Goal: Task Accomplishment & Management: Complete application form

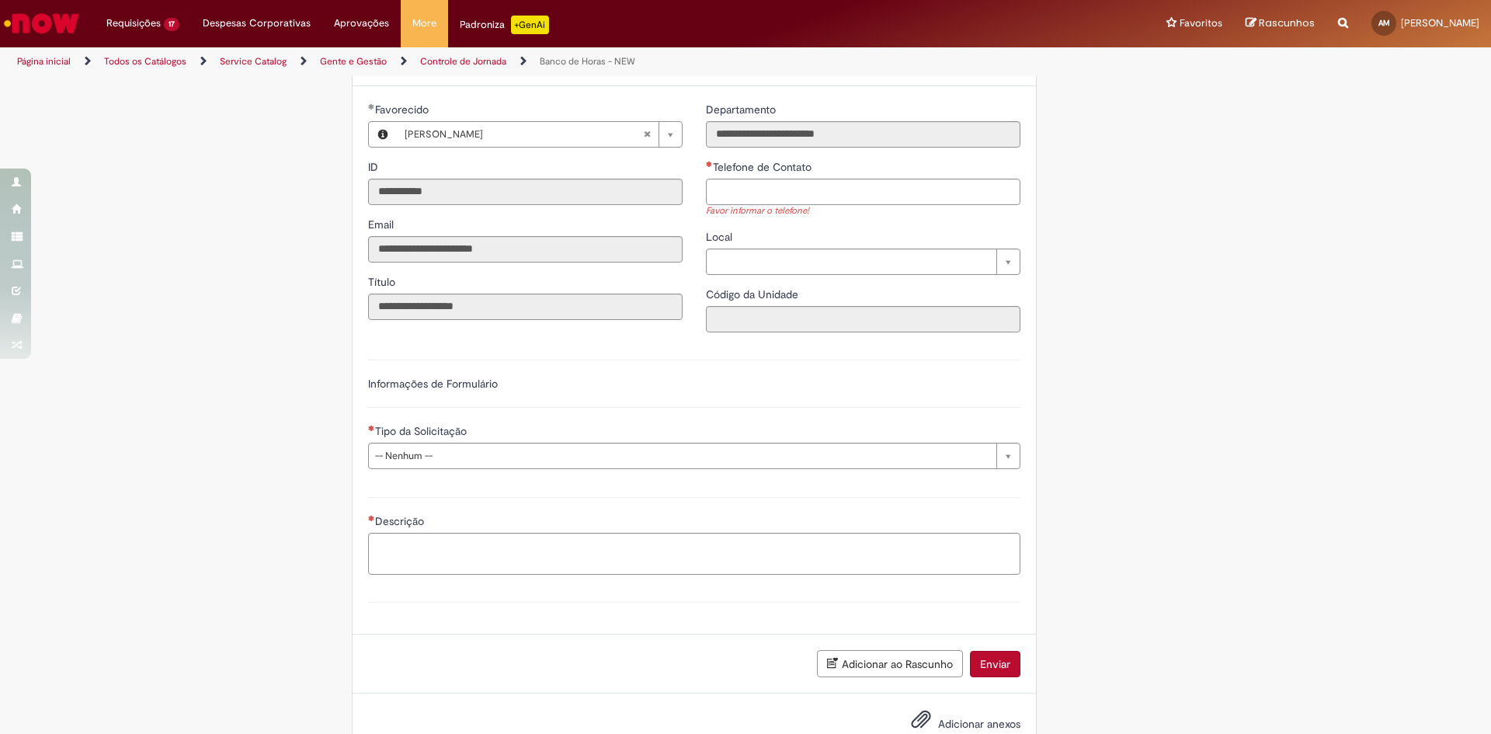
scroll to position [666, 0]
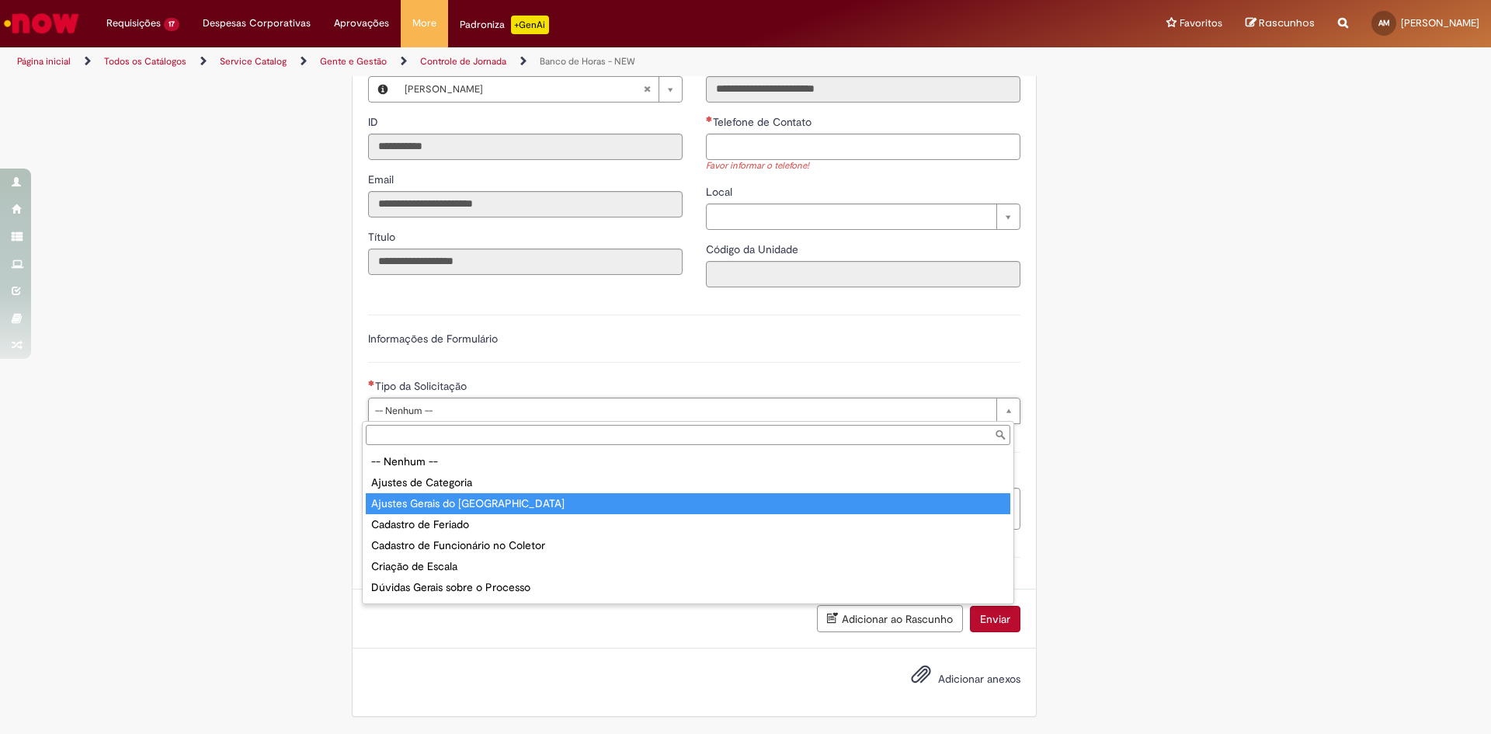
type input "**********"
select select "**********"
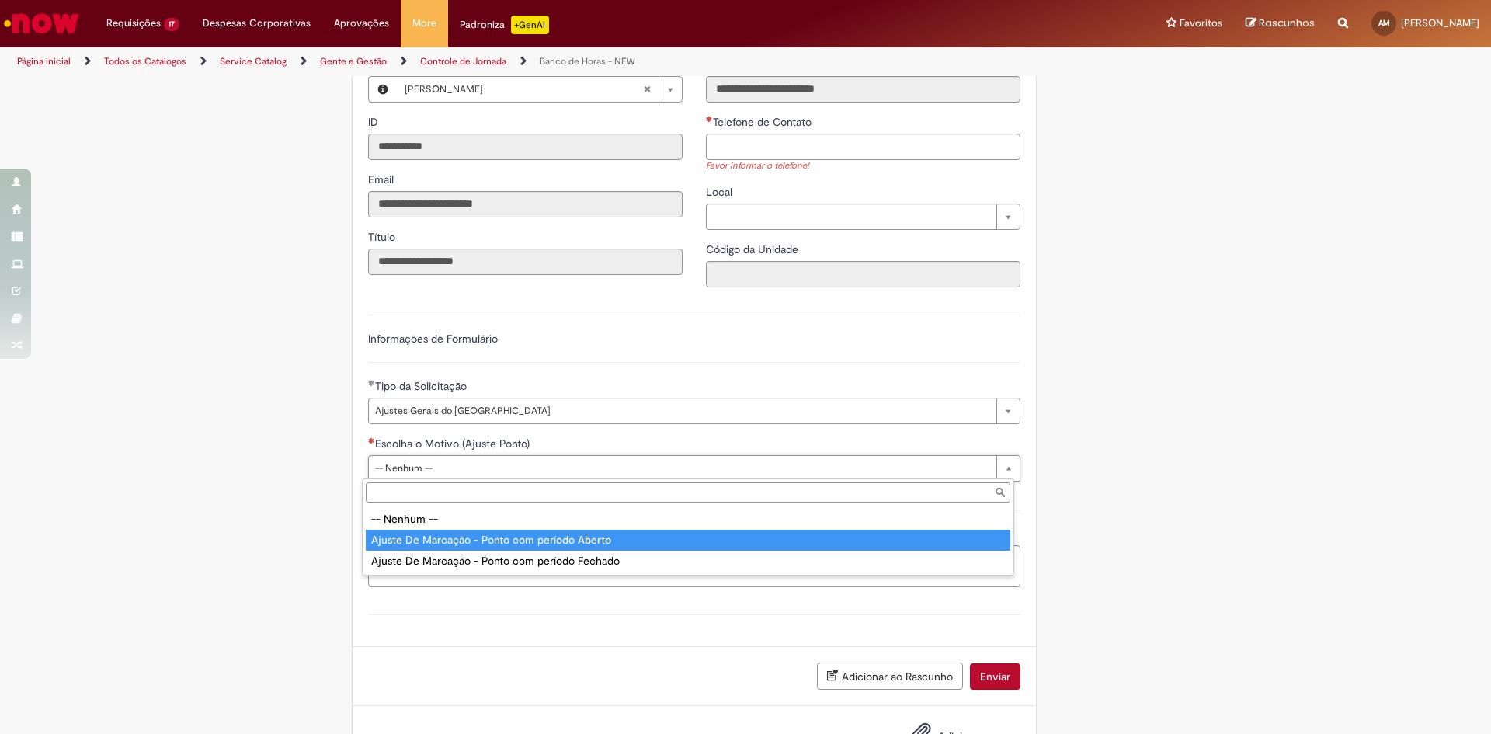
type input "**********"
select select "**********"
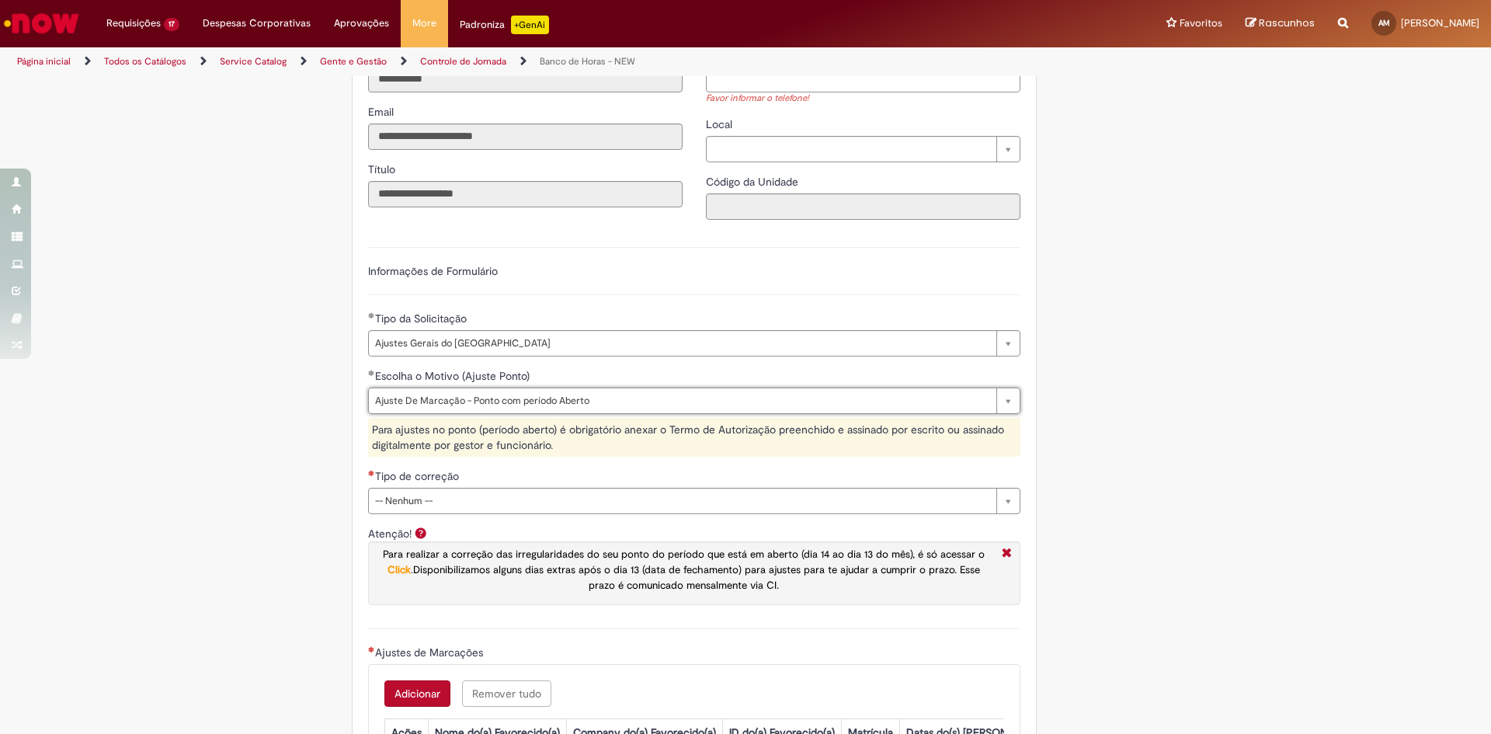
scroll to position [899, 0]
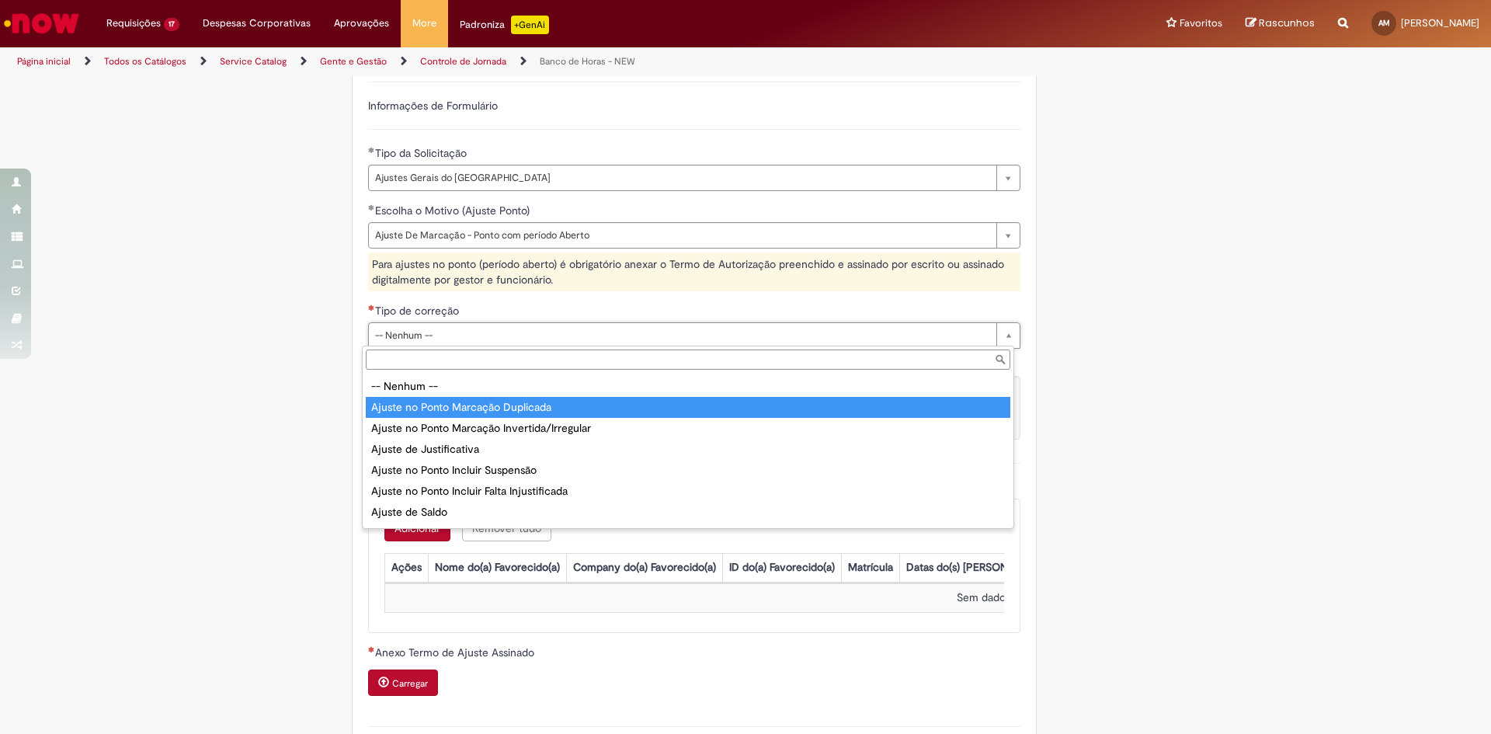
type input "**********"
select select "**********"
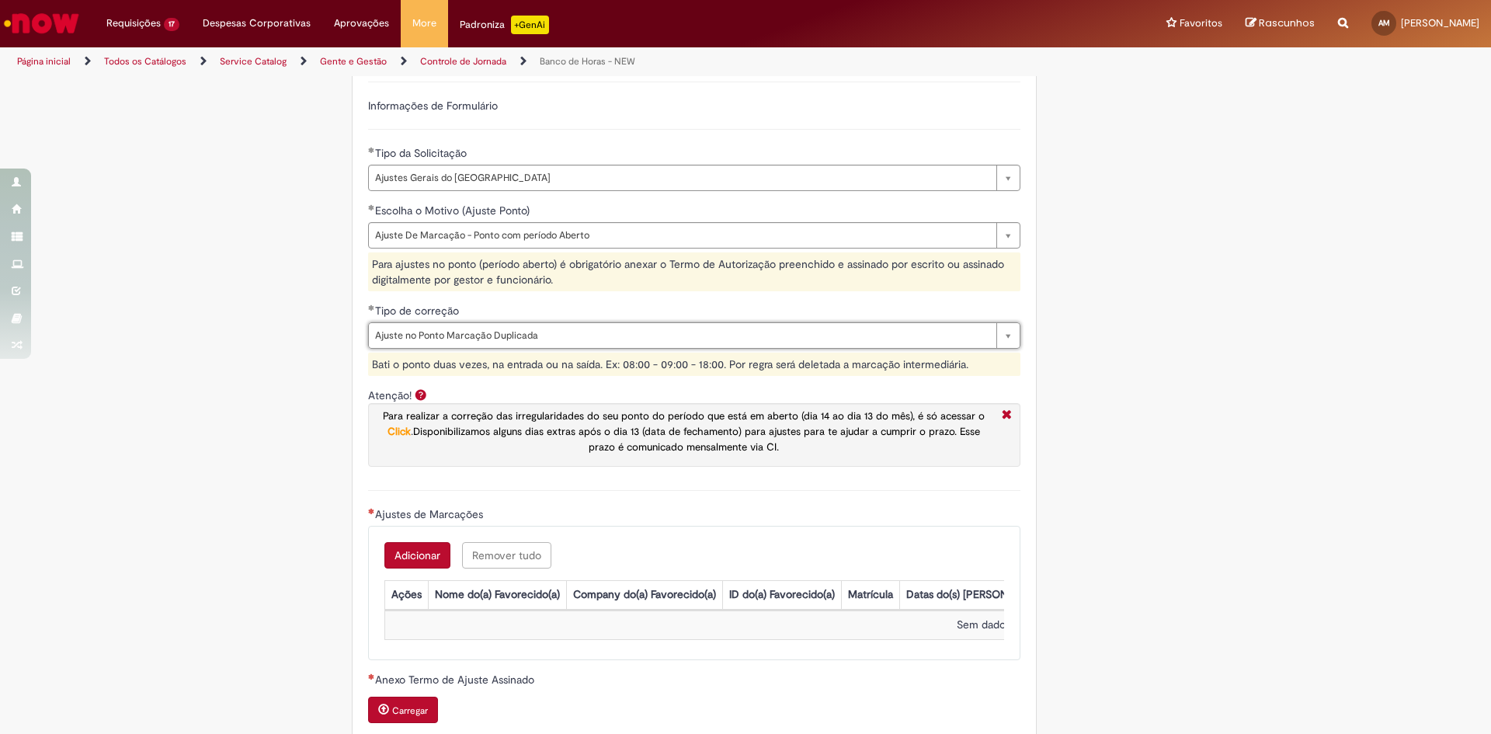
click at [416, 554] on button "Adicionar" at bounding box center [417, 555] width 66 height 26
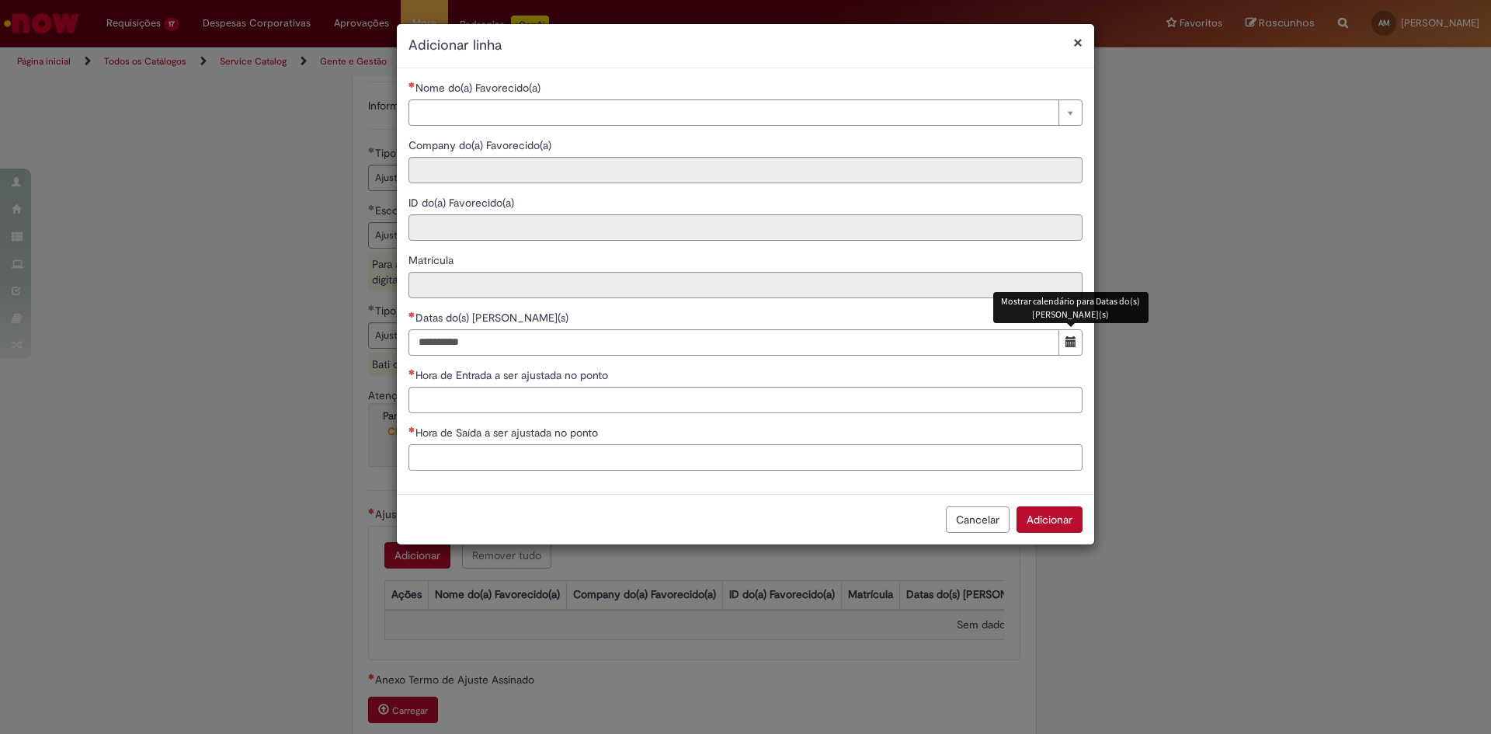
click at [1069, 344] on span "Mostrar calendário para Datas do(s) Ajuste(s)" at bounding box center [1071, 341] width 11 height 11
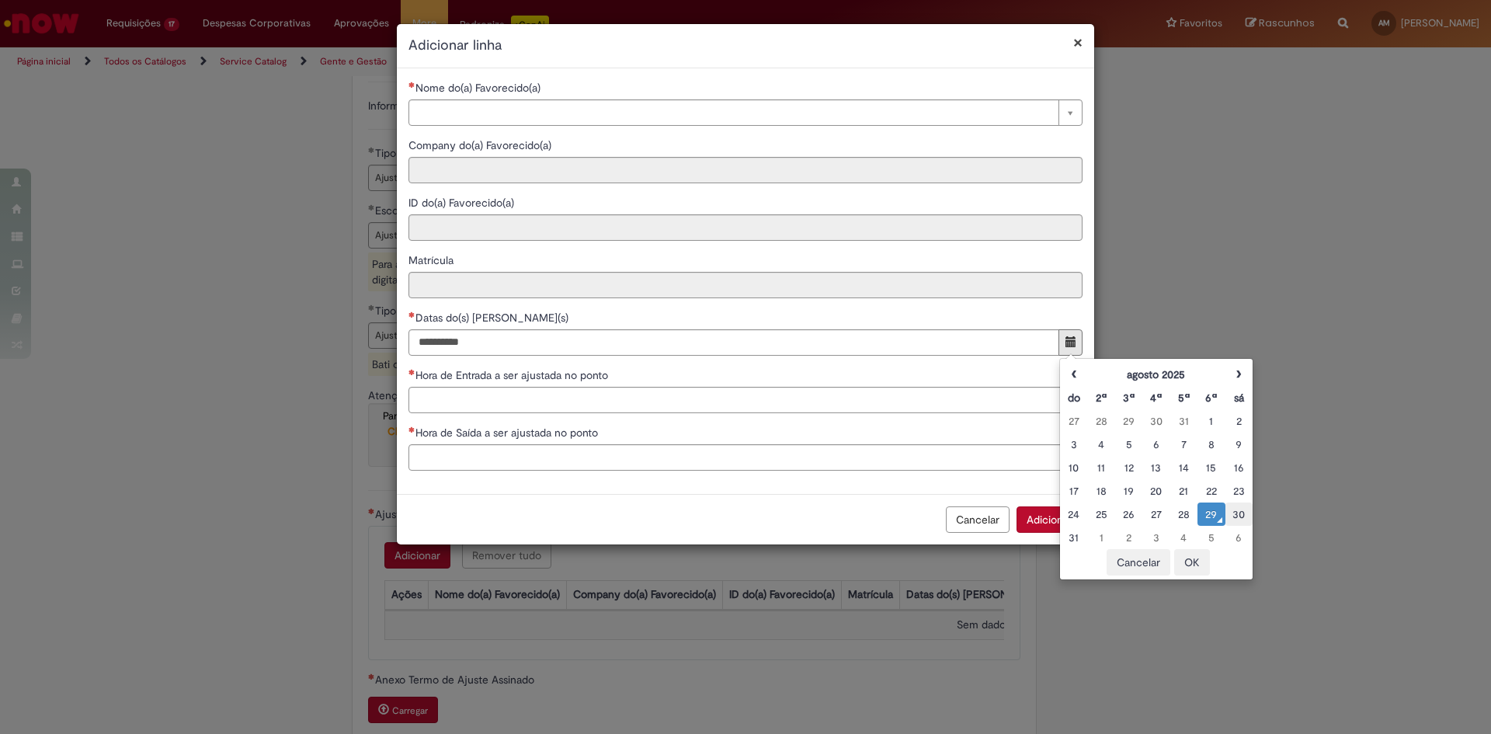
click at [1237, 513] on div "30" at bounding box center [1238, 514] width 19 height 16
type input "**********"
click at [1190, 566] on button "OK" at bounding box center [1192, 562] width 36 height 26
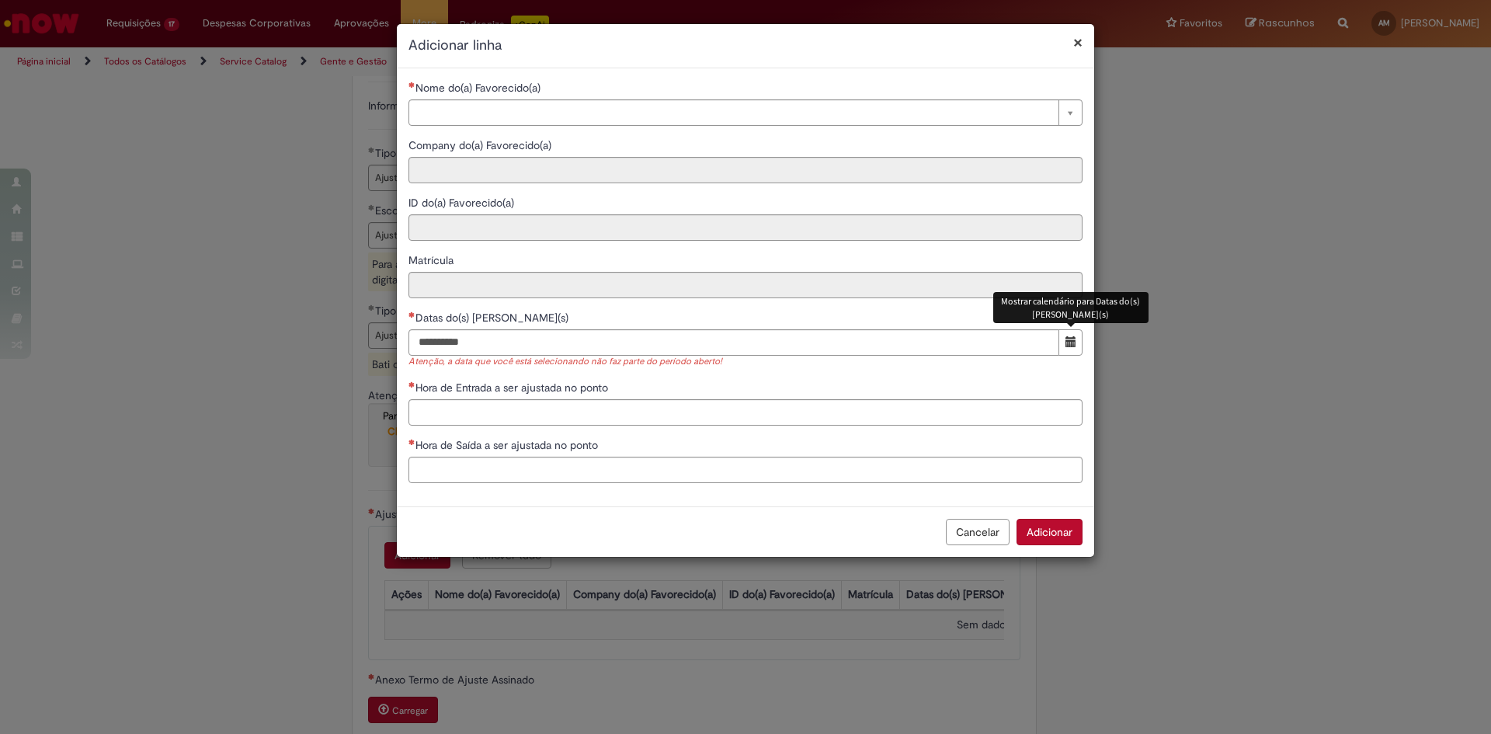
click at [1072, 343] on span "Mostrar calendário para Datas do(s) Ajuste(s)" at bounding box center [1071, 341] width 11 height 11
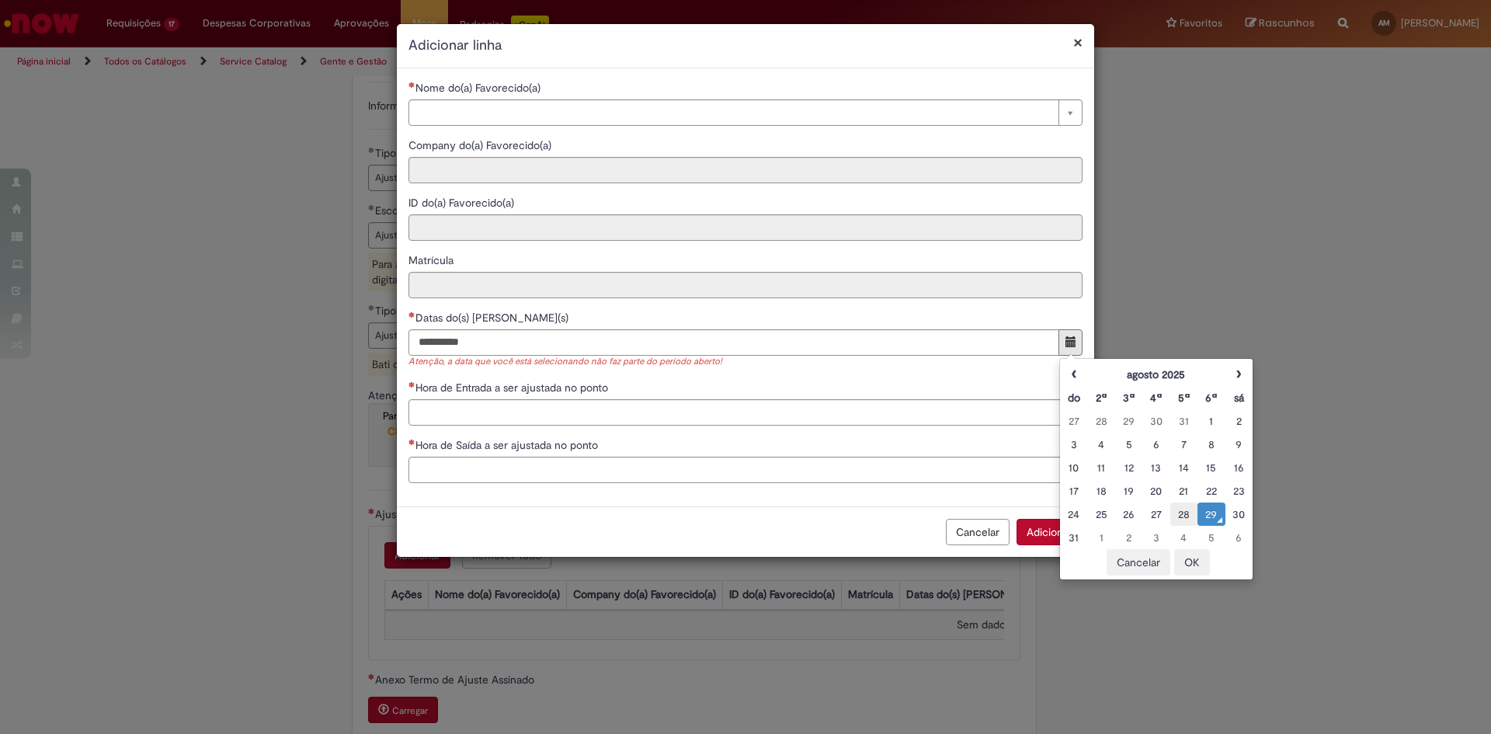
click at [1187, 515] on div "28" at bounding box center [1183, 514] width 19 height 16
click at [1195, 565] on button "OK" at bounding box center [1192, 562] width 36 height 26
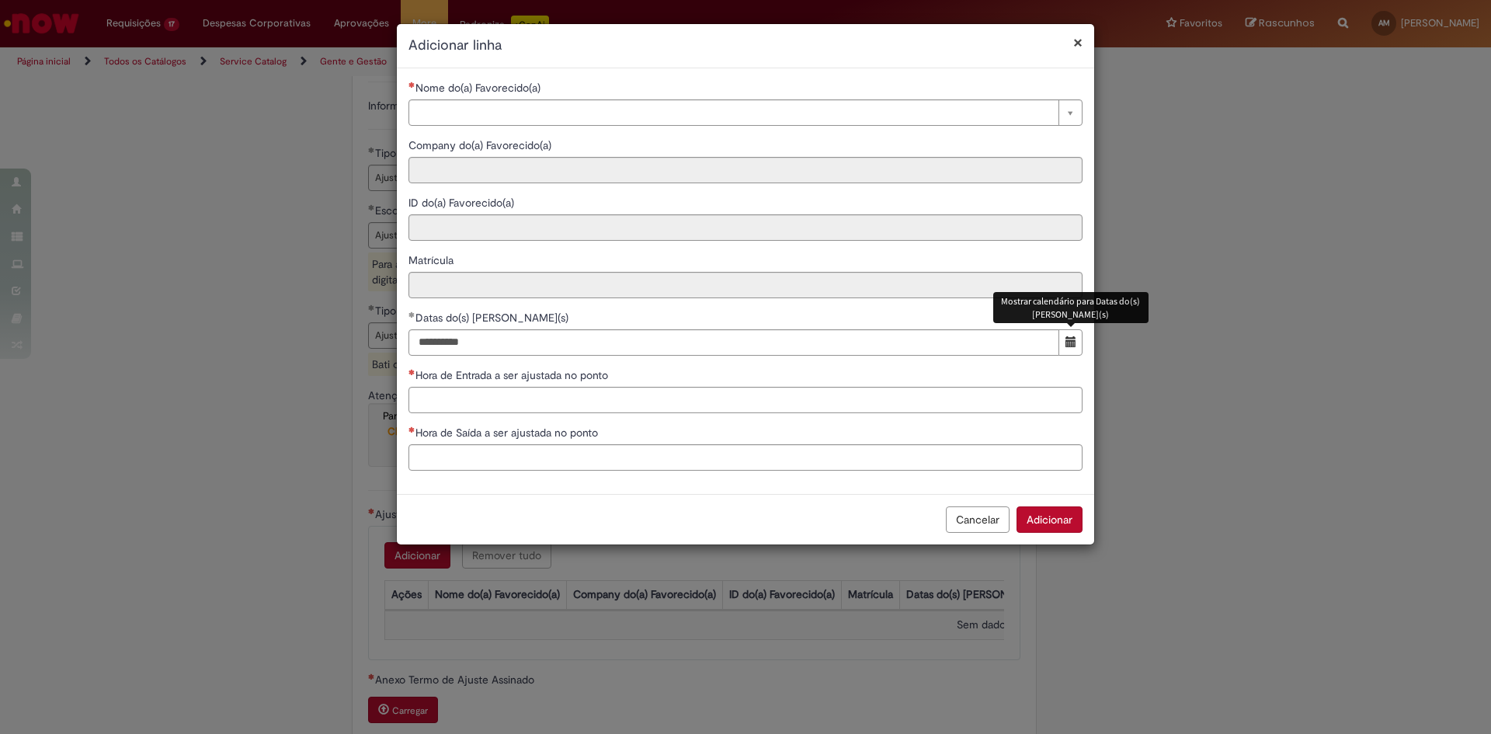
click at [1073, 339] on span "Mostrar calendário para Datas do(s) Ajuste(s)" at bounding box center [1071, 341] width 11 height 11
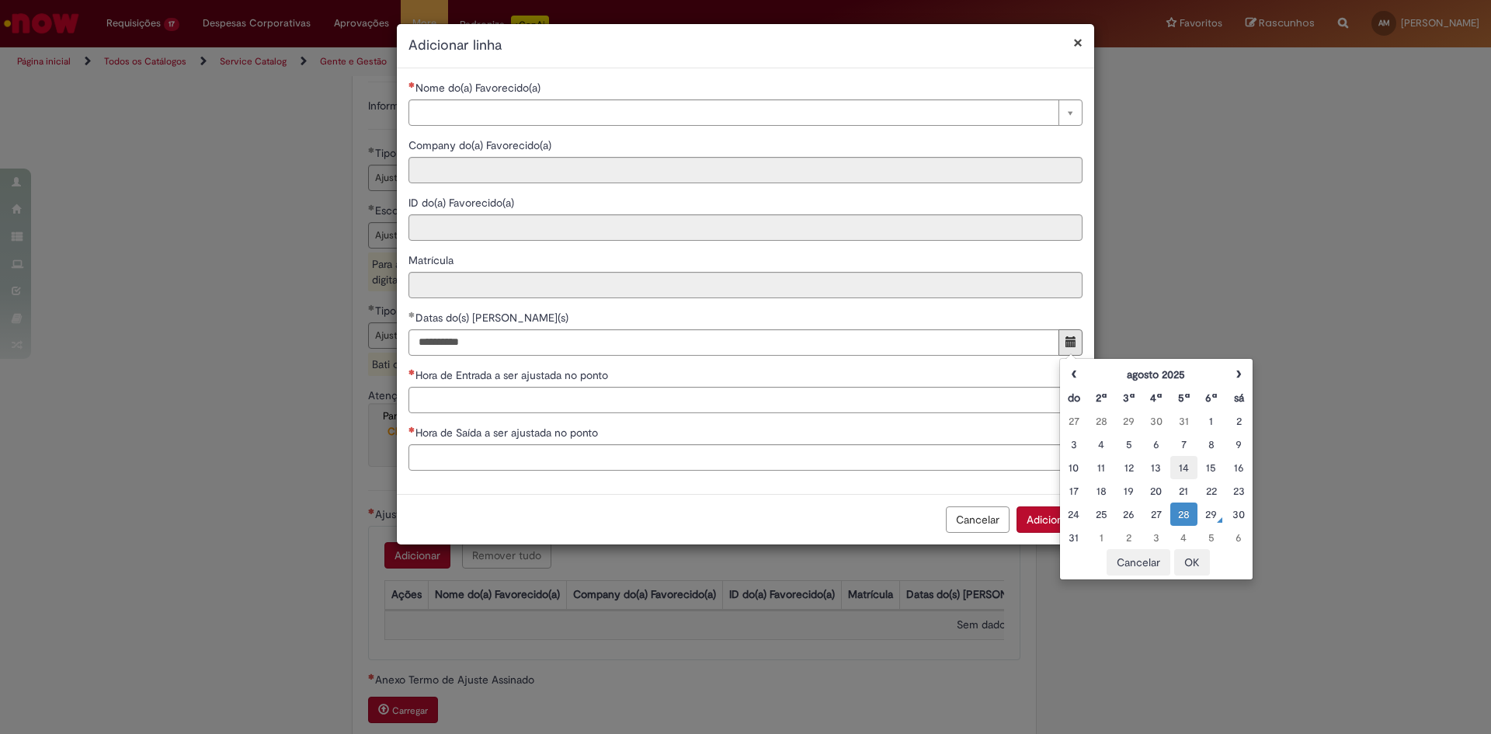
click at [1183, 466] on div "14" at bounding box center [1183, 468] width 19 height 16
click at [1198, 563] on button "OK" at bounding box center [1192, 562] width 36 height 26
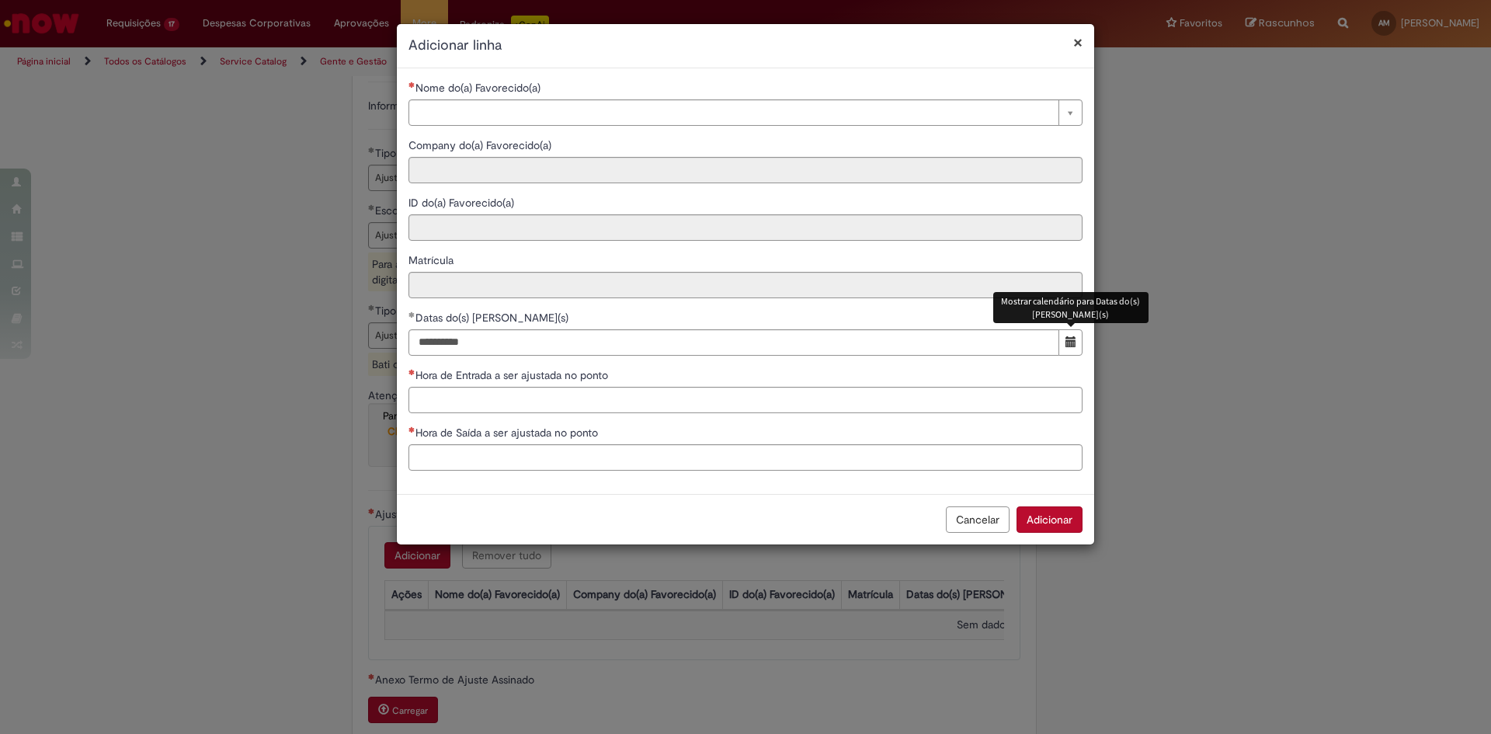
click at [1067, 343] on span "Mostrar calendário para Datas do(s) Ajuste(s)" at bounding box center [1071, 341] width 11 height 11
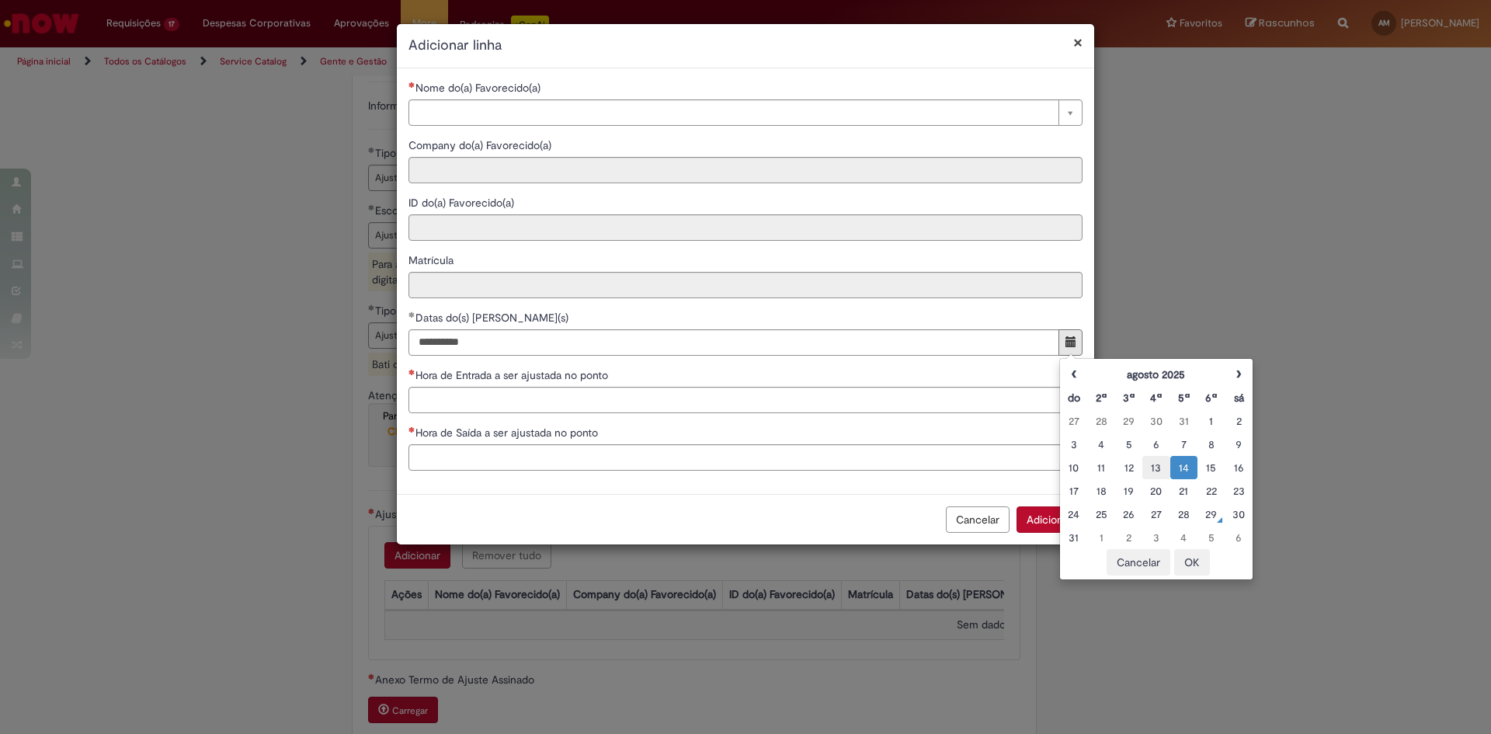
click at [1154, 468] on div "13" at bounding box center [1155, 468] width 19 height 16
click at [1192, 565] on button "OK" at bounding box center [1192, 562] width 36 height 26
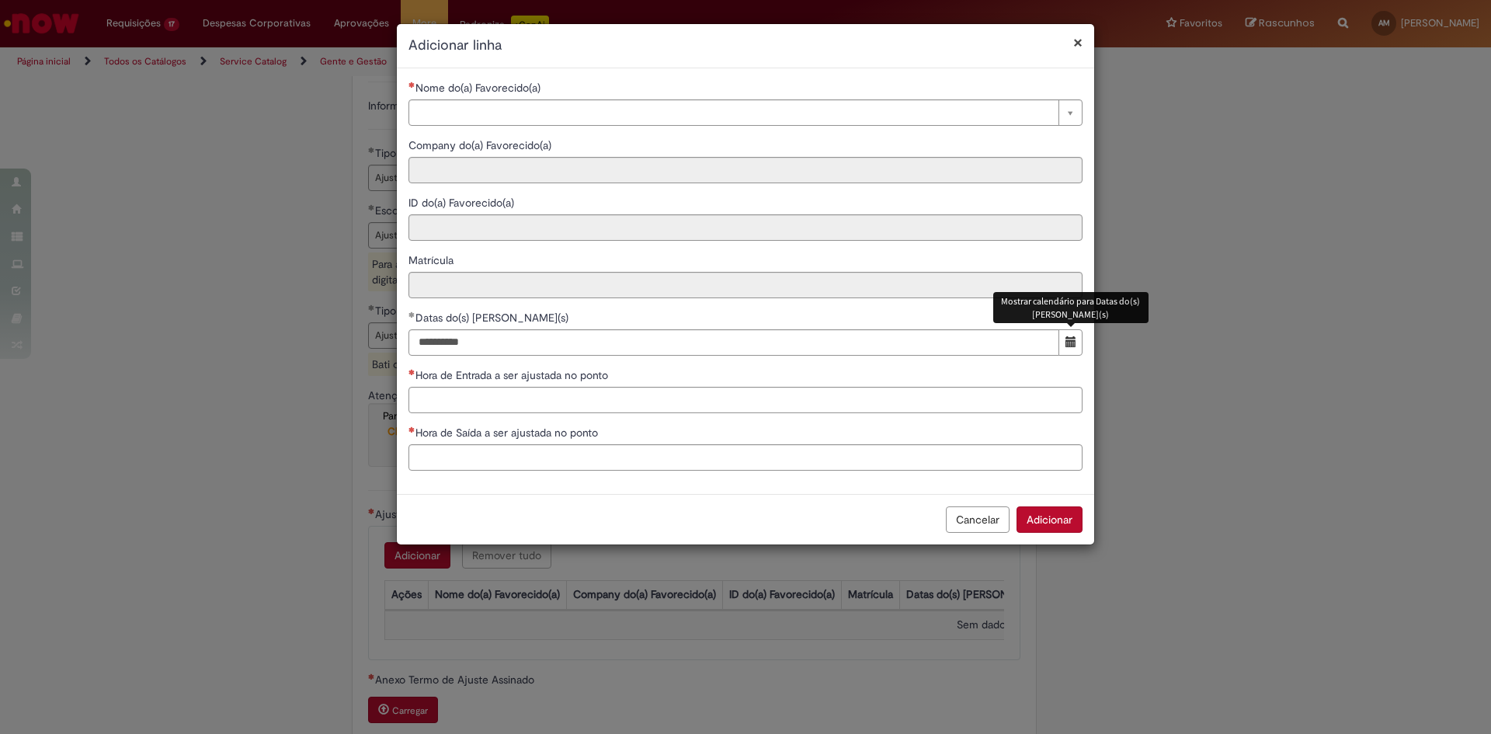
click at [1073, 346] on span "Mostrar calendário para Datas do(s) Ajuste(s)" at bounding box center [1071, 341] width 11 height 11
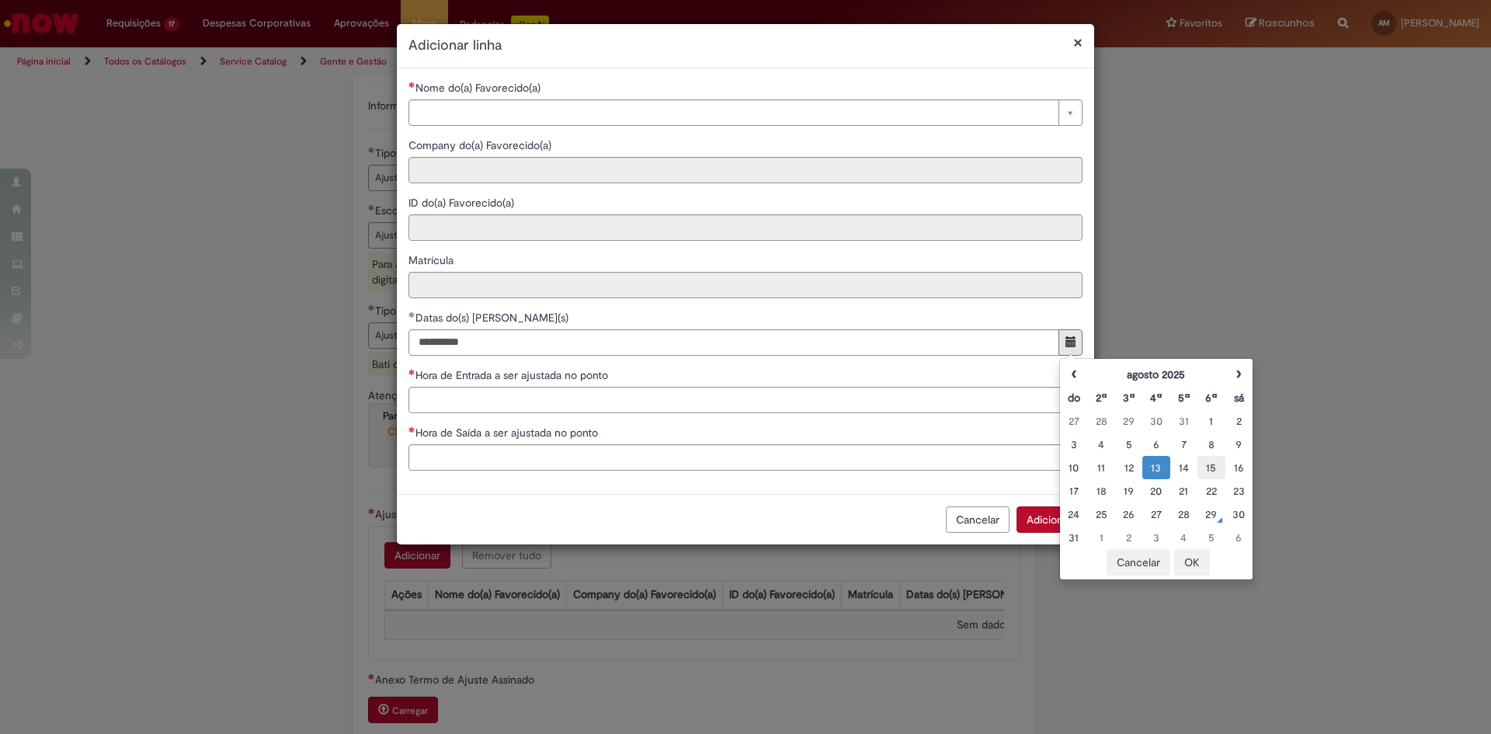
click at [1212, 469] on div "15" at bounding box center [1210, 468] width 19 height 16
click at [1189, 562] on button "OK" at bounding box center [1192, 562] width 36 height 26
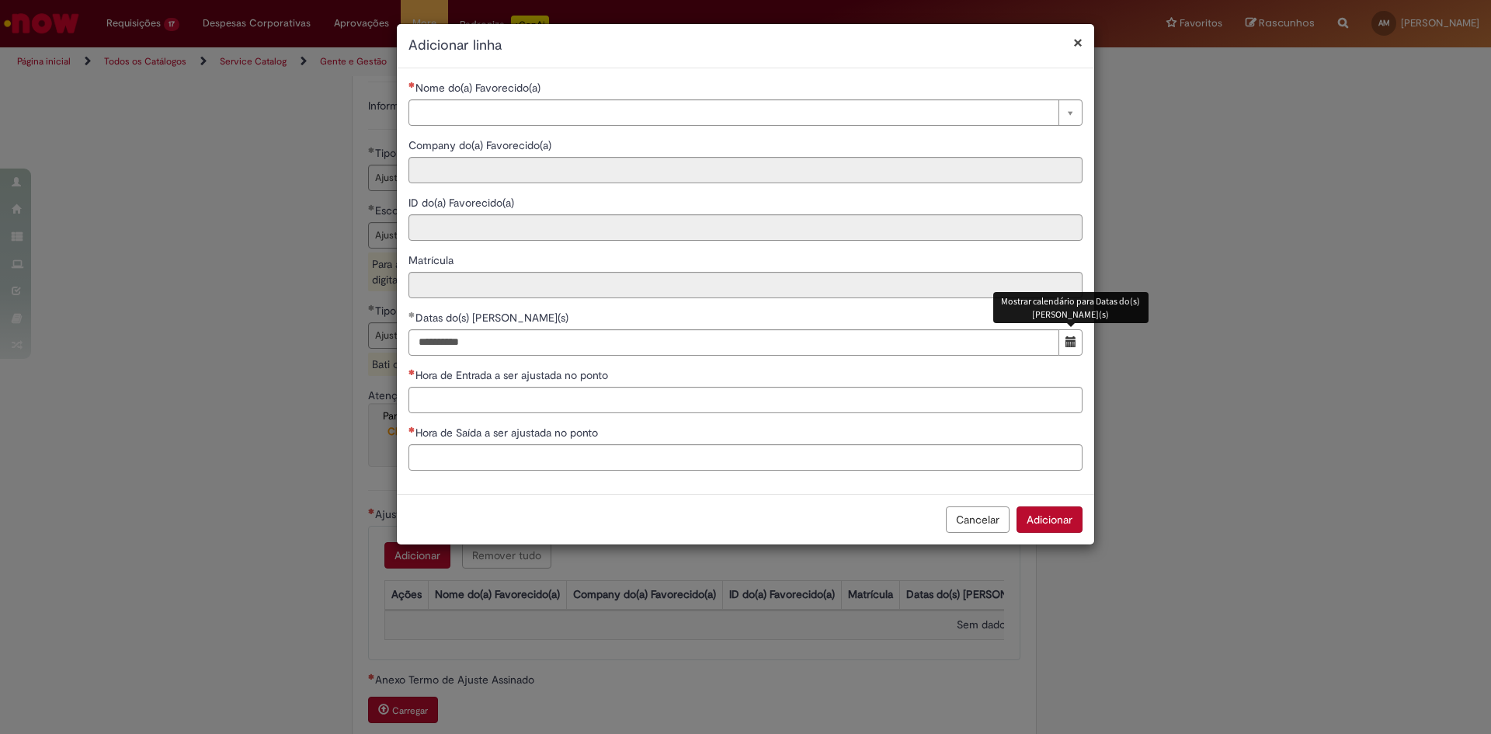
click at [1073, 342] on span "O seletor de data foi fechado. 15 August 2025 Friday foi selecionado. Mostrar c…" at bounding box center [1071, 341] width 11 height 11
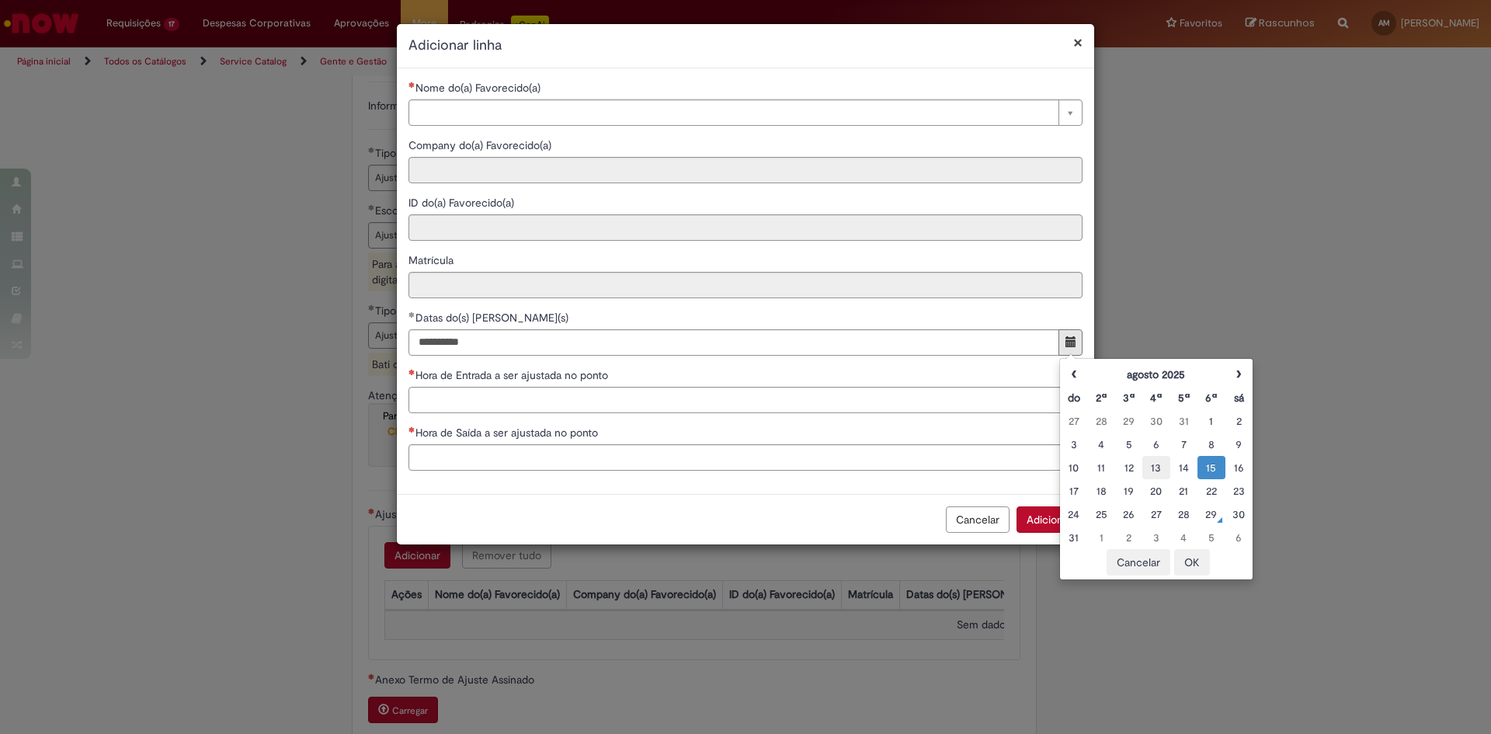
click at [1154, 473] on div "13" at bounding box center [1155, 468] width 19 height 16
type input "**********"
click at [1192, 565] on button "OK" at bounding box center [1192, 562] width 36 height 26
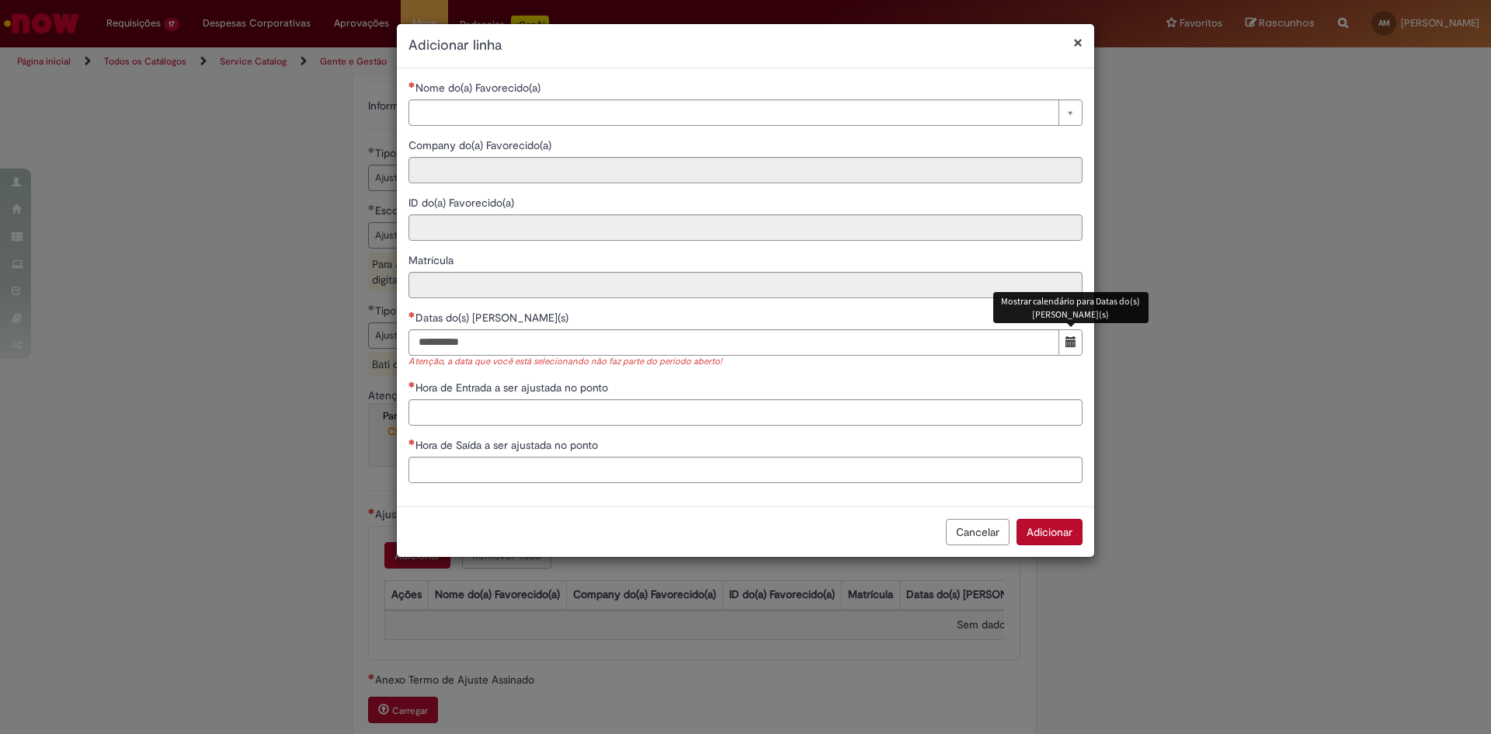
click at [1066, 347] on span "Mostrar calendário para Datas do(s) Ajuste(s)" at bounding box center [1071, 341] width 11 height 11
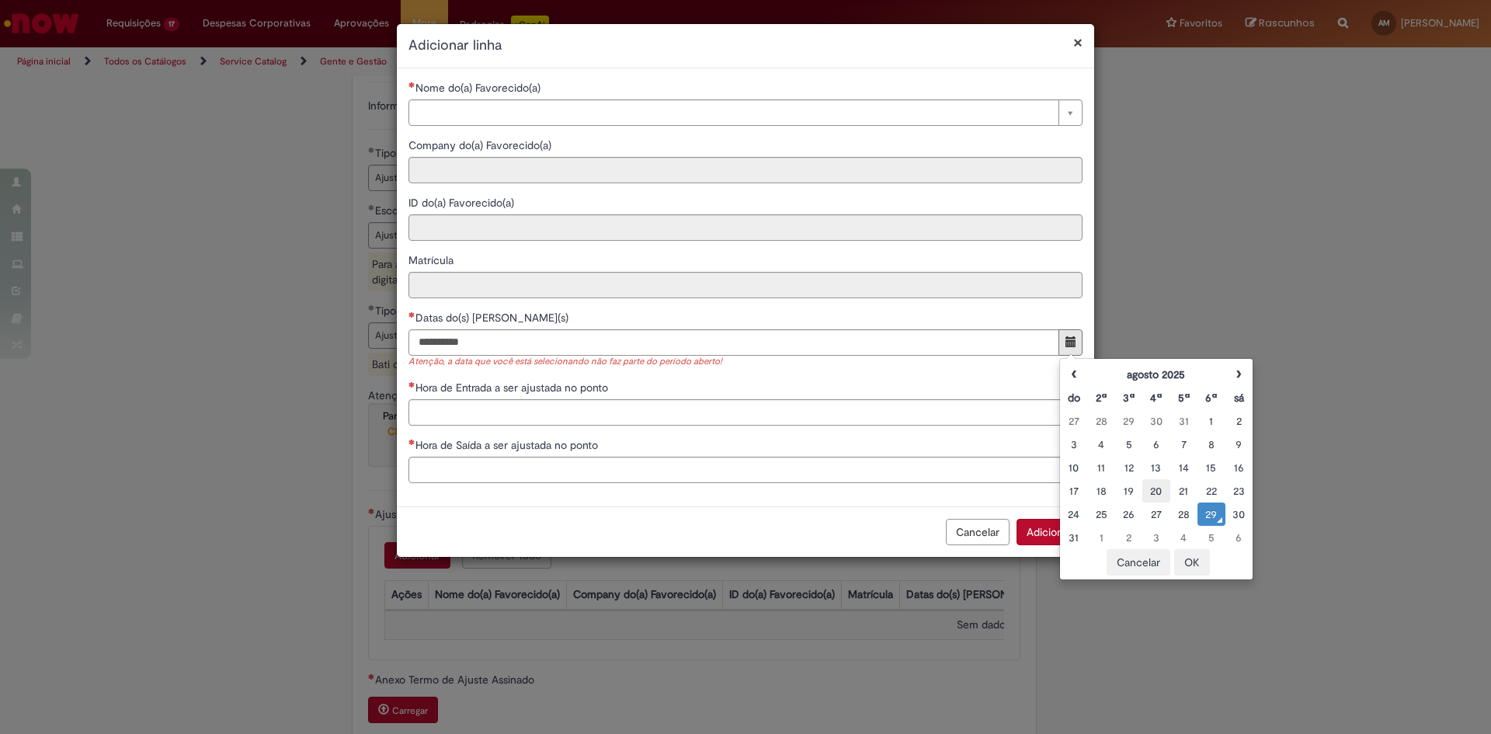
click at [1154, 494] on div "20" at bounding box center [1155, 491] width 19 height 16
click at [1190, 565] on button "OK" at bounding box center [1192, 562] width 36 height 26
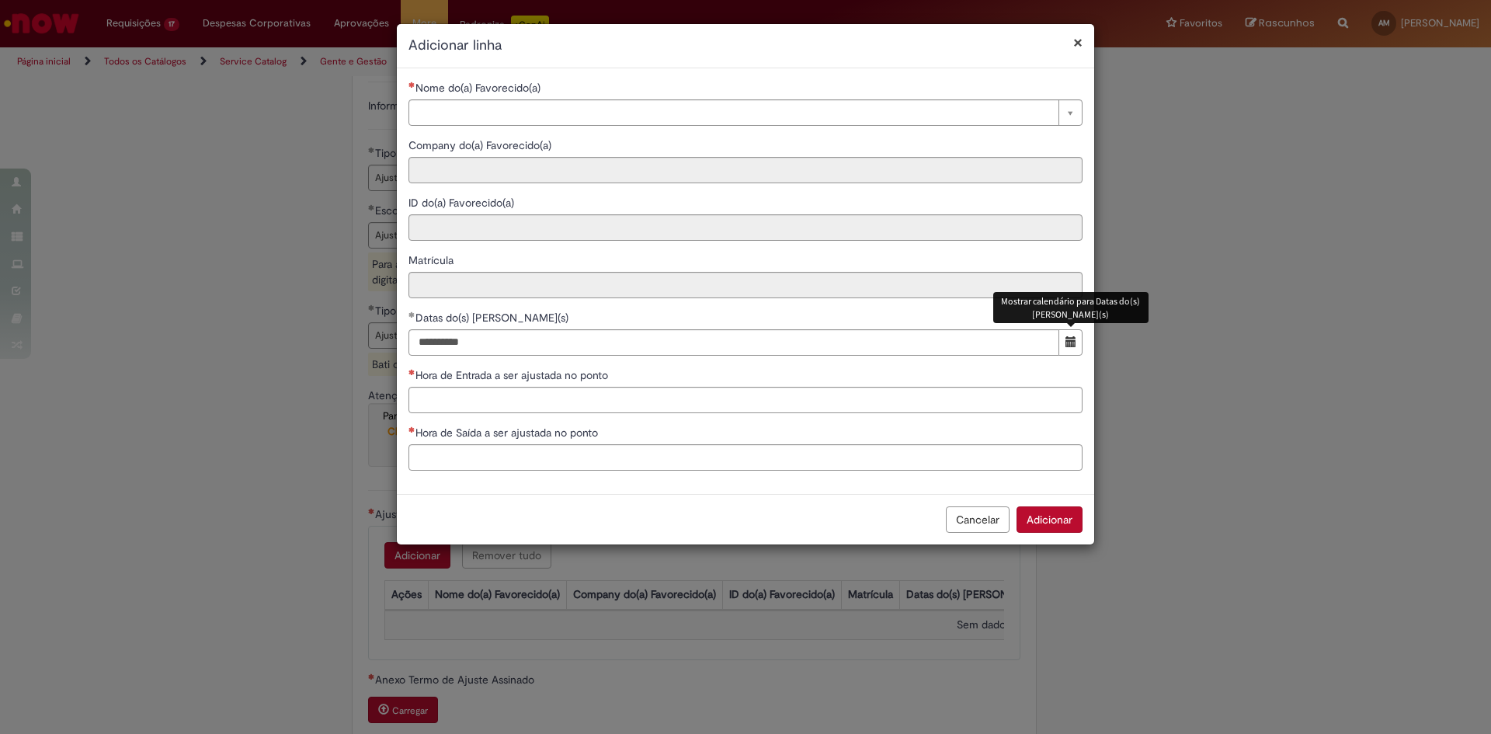
click at [1070, 349] on button "O seletor de data foi fechado. 20 August 2025 Wednesday foi selecionado. Mostra…" at bounding box center [1071, 342] width 24 height 26
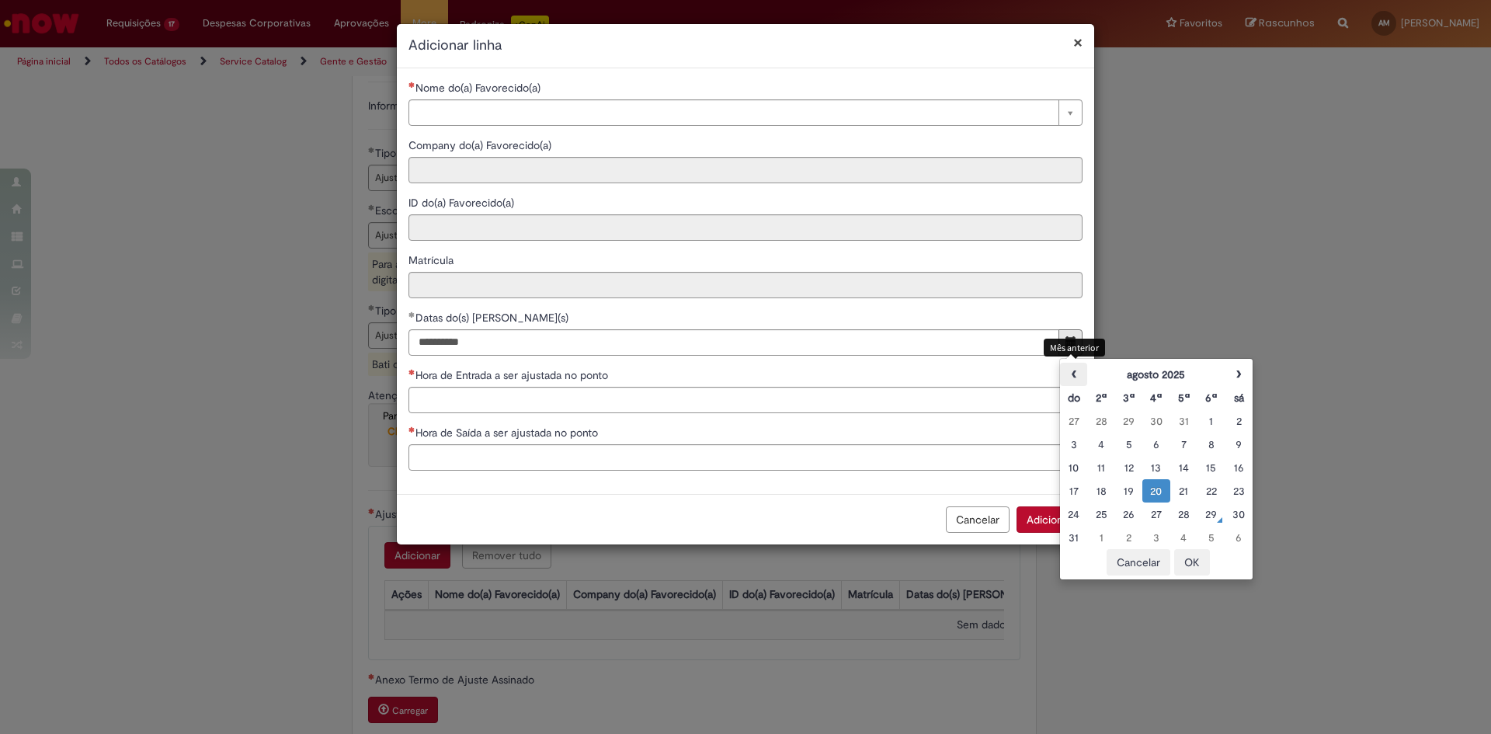
click at [1074, 378] on th "‹" at bounding box center [1073, 374] width 27 height 23
click at [1128, 464] on div "10" at bounding box center [1128, 468] width 19 height 16
type input "**********"
click at [1191, 558] on button "OK" at bounding box center [1192, 562] width 36 height 26
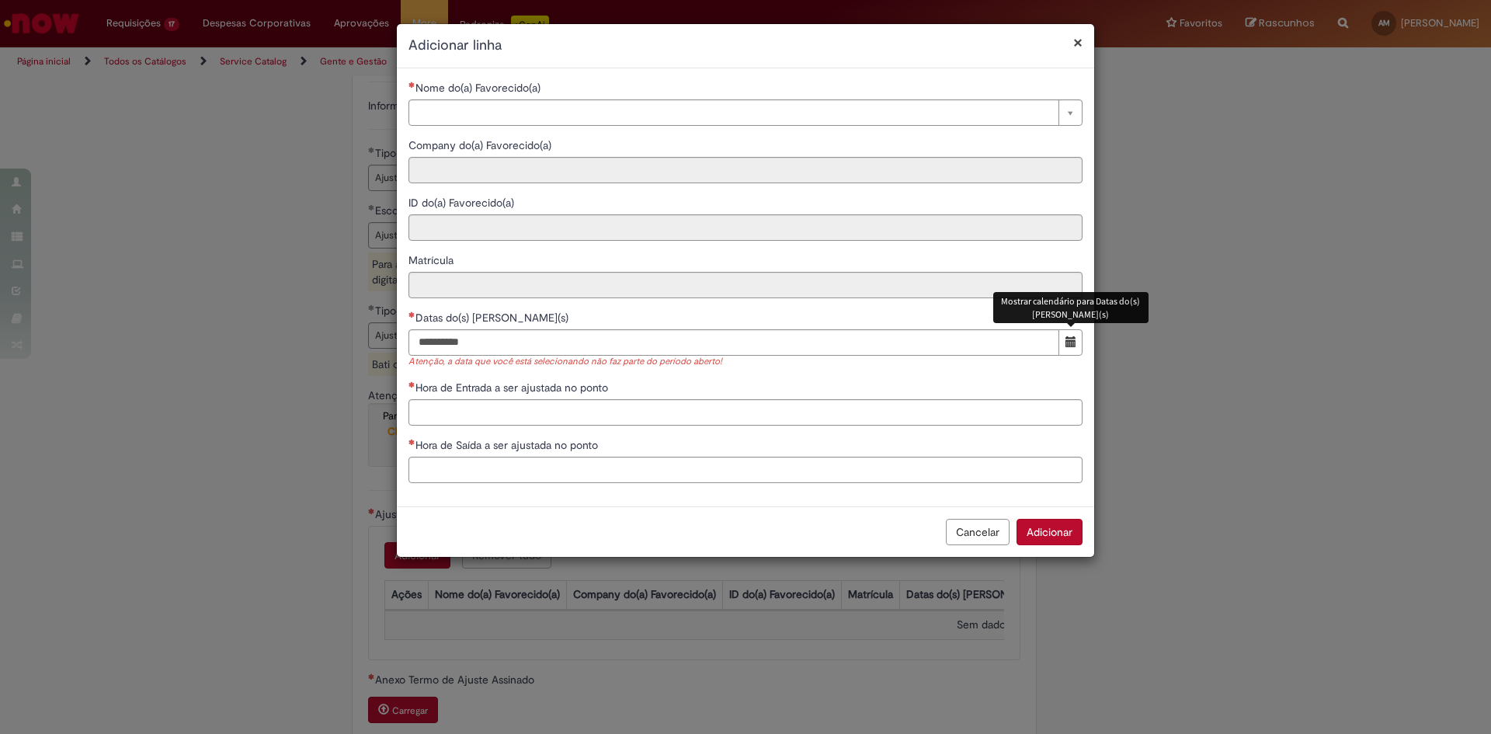
click at [1069, 342] on span "Mostrar calendário para Datas do(s) Ajuste(s)" at bounding box center [1071, 341] width 11 height 11
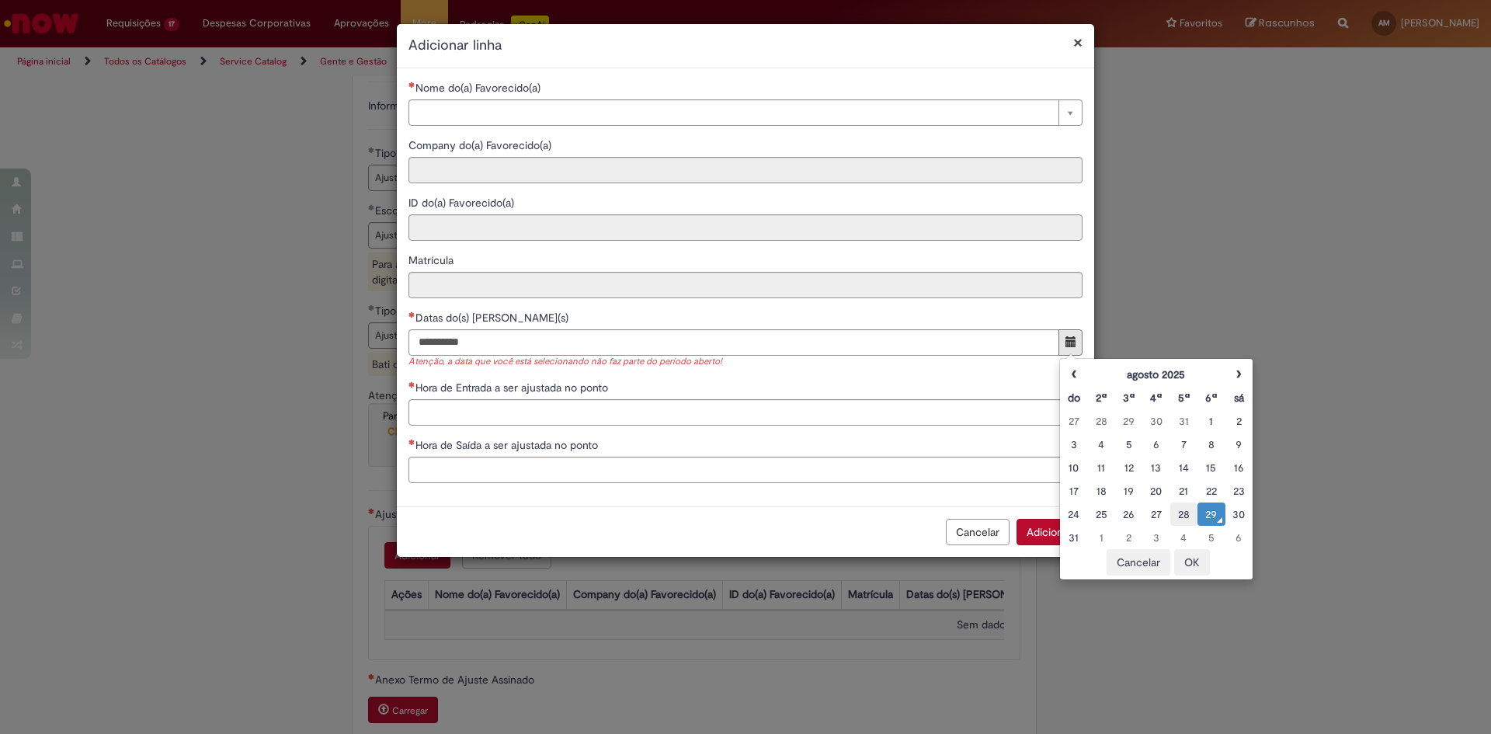
click at [1184, 516] on div "28" at bounding box center [1183, 514] width 19 height 16
click at [1193, 558] on button "OK" at bounding box center [1192, 562] width 36 height 26
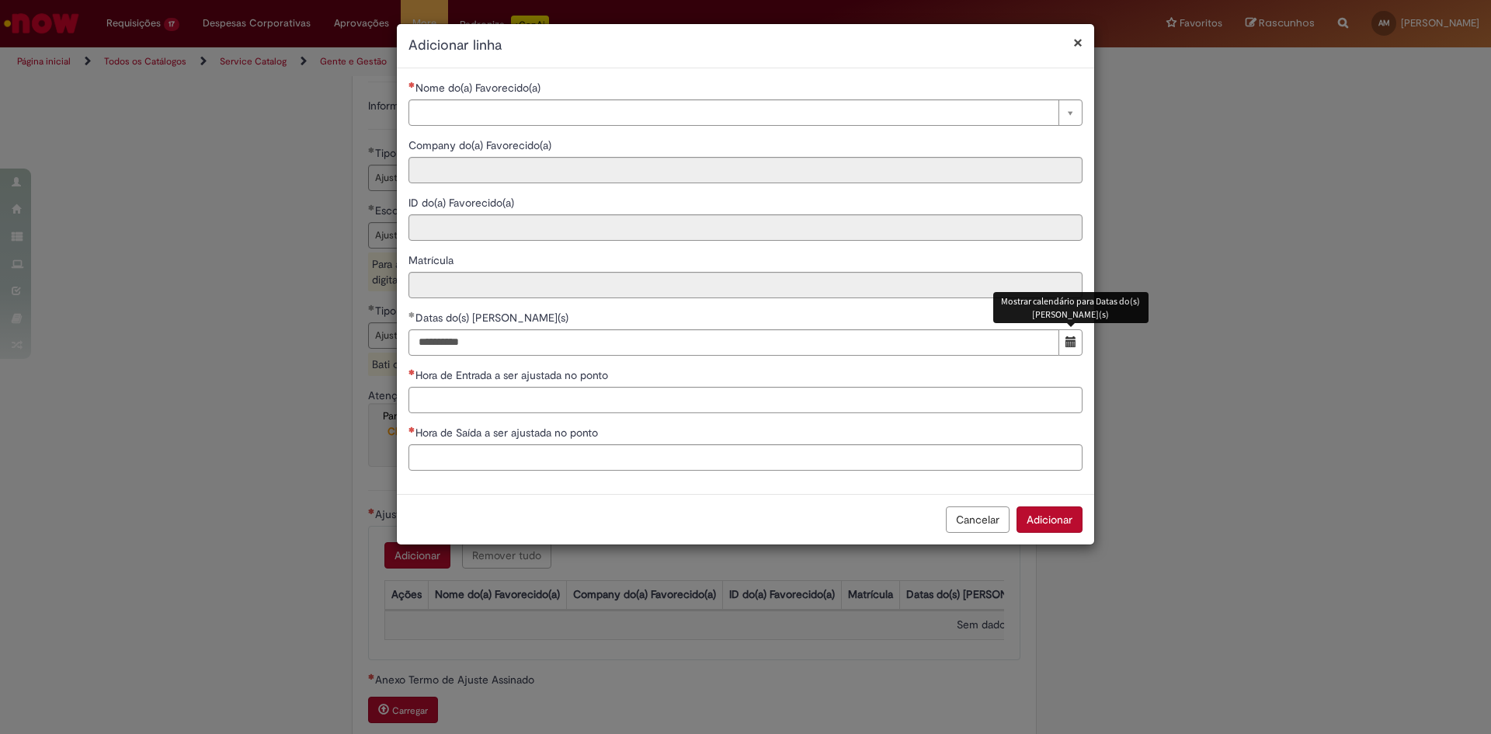
click at [1074, 339] on span "O seletor de data foi fechado. 28 August 2025 Thursday foi selecionado. Mostrar…" at bounding box center [1071, 341] width 11 height 11
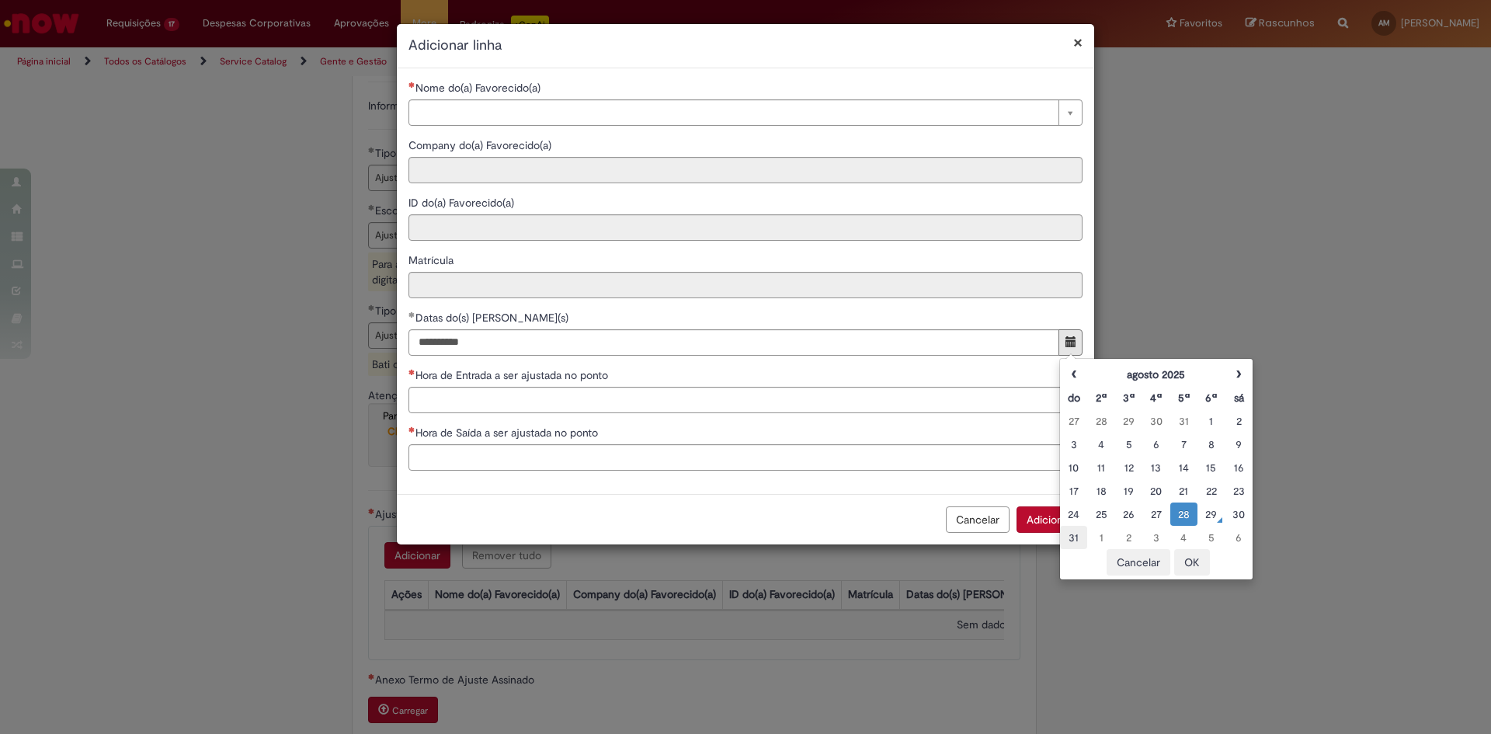
click at [1075, 539] on div "31" at bounding box center [1073, 538] width 19 height 16
type input "**********"
click at [1192, 565] on button "OK" at bounding box center [1192, 562] width 36 height 26
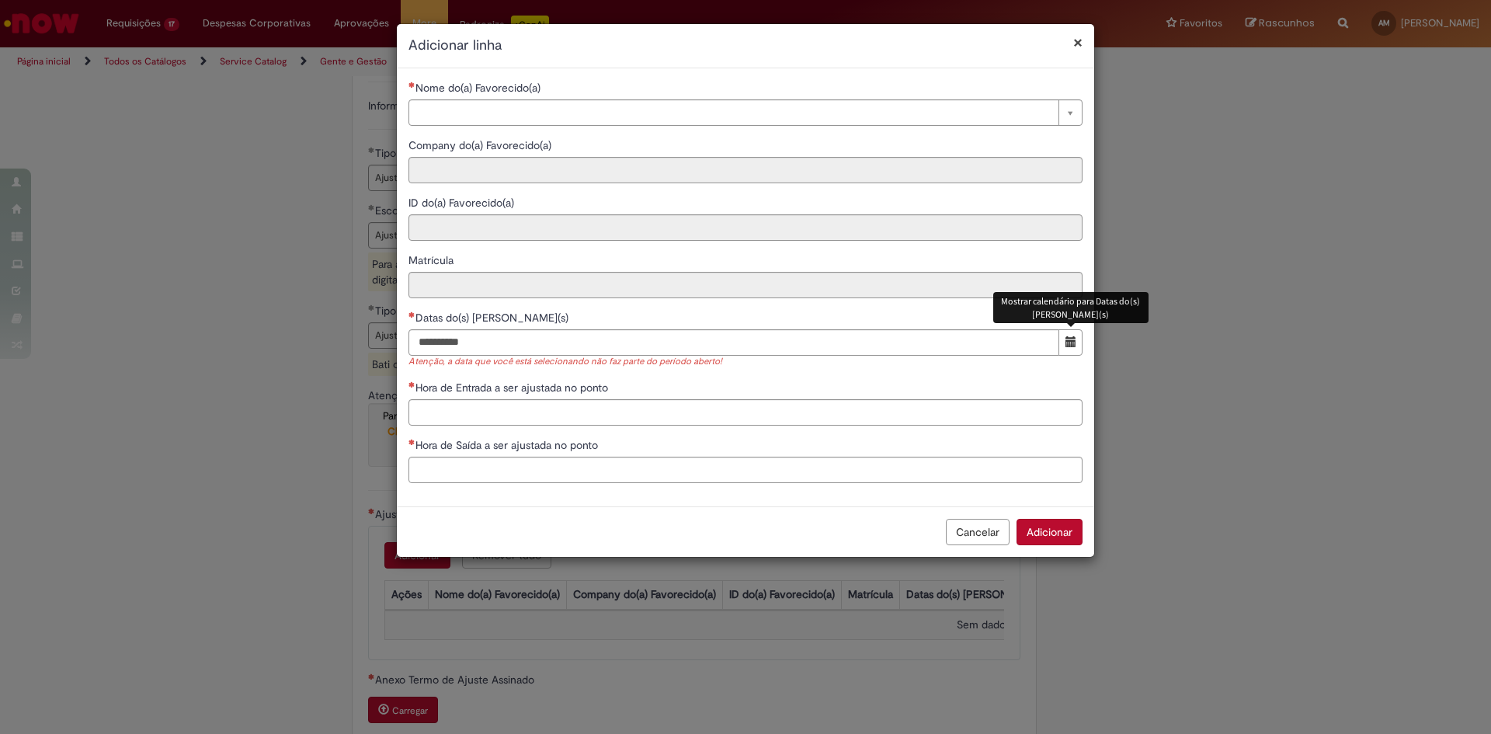
click at [1073, 339] on span "Mostrar calendário para Datas do(s) Ajuste(s)" at bounding box center [1071, 341] width 11 height 11
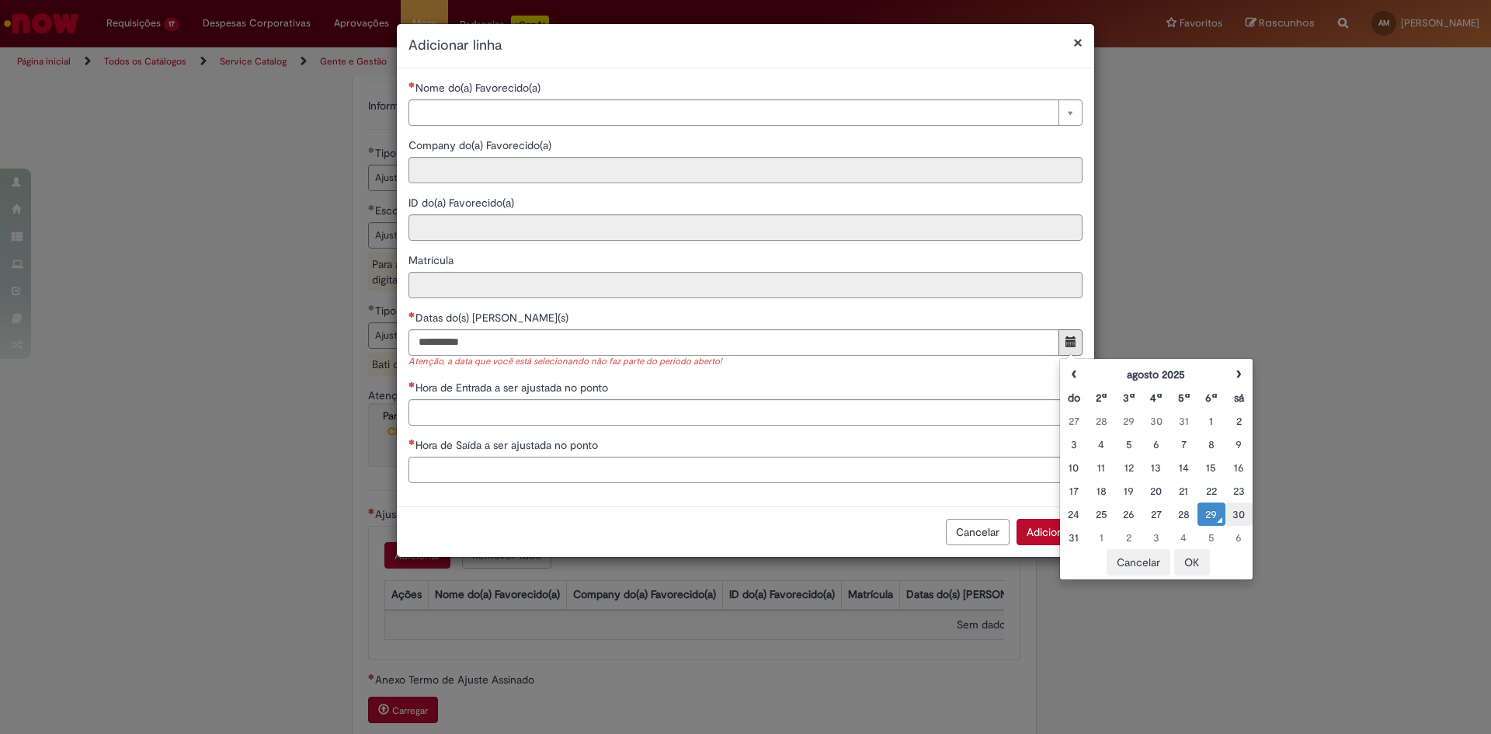
click at [1236, 513] on div "30" at bounding box center [1238, 514] width 19 height 16
type input "**********"
click at [1194, 568] on button "OK" at bounding box center [1192, 562] width 36 height 26
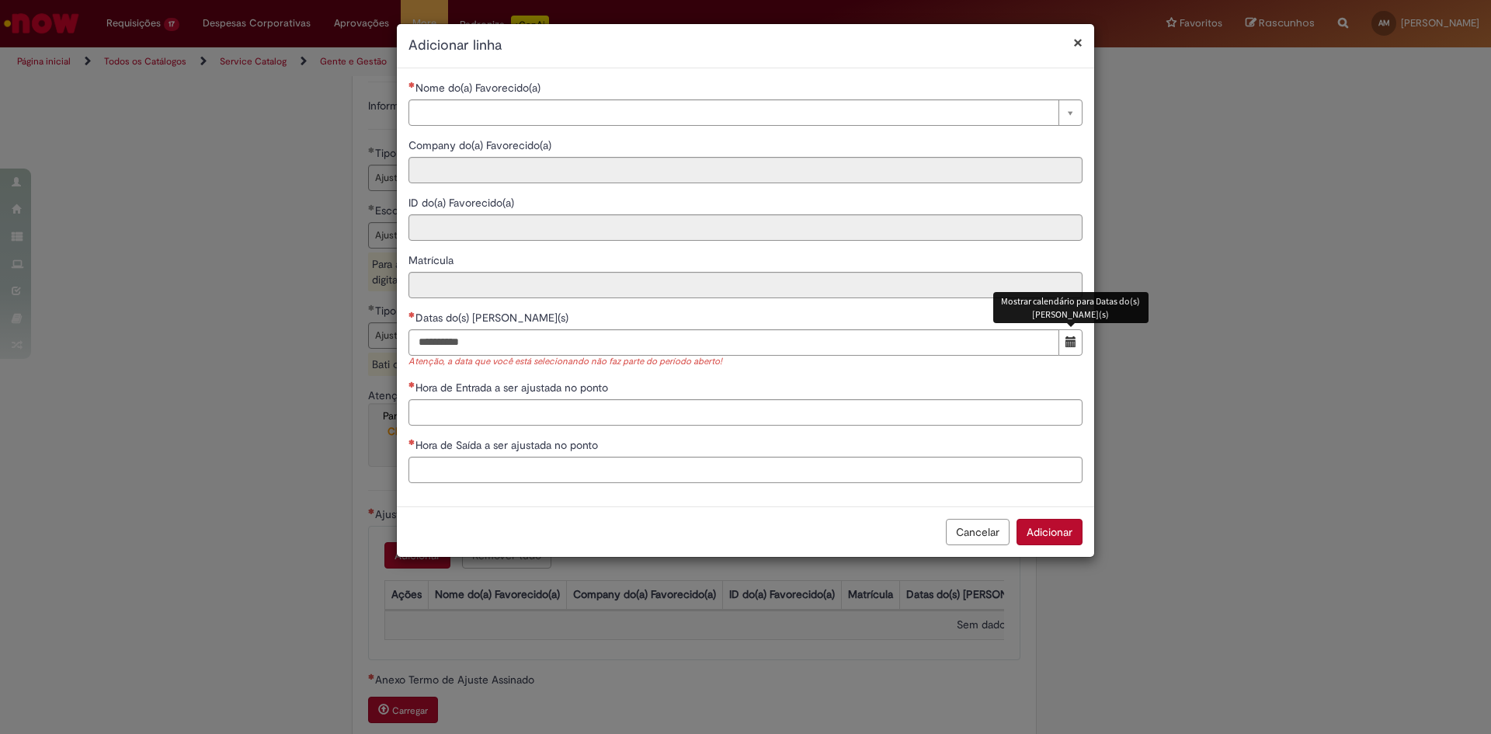
click at [1069, 344] on span "O seletor de data foi fechado. 30 August 2025 Saturday foi selecionado. Mostrar…" at bounding box center [1071, 341] width 11 height 11
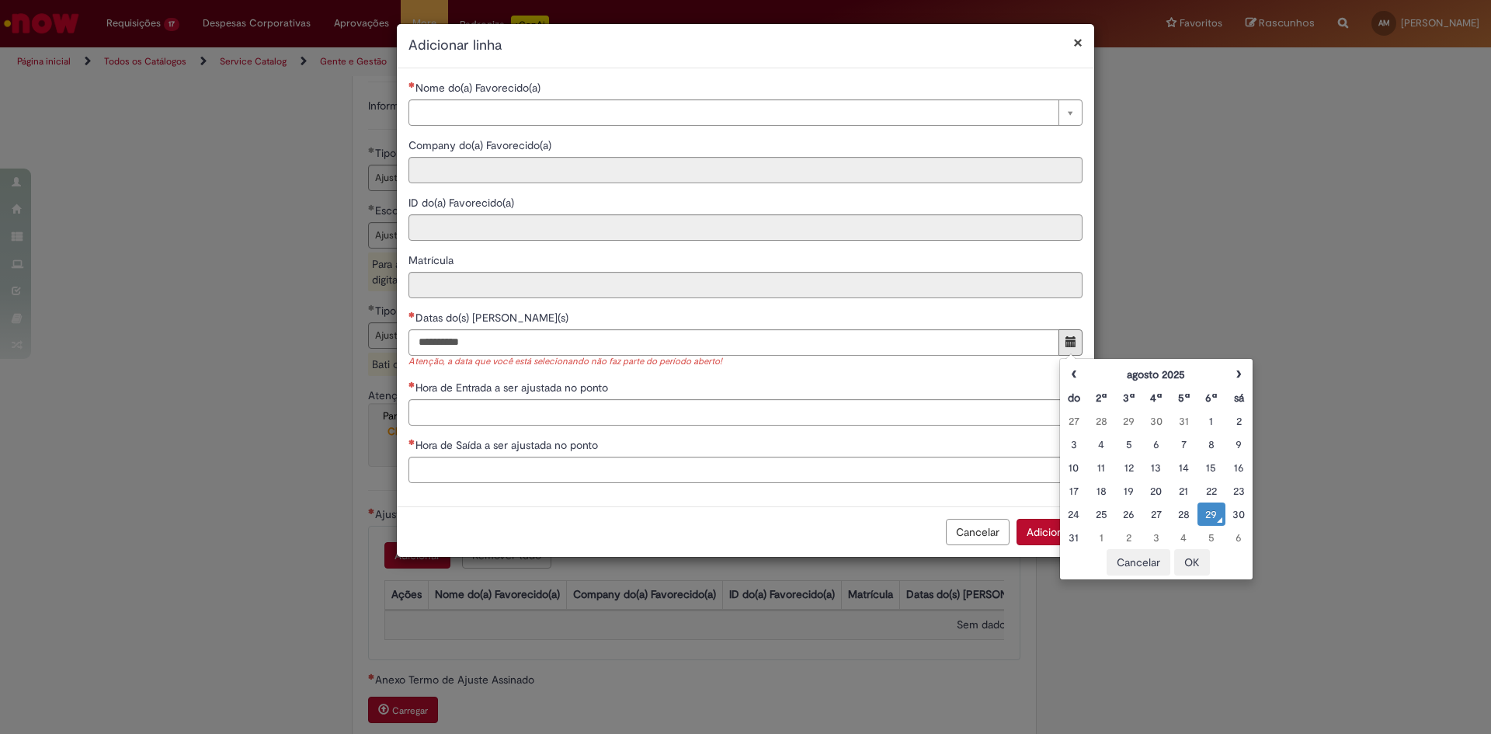
click at [1210, 516] on div "29" at bounding box center [1210, 514] width 19 height 16
click at [1190, 562] on button "OK" at bounding box center [1192, 562] width 36 height 26
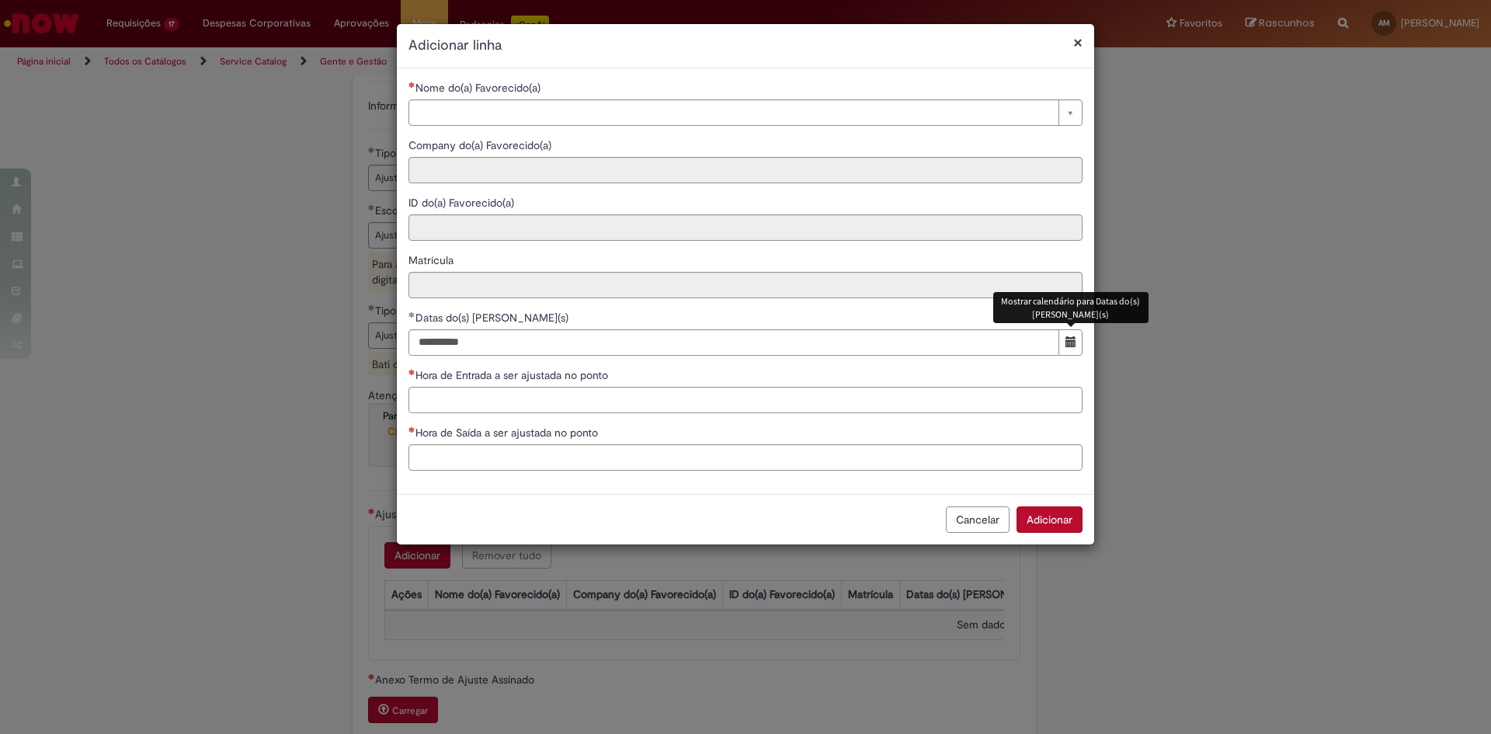
click at [1071, 340] on span "O seletor de data foi fechado. 29 August 2025 Friday foi selecionado. Mostrar c…" at bounding box center [1071, 341] width 11 height 11
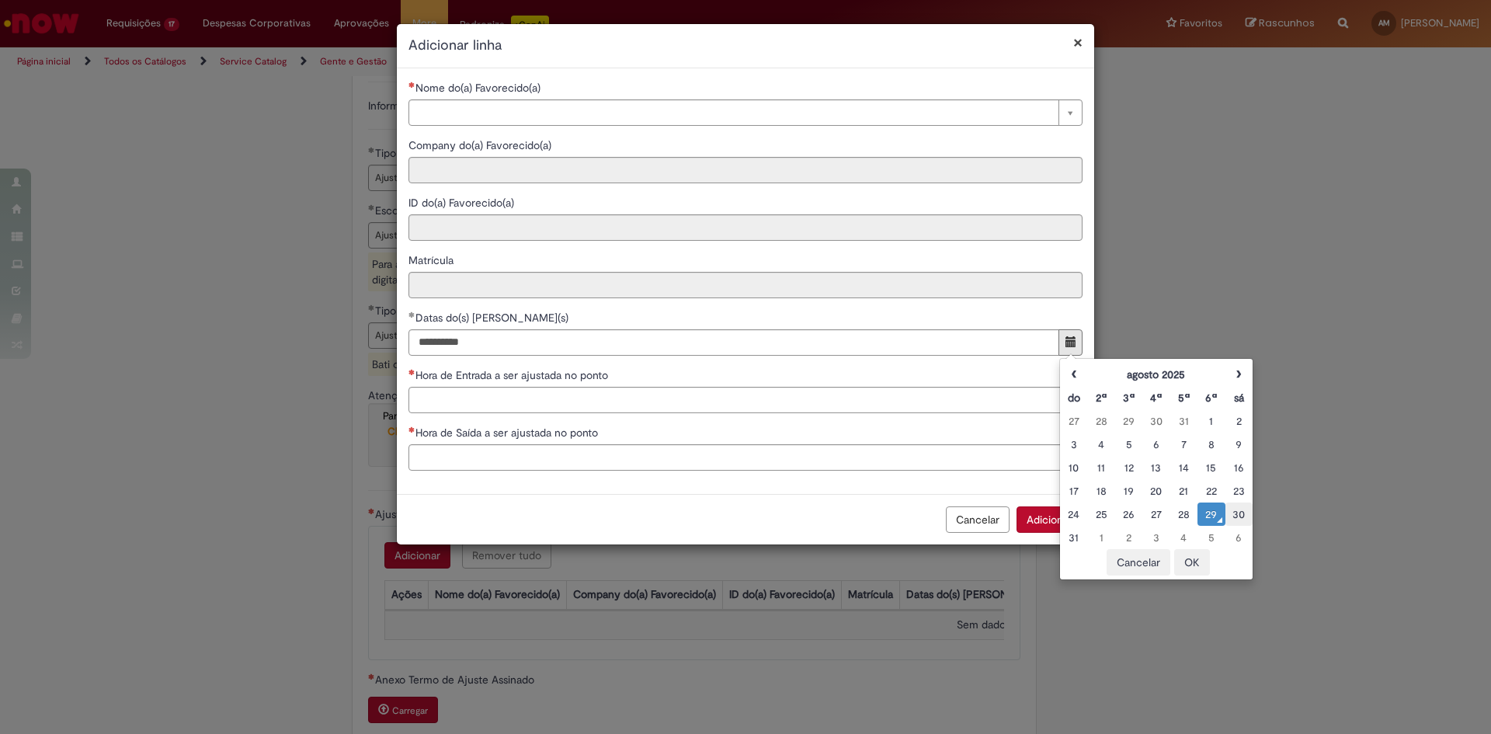
click at [1241, 516] on div "30" at bounding box center [1238, 514] width 19 height 16
type input "**********"
click at [1191, 565] on button "OK" at bounding box center [1192, 562] width 36 height 26
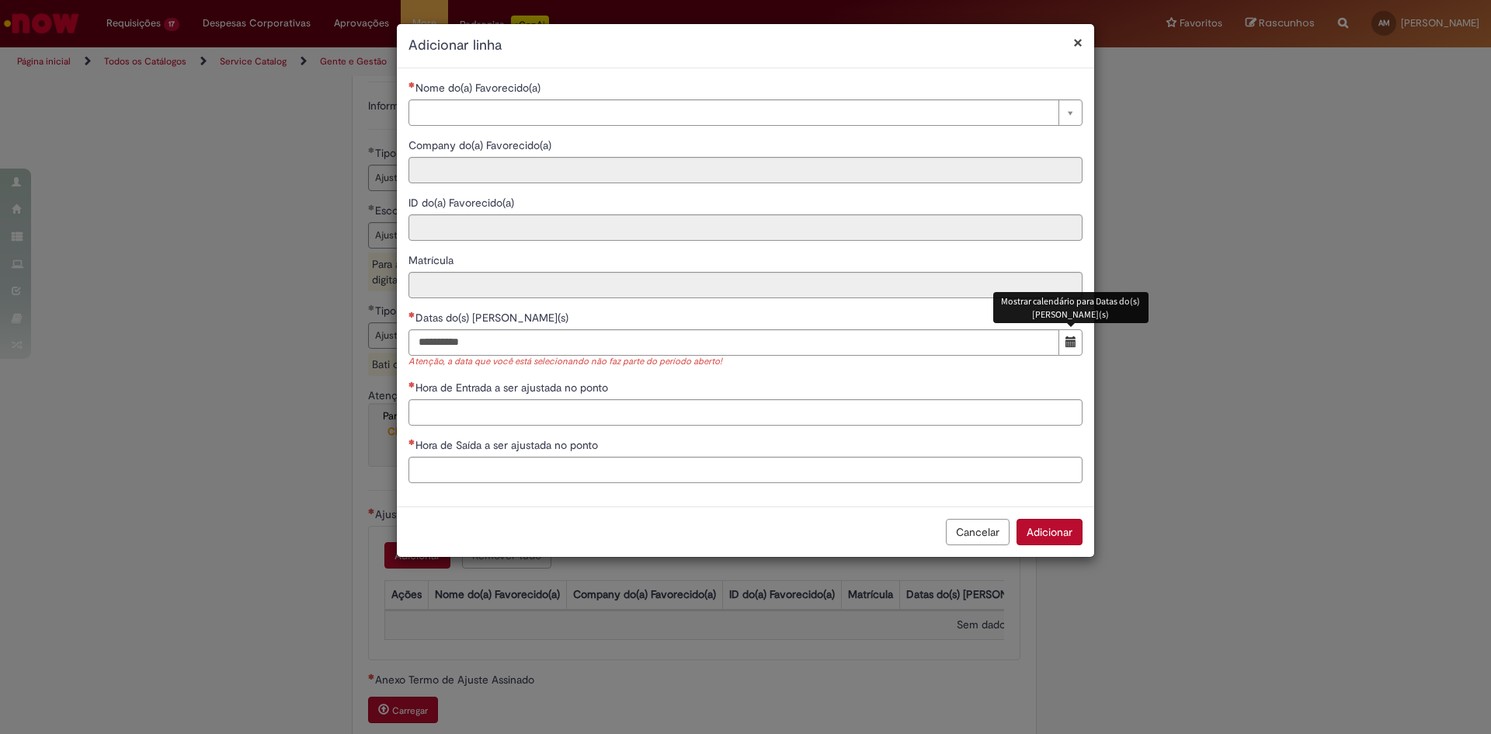
click at [983, 525] on button "Cancelar" at bounding box center [978, 532] width 64 height 26
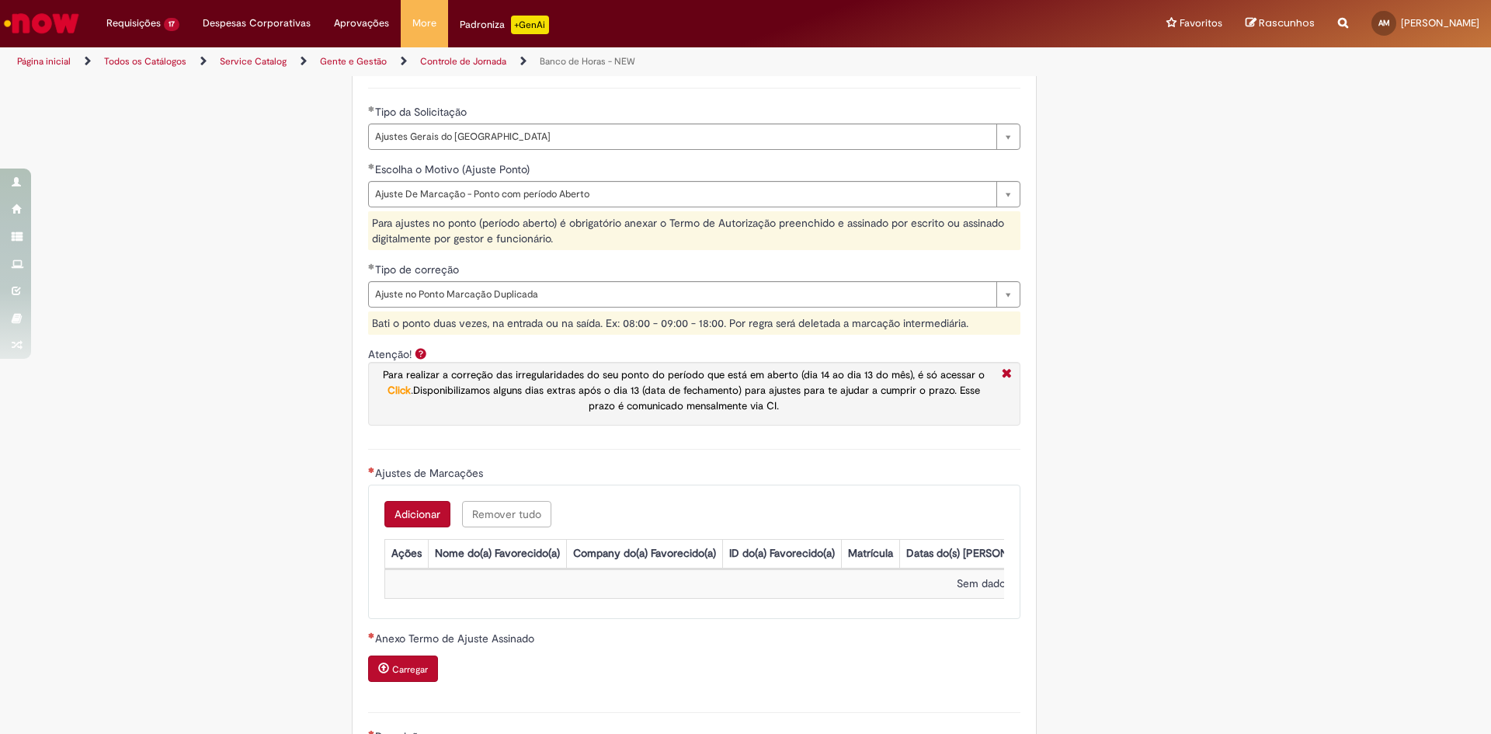
scroll to position [1132, 0]
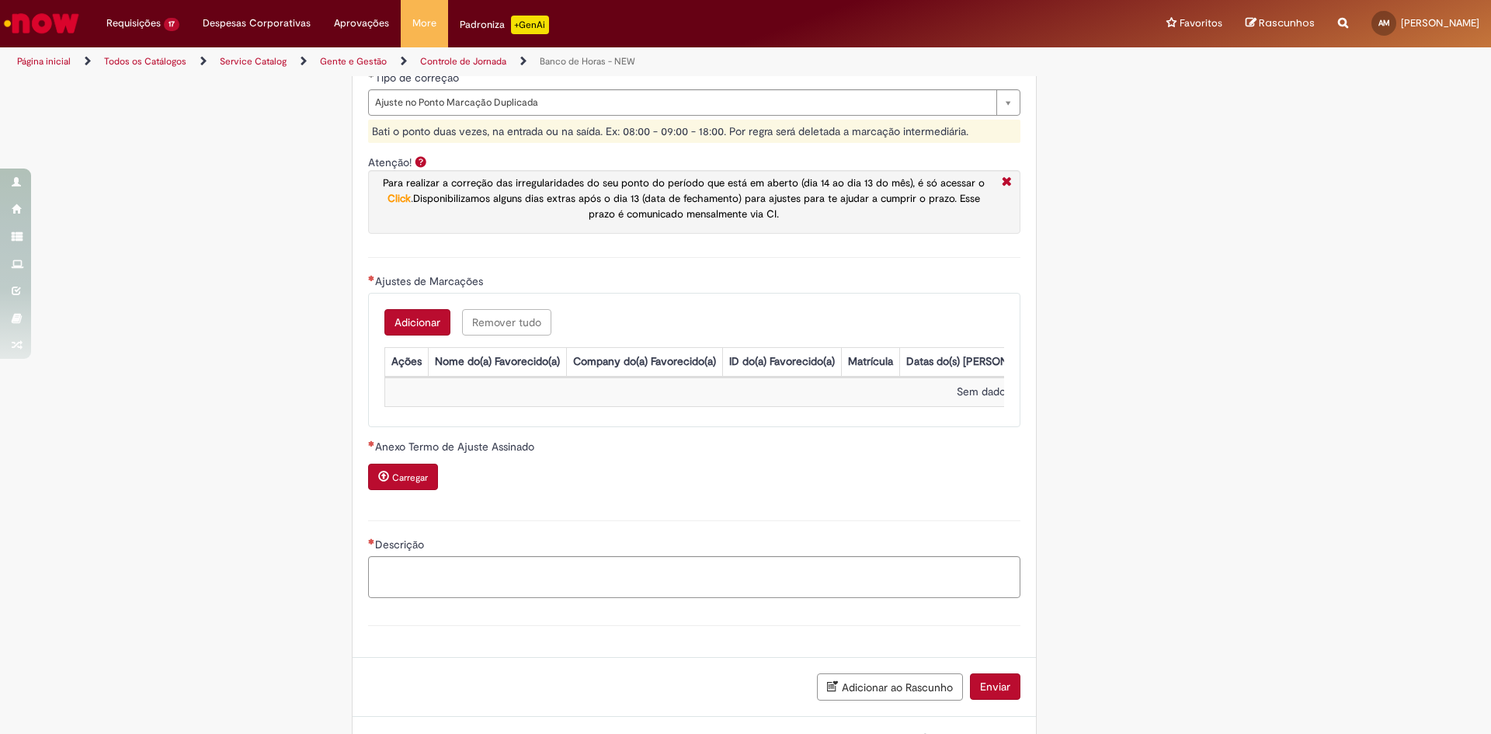
click at [429, 323] on button "Adicionar" at bounding box center [417, 322] width 66 height 26
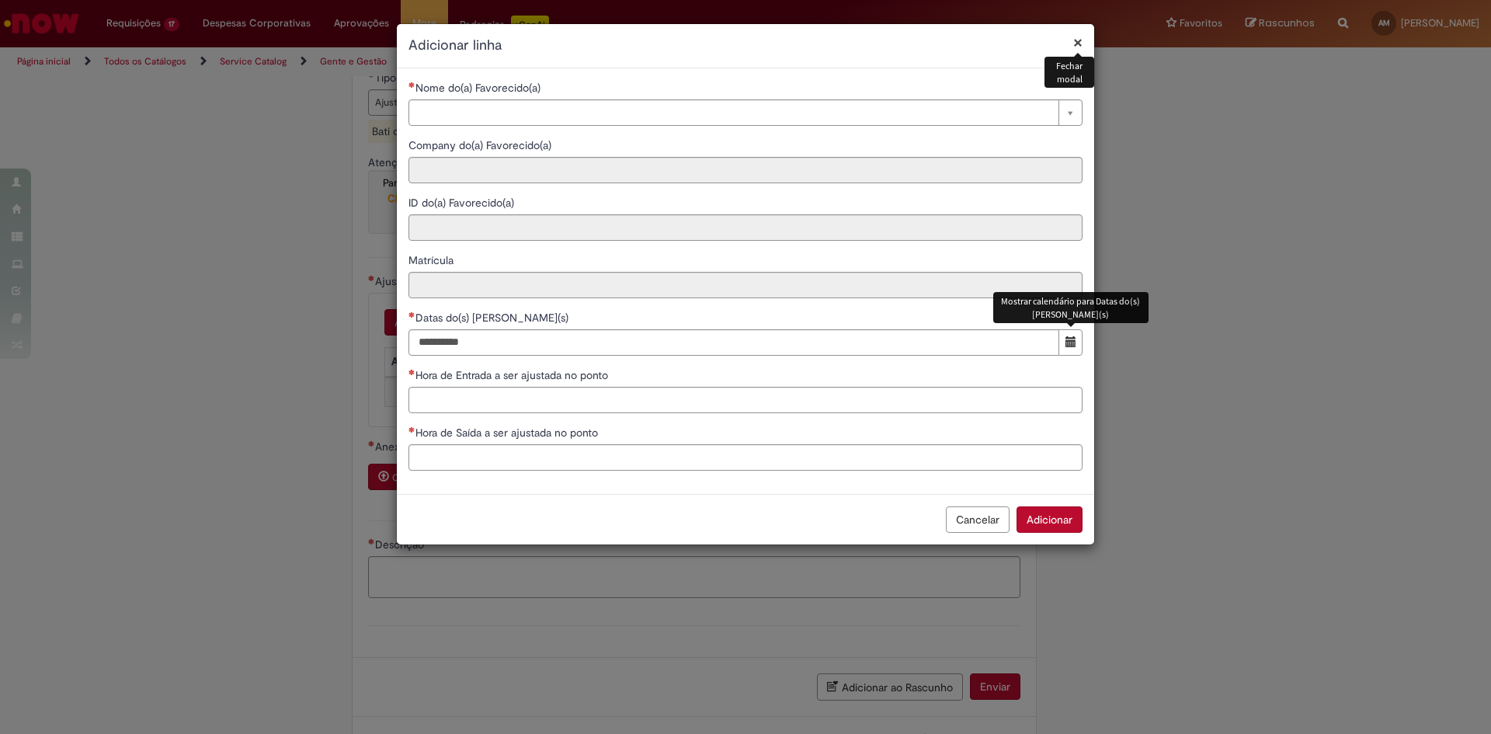
click at [1073, 346] on span "Mostrar calendário para Datas do(s) Ajuste(s)" at bounding box center [1071, 341] width 11 height 11
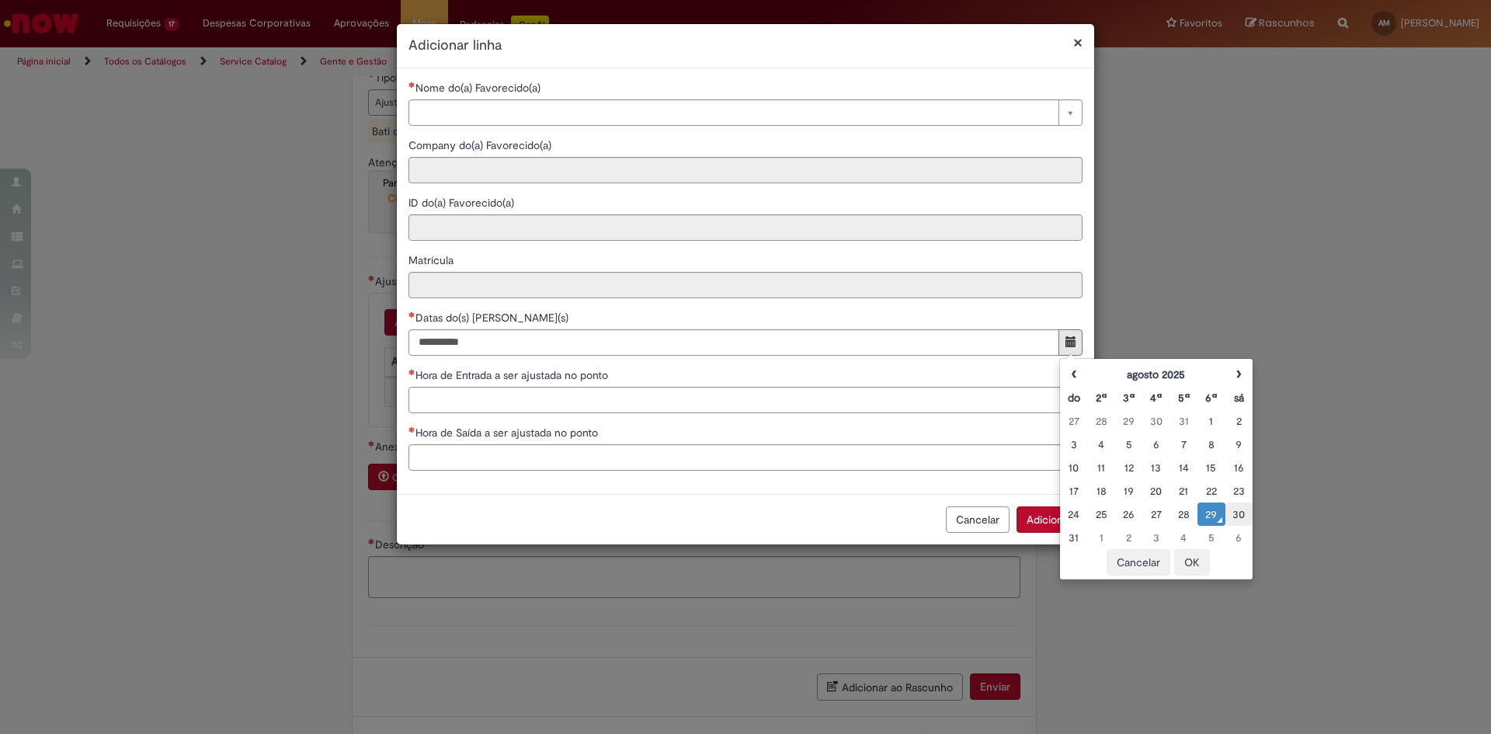
click at [1240, 515] on div "30" at bounding box center [1238, 514] width 19 height 16
type input "**********"
click at [1188, 566] on button "OK" at bounding box center [1192, 562] width 36 height 26
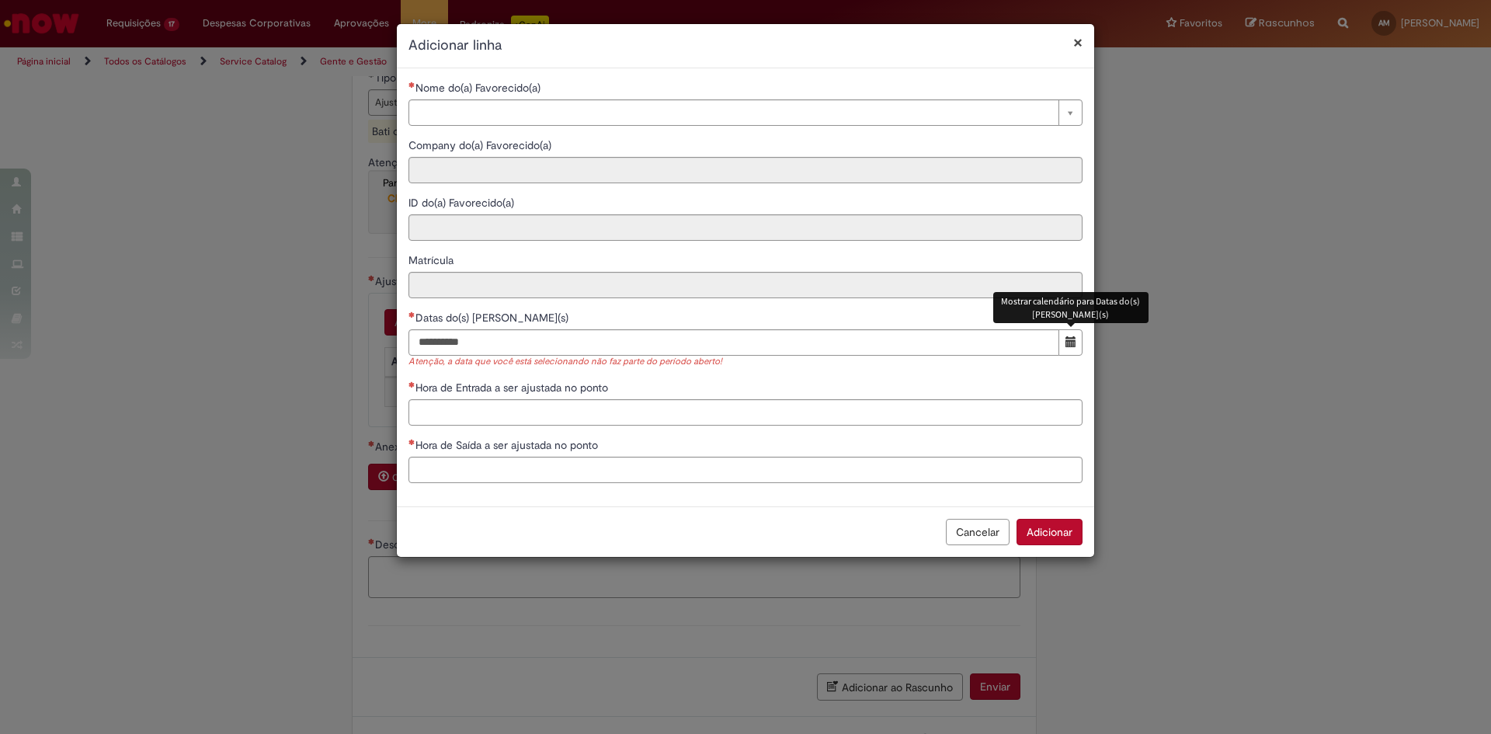
click at [984, 535] on button "Cancelar" at bounding box center [978, 532] width 64 height 26
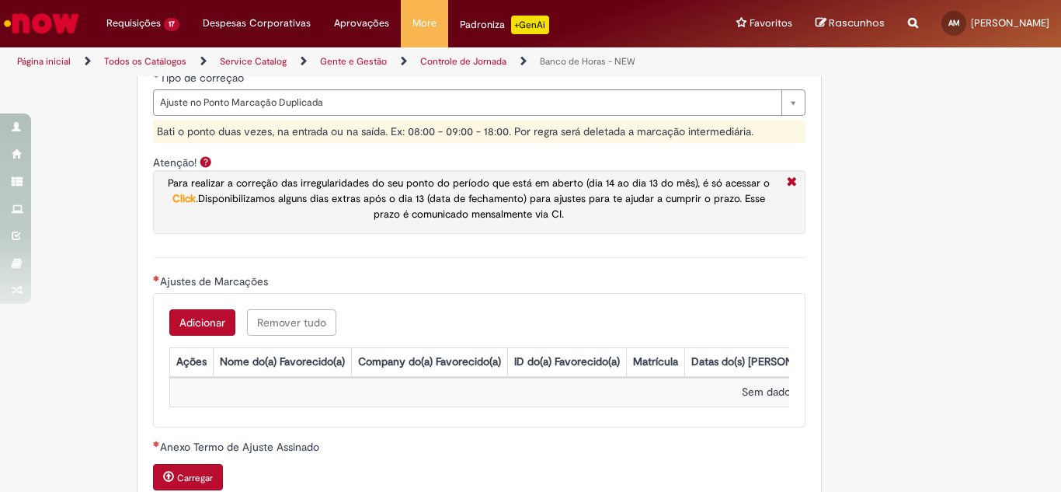
click at [206, 325] on button "Adicionar" at bounding box center [202, 322] width 66 height 26
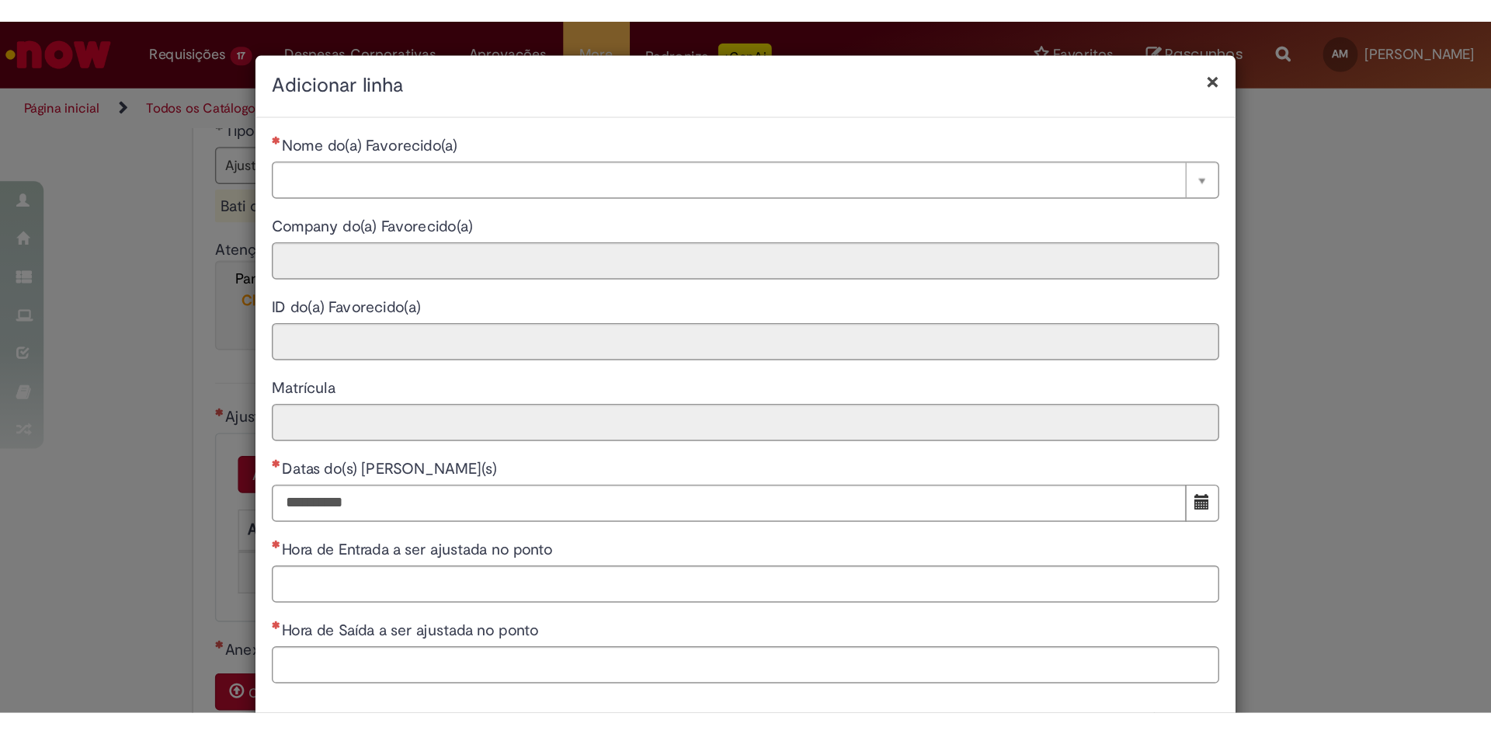
scroll to position [77, 0]
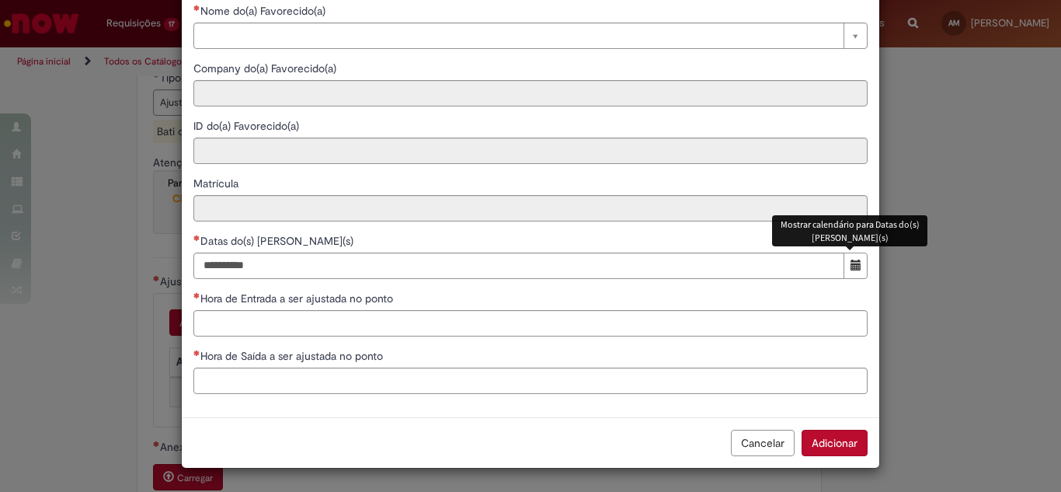
click at [853, 266] on span "Mostrar calendário para Datas do(s) Ajuste(s)" at bounding box center [855, 264] width 11 height 11
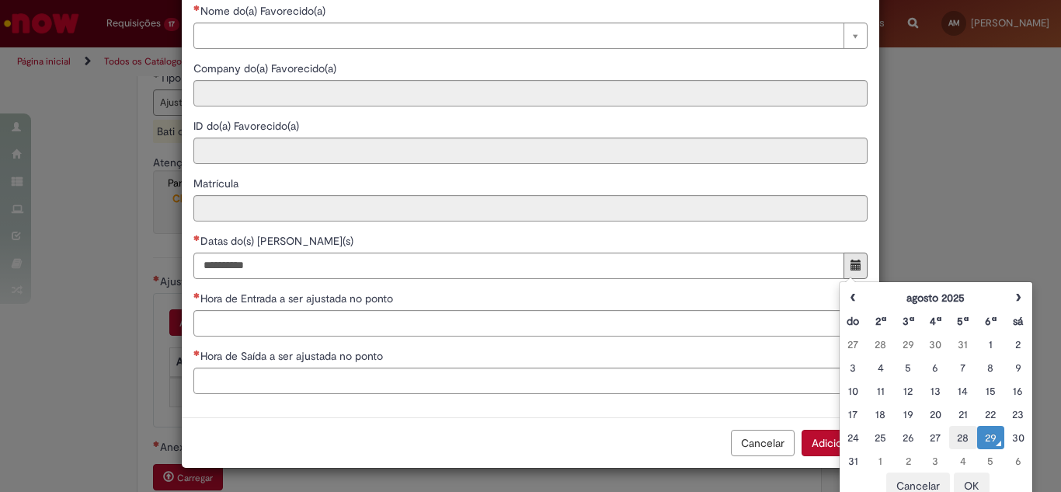
click at [962, 434] on div "28" at bounding box center [962, 437] width 19 height 16
click at [968, 484] on button "OK" at bounding box center [972, 485] width 36 height 26
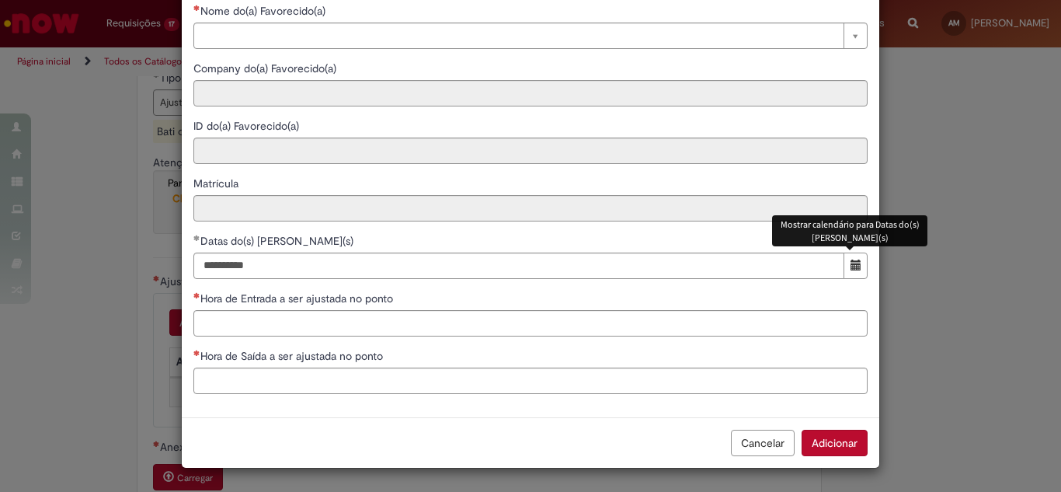
click at [850, 266] on span "O seletor de data foi fechado. 28 August 2025 Thursday foi selecionado. Mostrar…" at bounding box center [855, 264] width 11 height 11
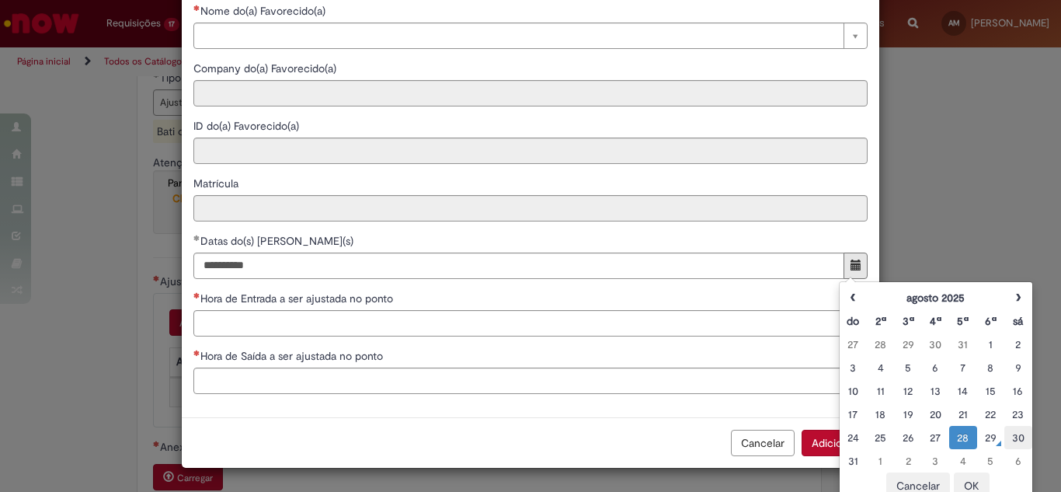
click at [1019, 440] on div "30" at bounding box center [1017, 437] width 19 height 16
type input "**********"
click at [975, 482] on button "OK" at bounding box center [972, 485] width 36 height 26
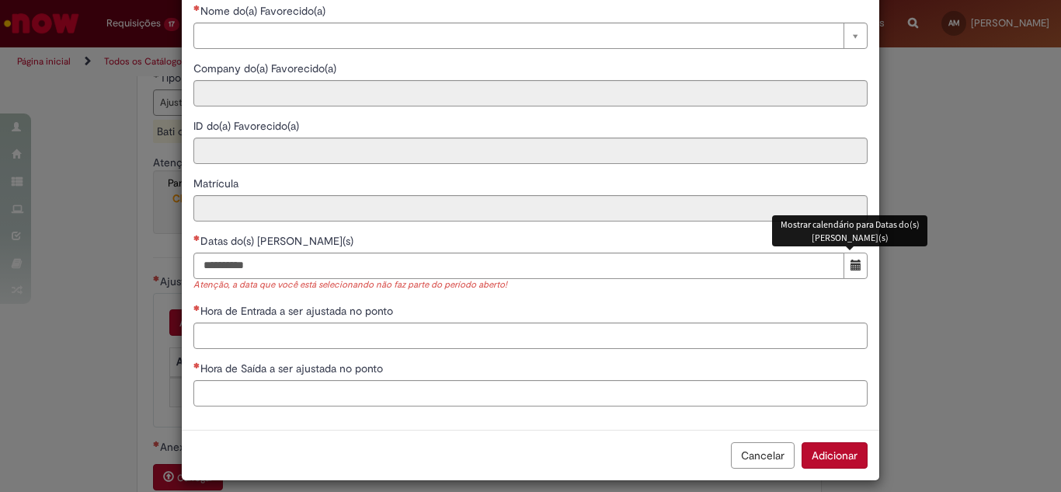
click at [850, 264] on span "O seletor de data foi fechado. 30 August 2025 Saturday foi selecionado. Mostrar…" at bounding box center [855, 264] width 11 height 11
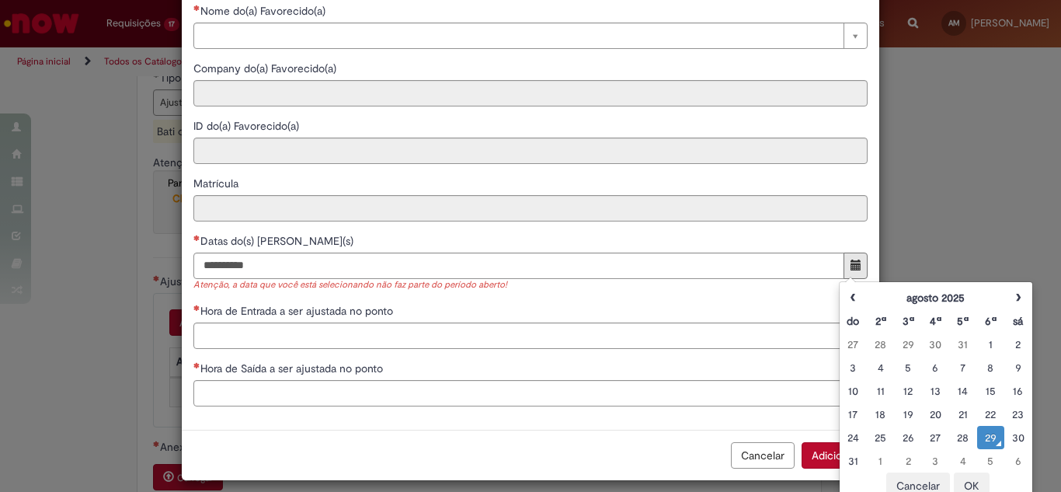
click at [990, 440] on div "29" at bounding box center [990, 437] width 19 height 16
click at [972, 481] on button "OK" at bounding box center [972, 485] width 36 height 26
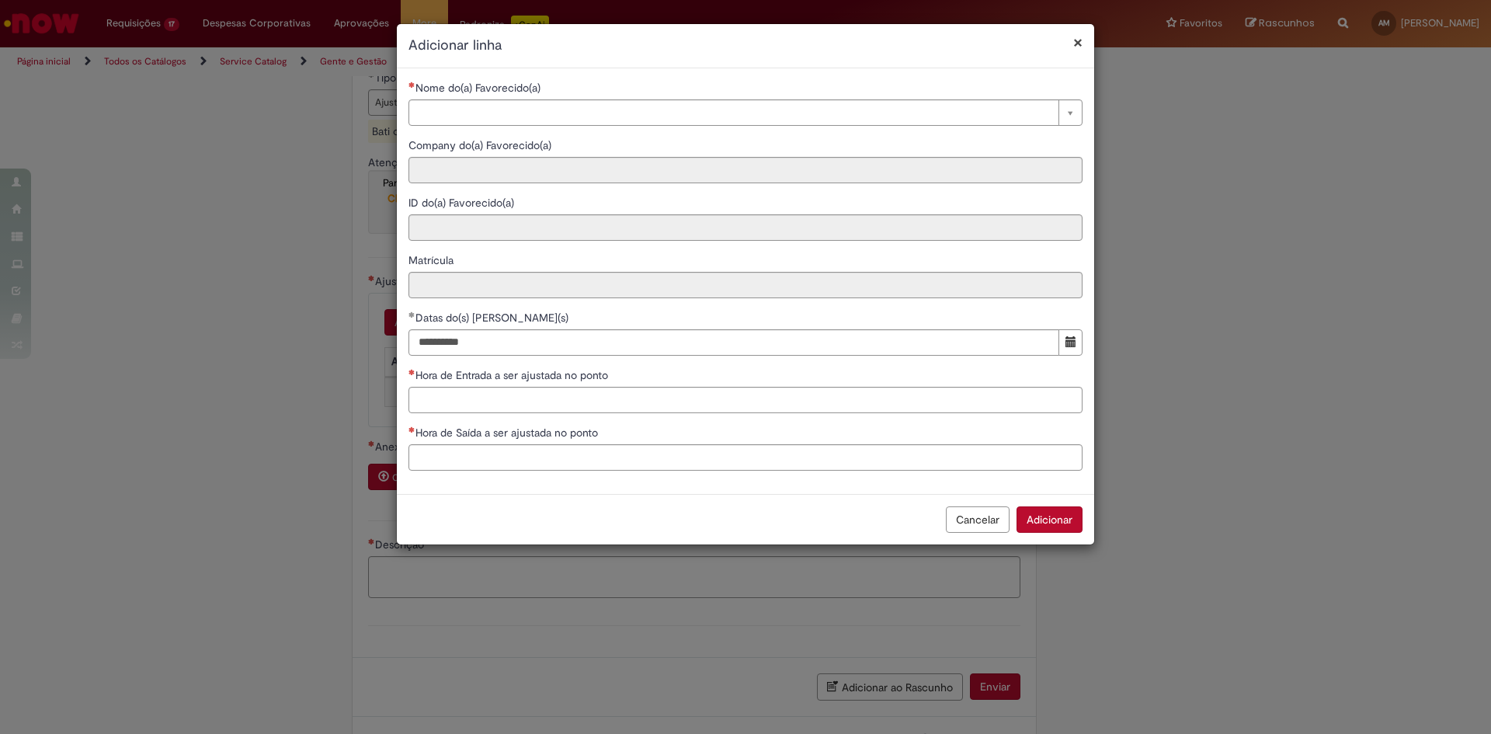
scroll to position [0, 0]
click at [1071, 343] on span "Mostrar calendário para Datas do(s) Ajuste(s)" at bounding box center [1071, 341] width 11 height 11
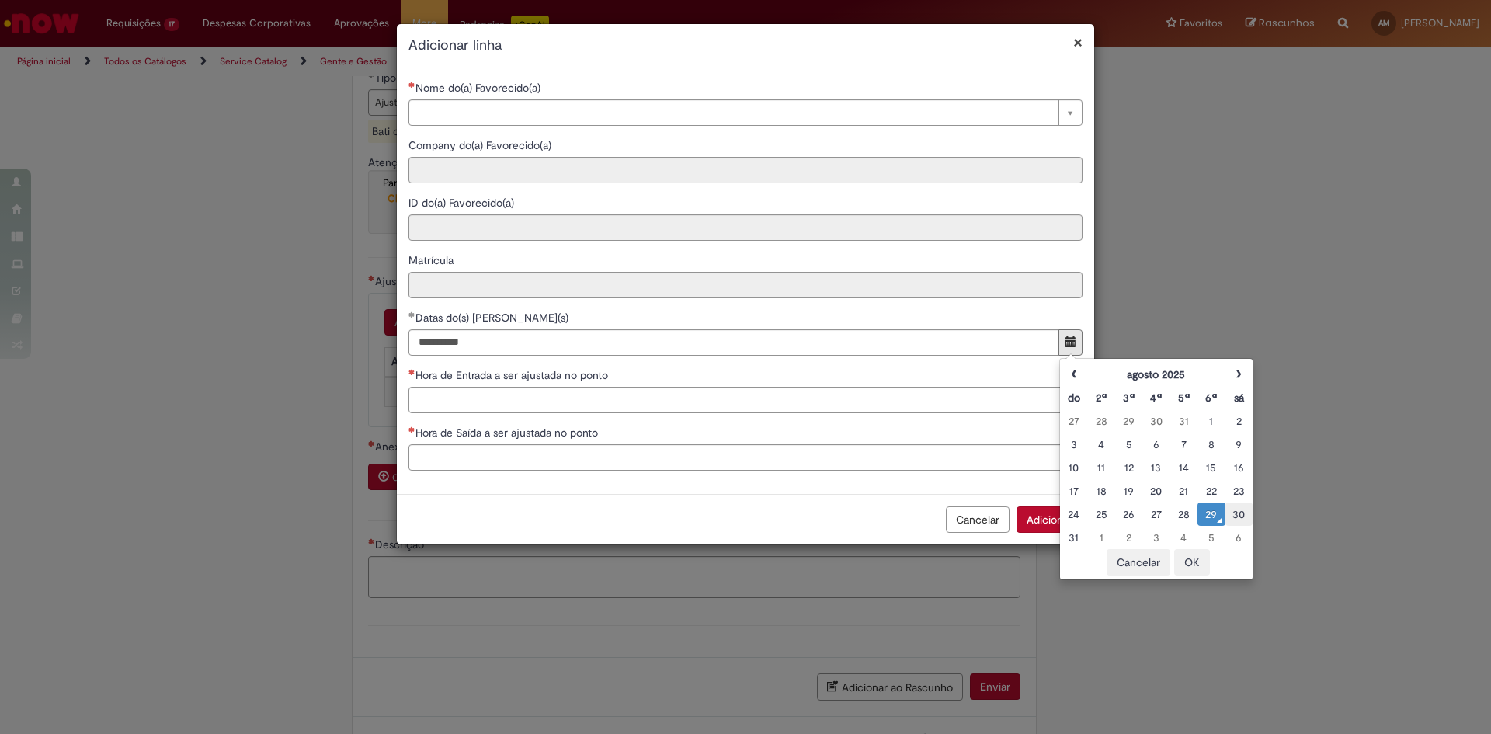
click at [1236, 516] on div "30" at bounding box center [1238, 514] width 19 height 16
type input "**********"
click at [1190, 567] on button "OK" at bounding box center [1192, 562] width 36 height 26
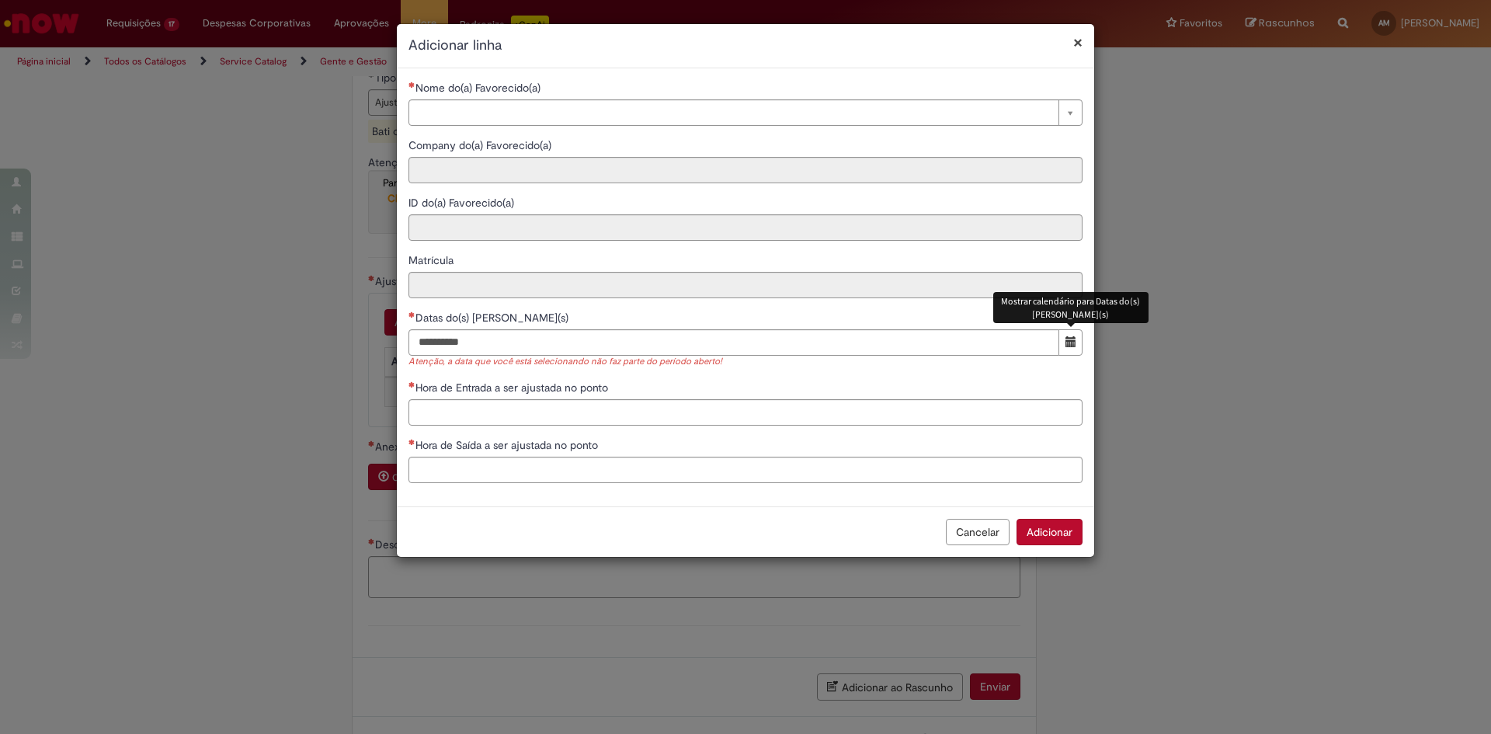
click at [1069, 336] on span "Mostrar calendário para Datas do(s) Ajuste(s)" at bounding box center [1071, 341] width 11 height 11
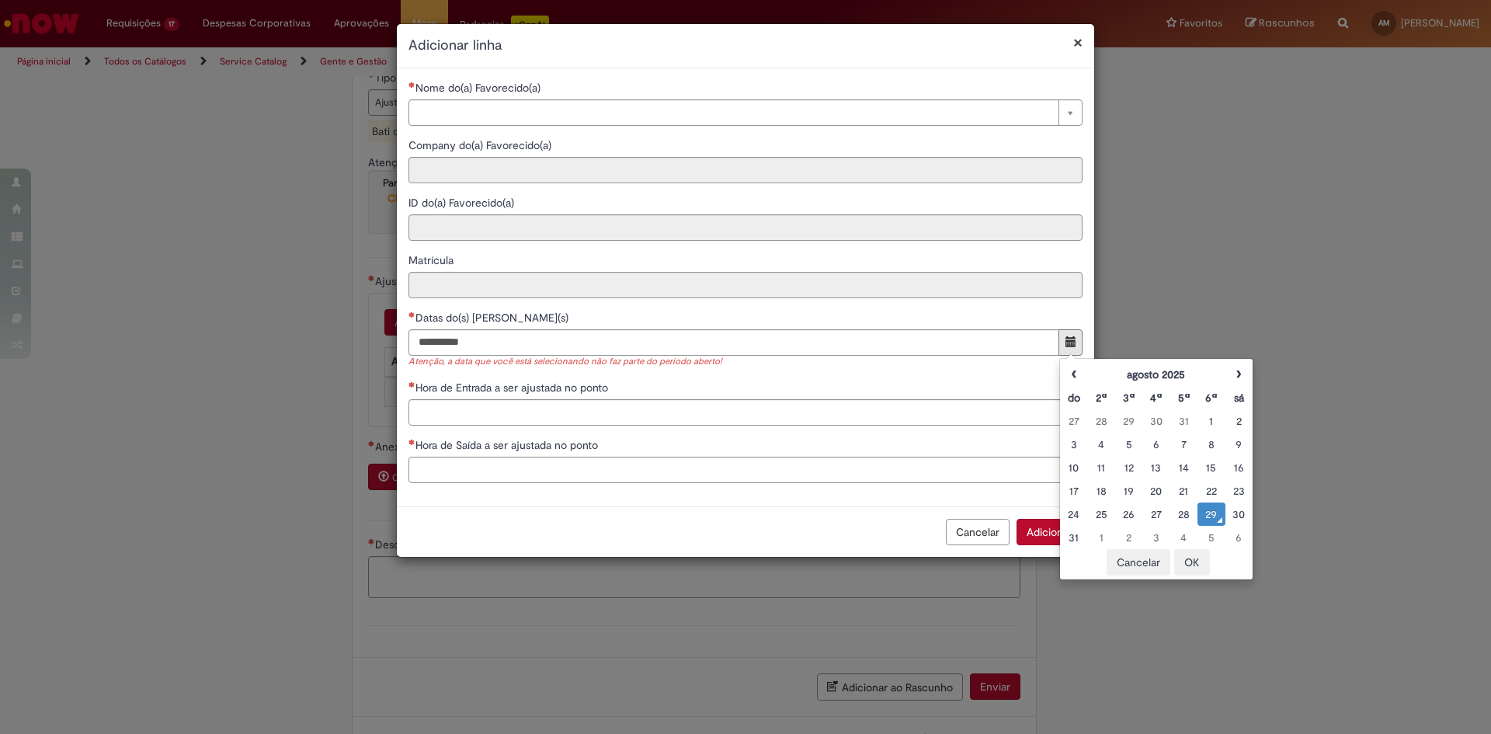
click at [1211, 513] on div "29" at bounding box center [1210, 514] width 19 height 16
click at [1192, 564] on button "OK" at bounding box center [1192, 562] width 36 height 26
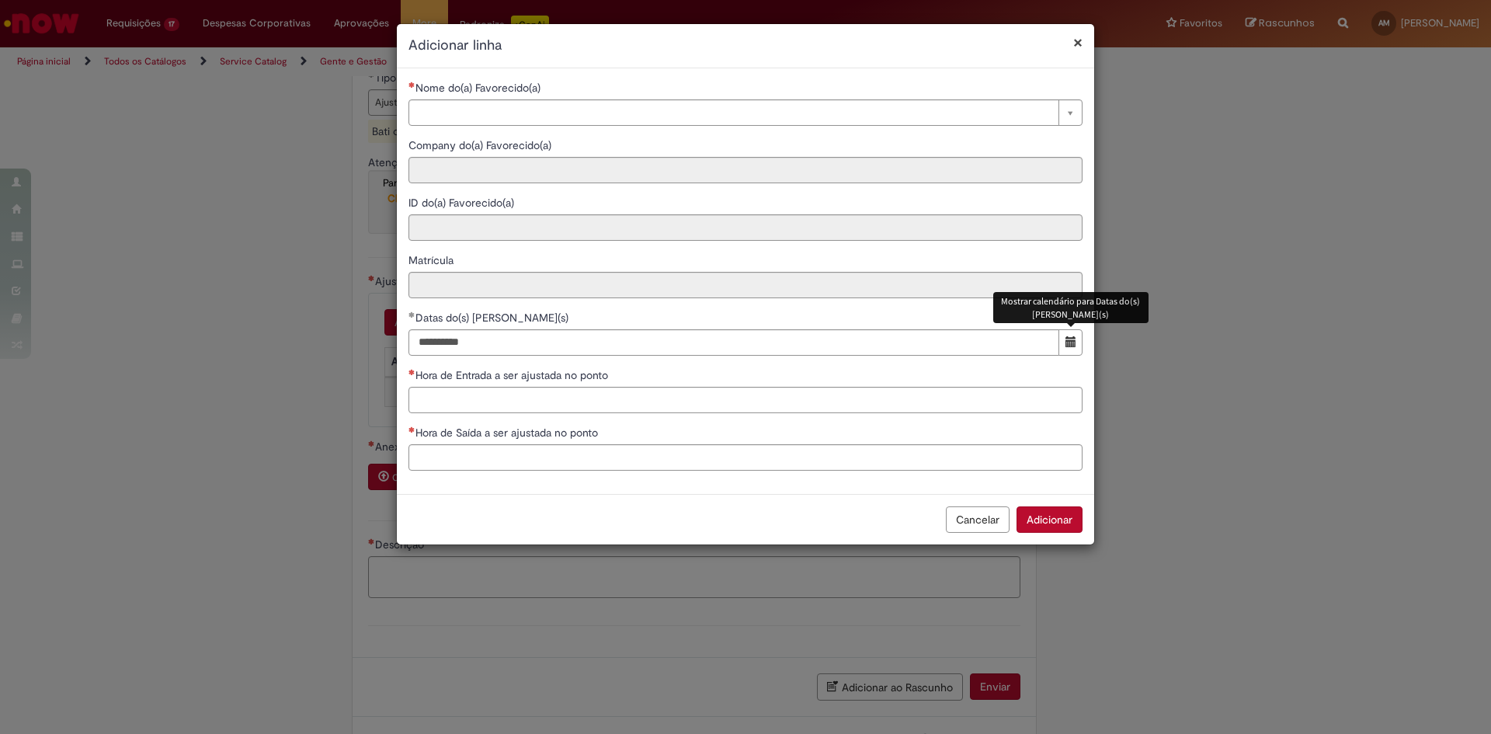
click at [1069, 345] on span "Mostrar calendário para Datas do(s) Ajuste(s)" at bounding box center [1071, 341] width 11 height 11
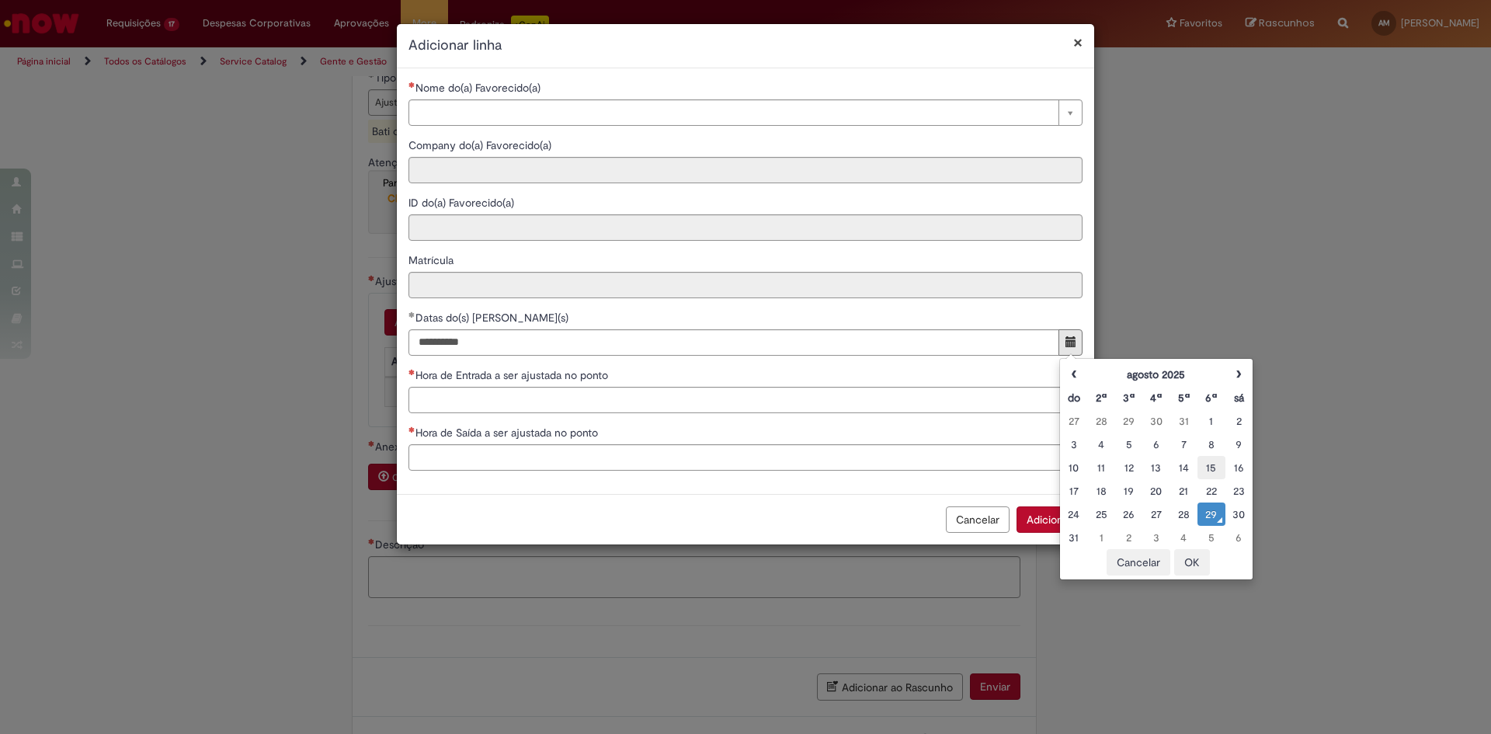
click at [1210, 466] on div "15" at bounding box center [1210, 468] width 19 height 16
click at [1188, 563] on button "OK" at bounding box center [1192, 562] width 36 height 26
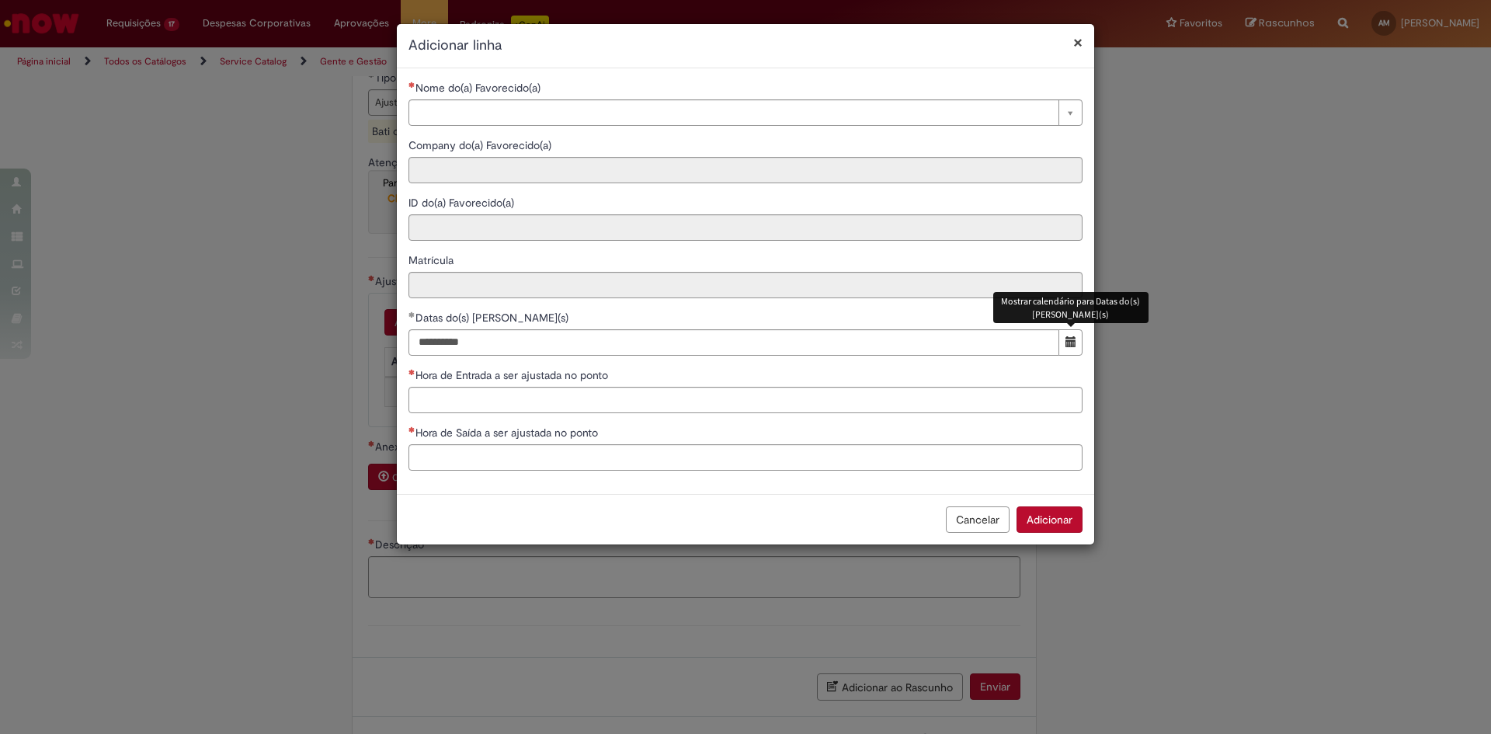
click at [1067, 340] on span "Mostrar calendário para Datas do(s) Ajuste(s)" at bounding box center [1071, 341] width 11 height 11
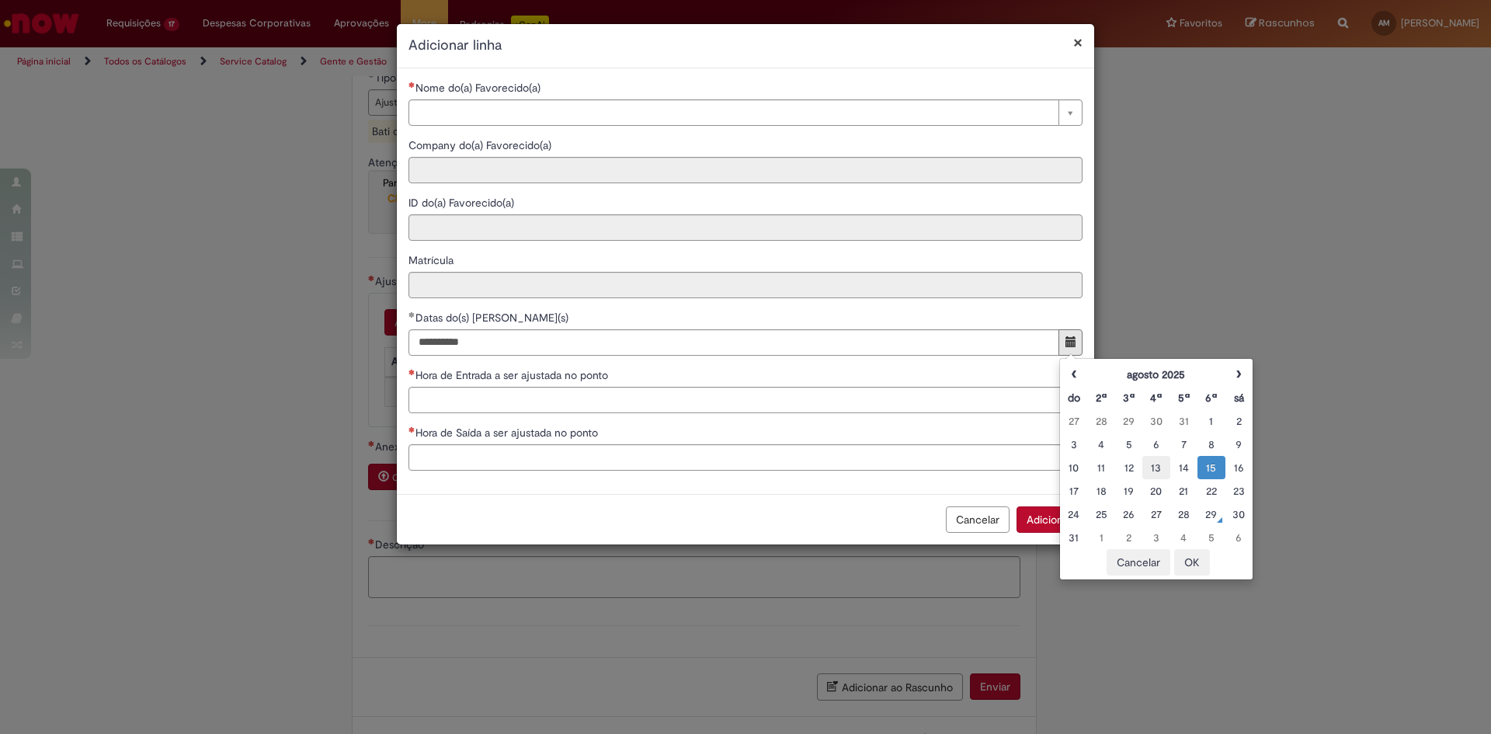
click at [1157, 470] on div "13" at bounding box center [1155, 468] width 19 height 16
click at [1194, 567] on button "OK" at bounding box center [1192, 562] width 36 height 26
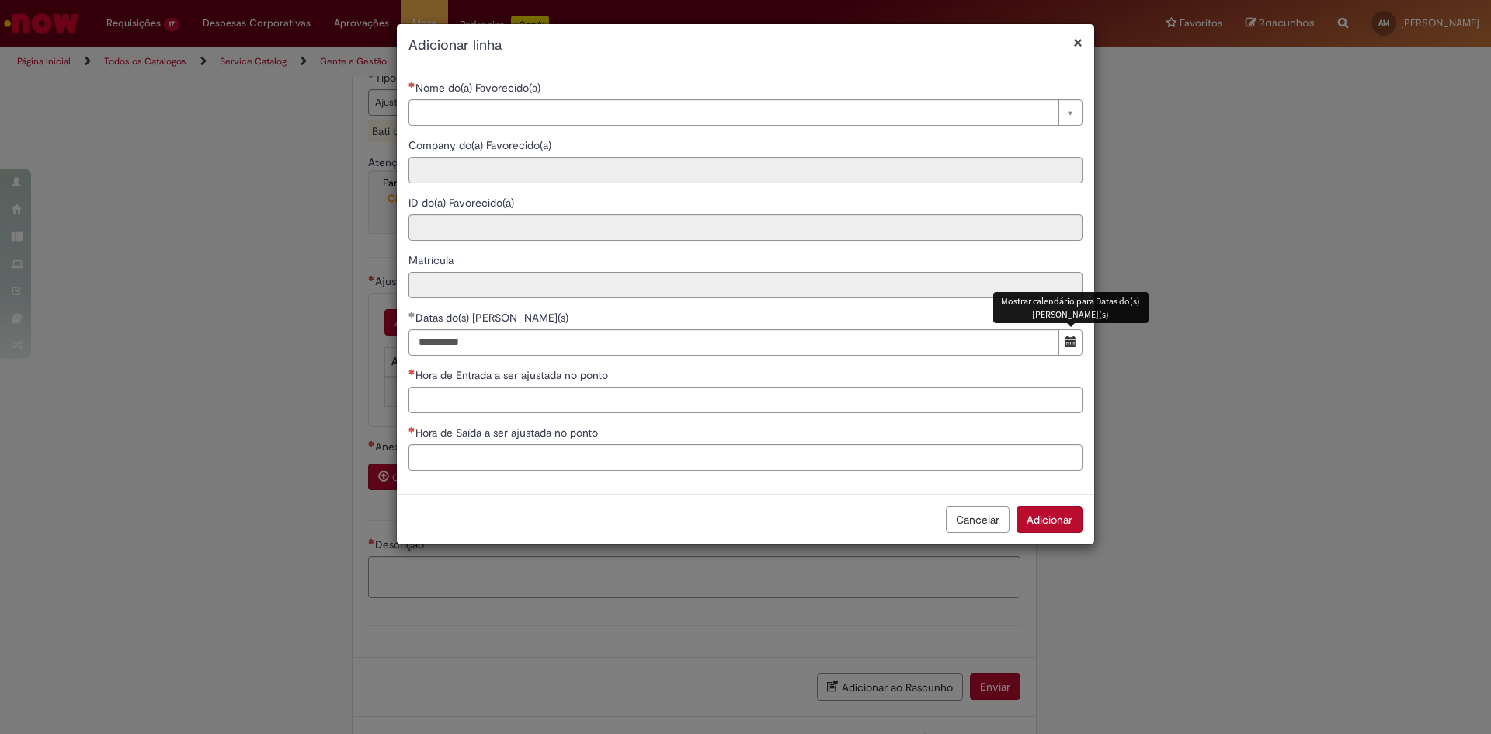
click at [1070, 343] on span "Mostrar calendário para Datas do(s) Ajuste(s)" at bounding box center [1071, 341] width 11 height 11
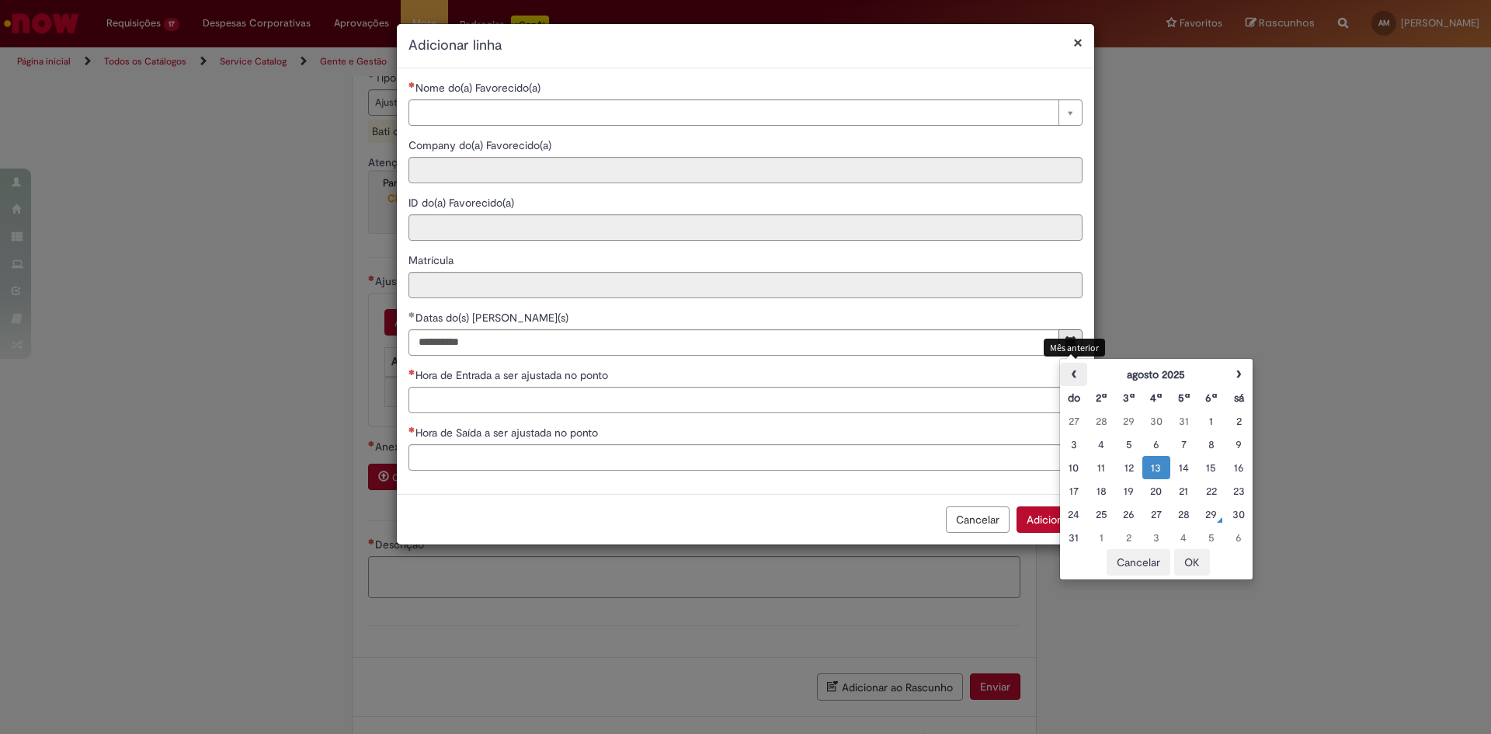
click at [1073, 374] on th "‹" at bounding box center [1073, 374] width 27 height 23
click at [1073, 470] on div "13" at bounding box center [1073, 468] width 19 height 16
type input "**********"
click at [1194, 562] on button "OK" at bounding box center [1192, 562] width 36 height 26
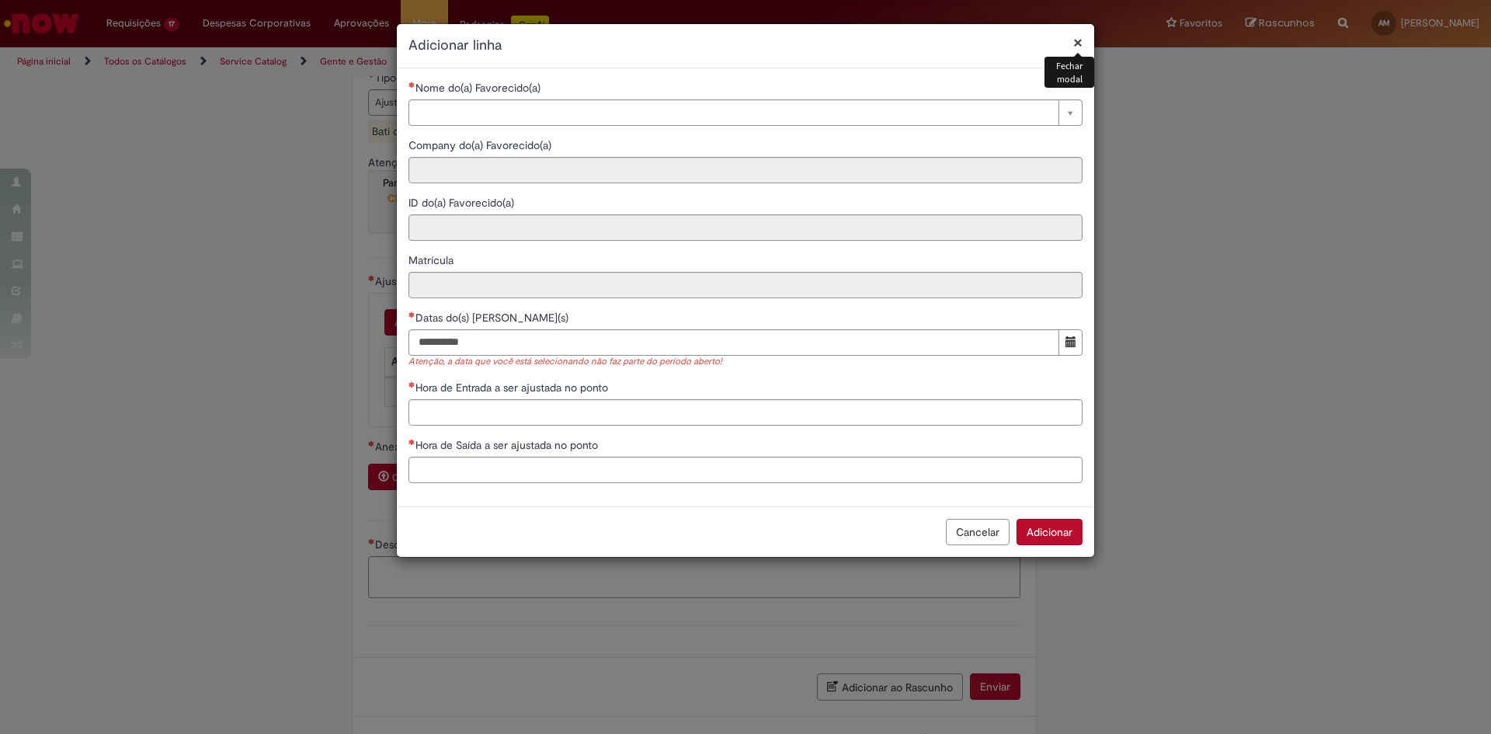
drag, startPoint x: 1077, startPoint y: 45, endPoint x: 1087, endPoint y: 45, distance: 10.1
click at [1077, 45] on button "×" at bounding box center [1077, 42] width 9 height 16
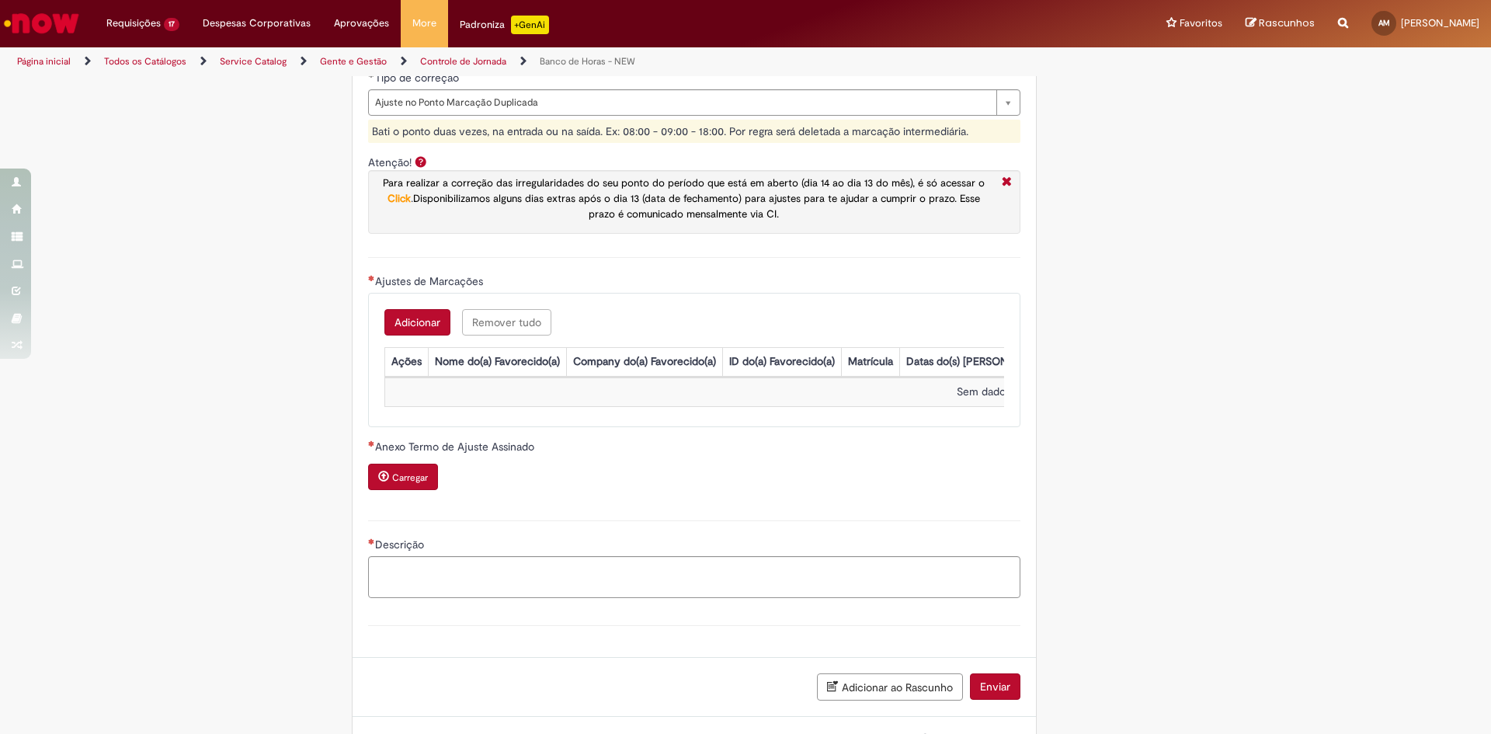
click at [405, 317] on button "Adicionar" at bounding box center [417, 322] width 66 height 26
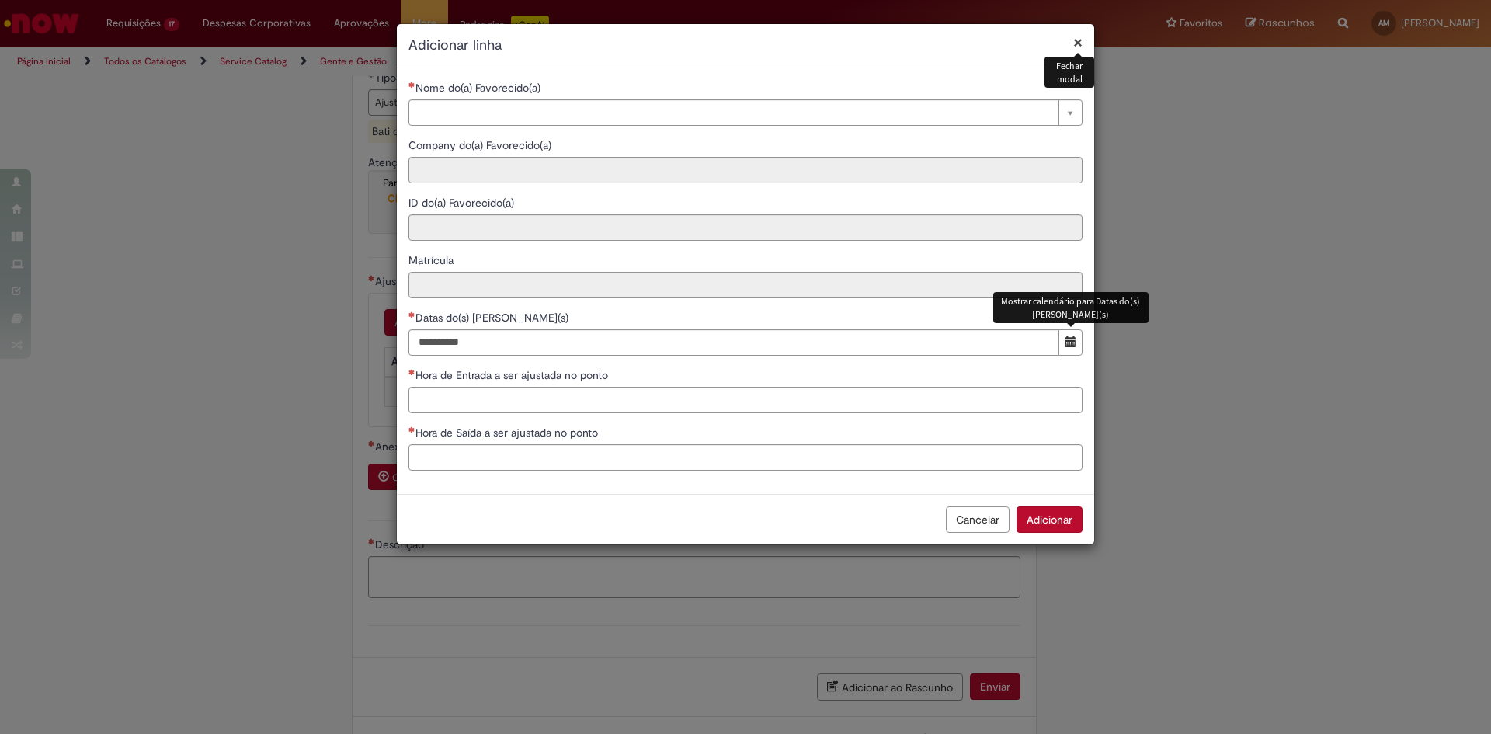
click at [1066, 346] on span "Mostrar calendário para Datas do(s) Ajuste(s)" at bounding box center [1071, 341] width 11 height 11
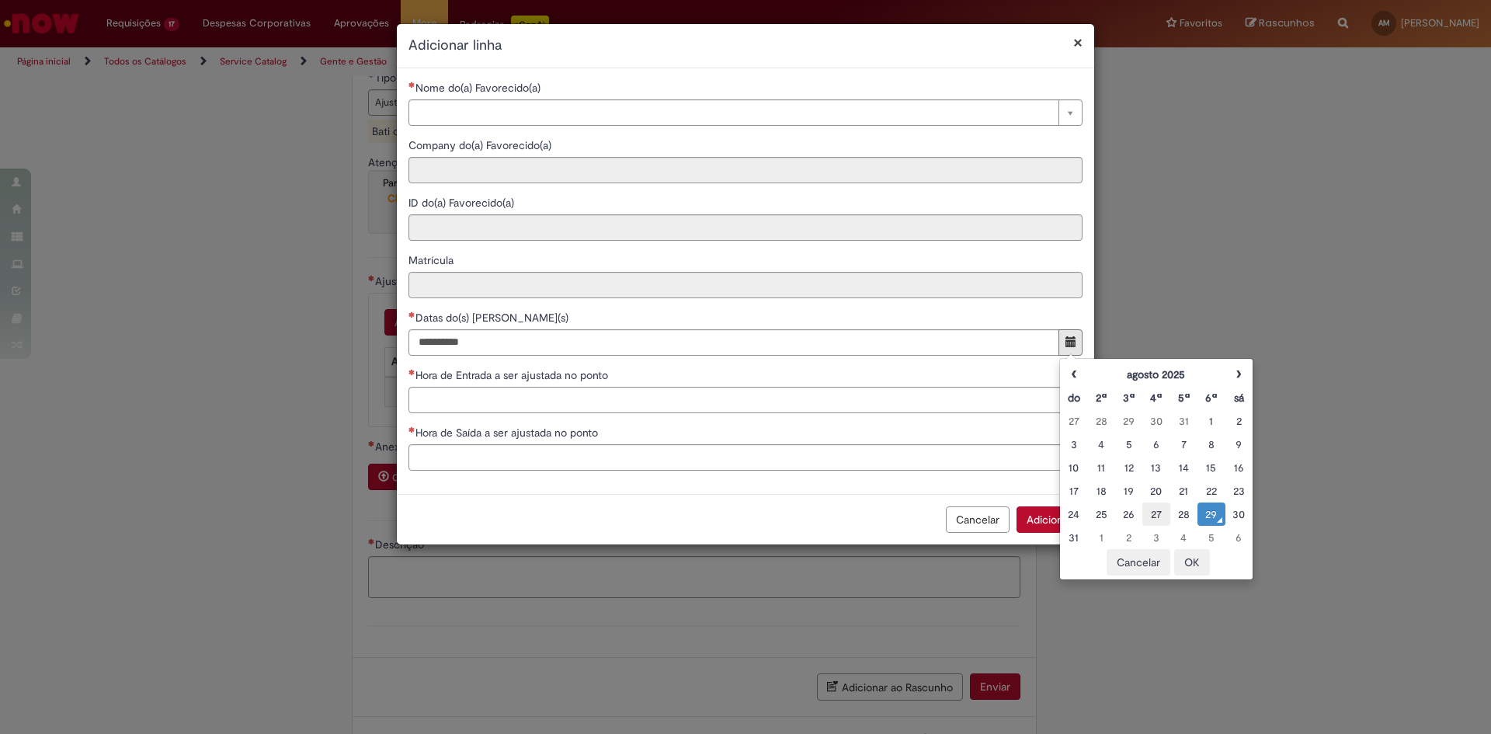
click at [1160, 513] on div "27" at bounding box center [1155, 514] width 19 height 16
click at [1197, 562] on button "OK" at bounding box center [1192, 562] width 36 height 26
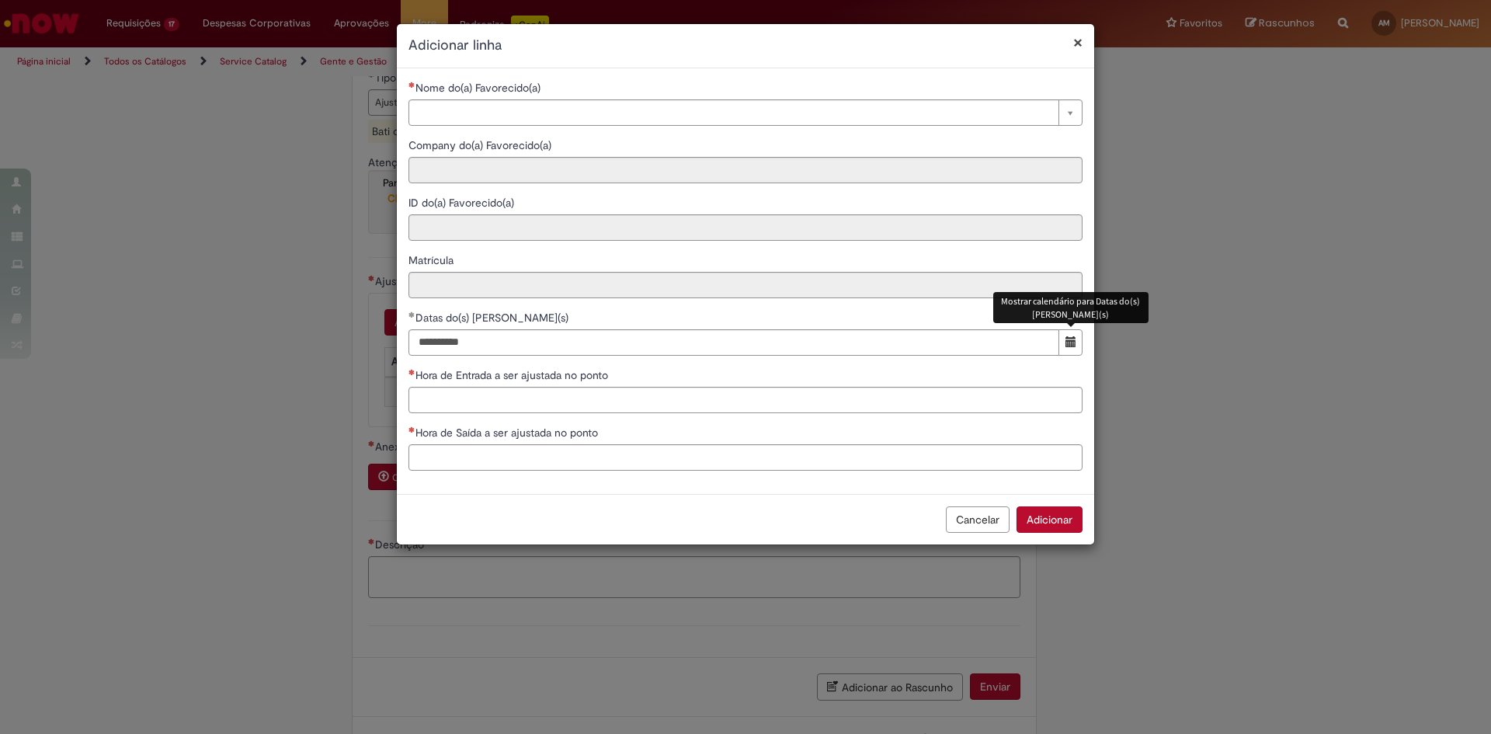
click at [1070, 342] on span "O seletor de data foi fechado. 27 August 2025 Wednesday foi selecionado. Mostra…" at bounding box center [1071, 341] width 11 height 11
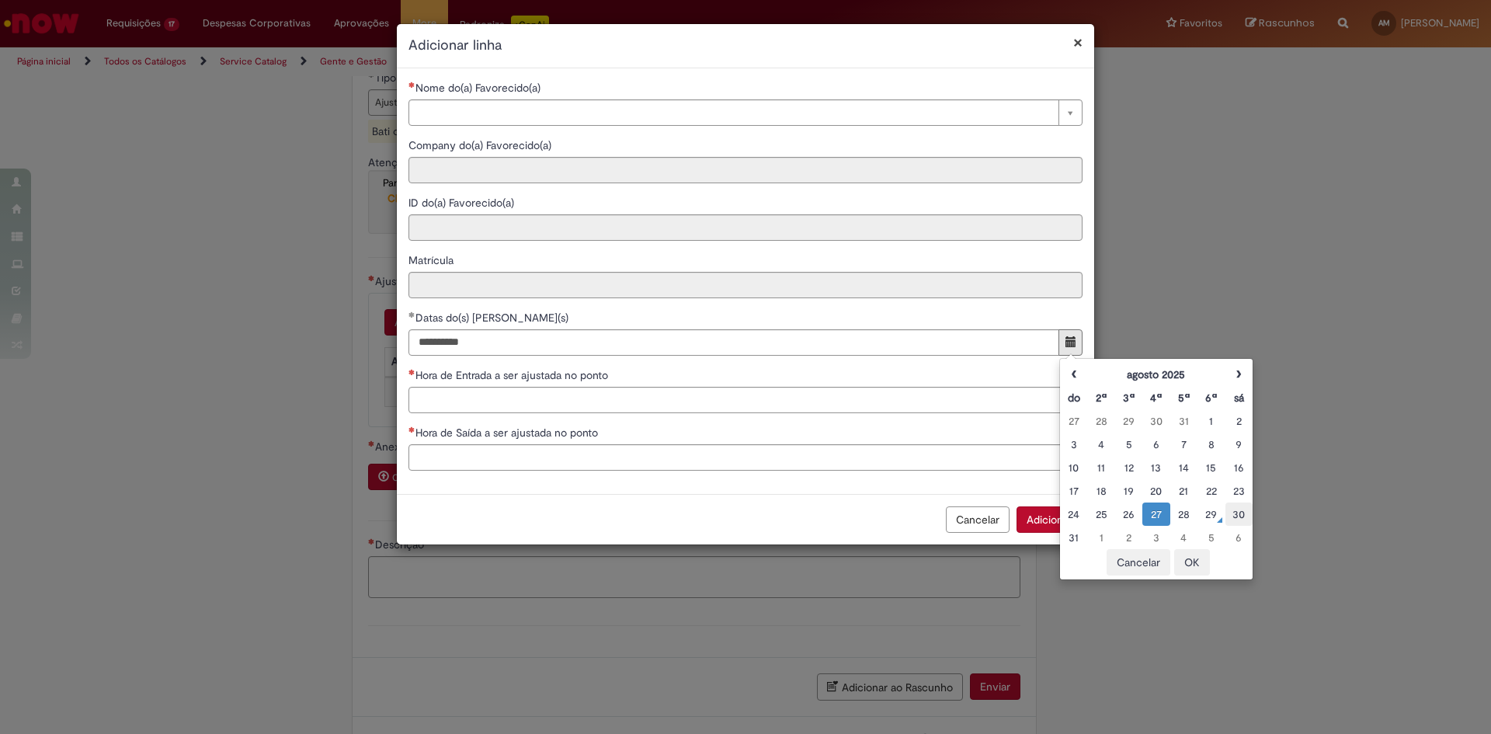
click at [1236, 516] on div "30" at bounding box center [1238, 514] width 19 height 16
type input "**********"
click at [1185, 563] on button "OK" at bounding box center [1192, 562] width 36 height 26
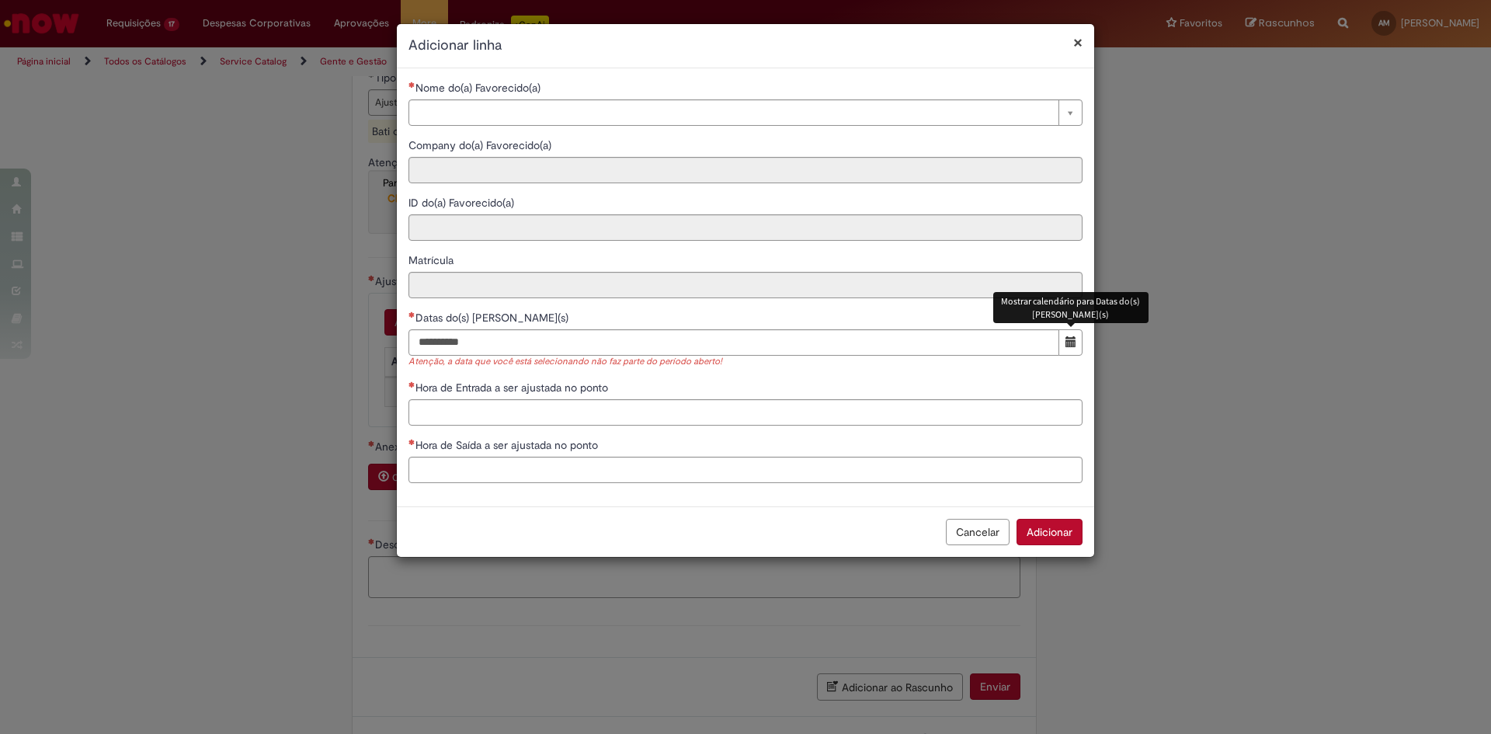
click at [1072, 342] on span "O seletor de data foi fechado. 30 August 2025 Saturday foi selecionado. Mostrar…" at bounding box center [1071, 341] width 11 height 11
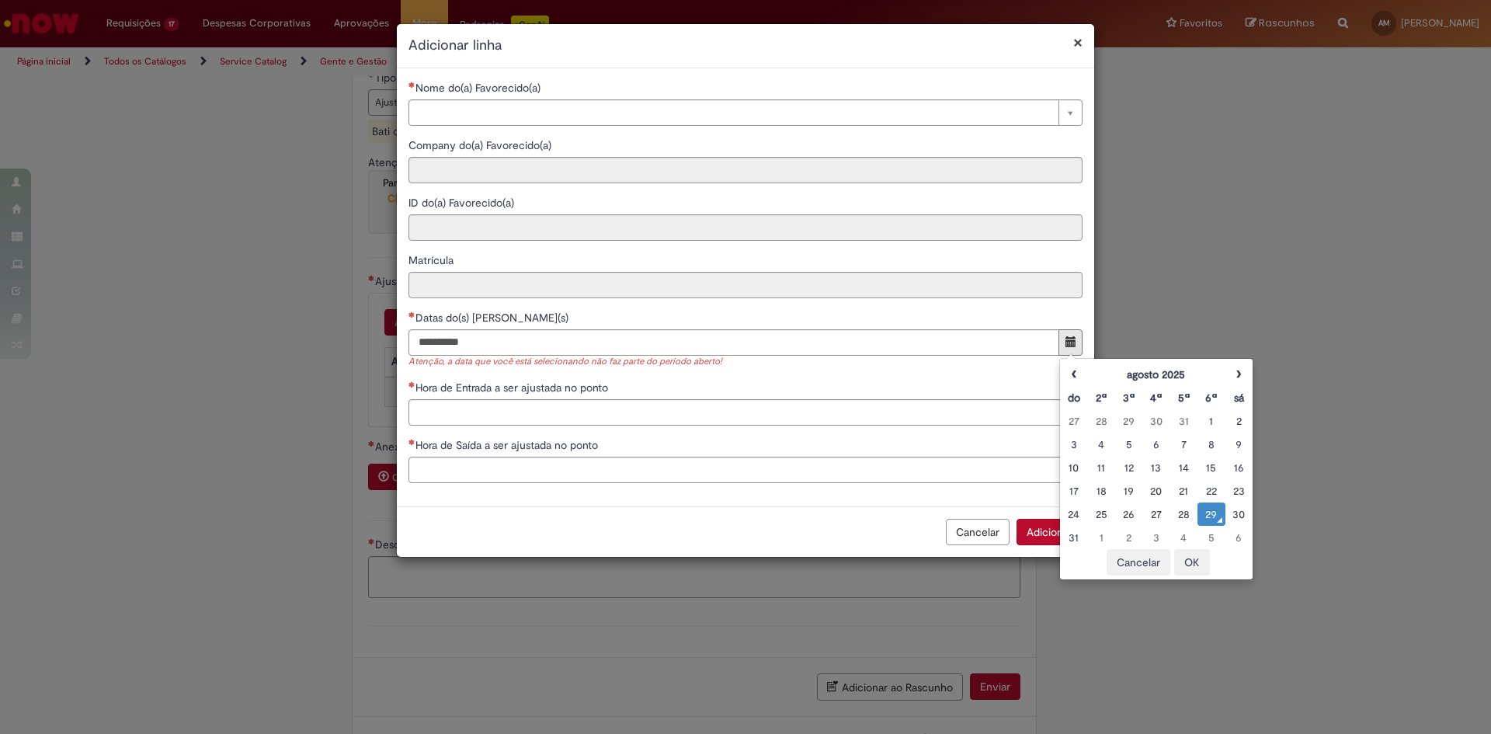
click at [1210, 515] on div "29" at bounding box center [1210, 514] width 19 height 16
click at [1194, 566] on button "OK" at bounding box center [1192, 562] width 36 height 26
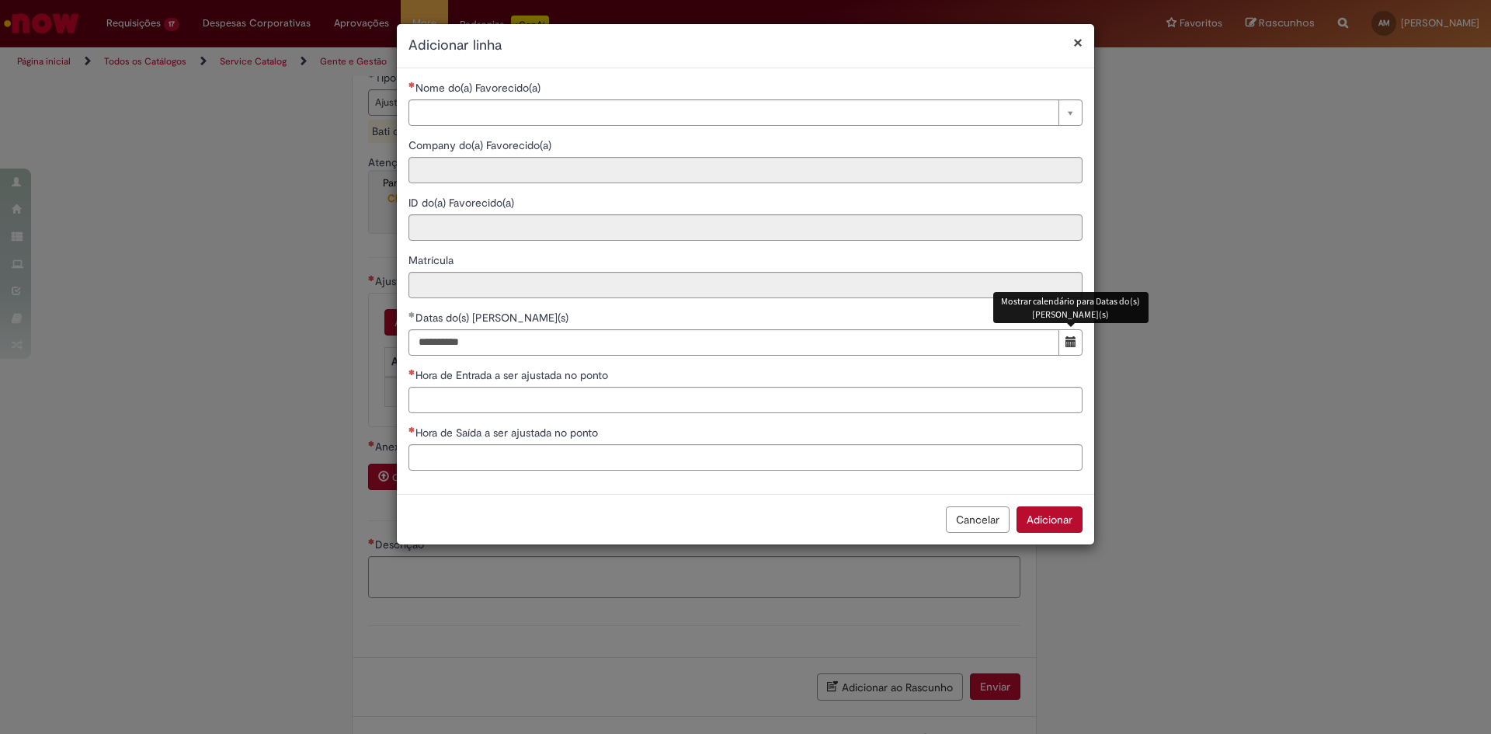
click at [1069, 340] on span "O seletor de data foi fechado. 29 August 2025 Friday foi selecionado. Mostrar c…" at bounding box center [1071, 341] width 11 height 11
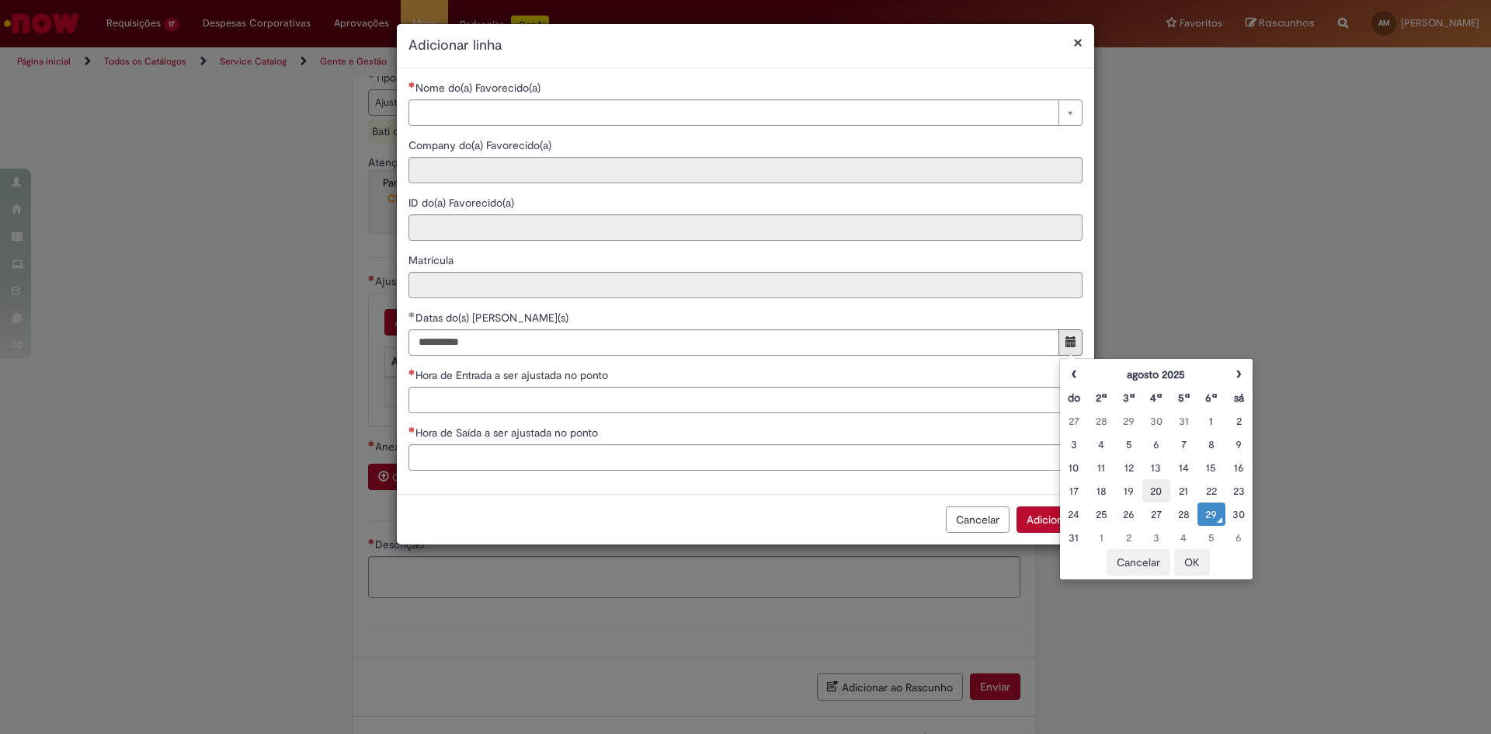
click at [1153, 488] on div "20" at bounding box center [1155, 491] width 19 height 16
click at [1194, 565] on button "OK" at bounding box center [1192, 562] width 36 height 26
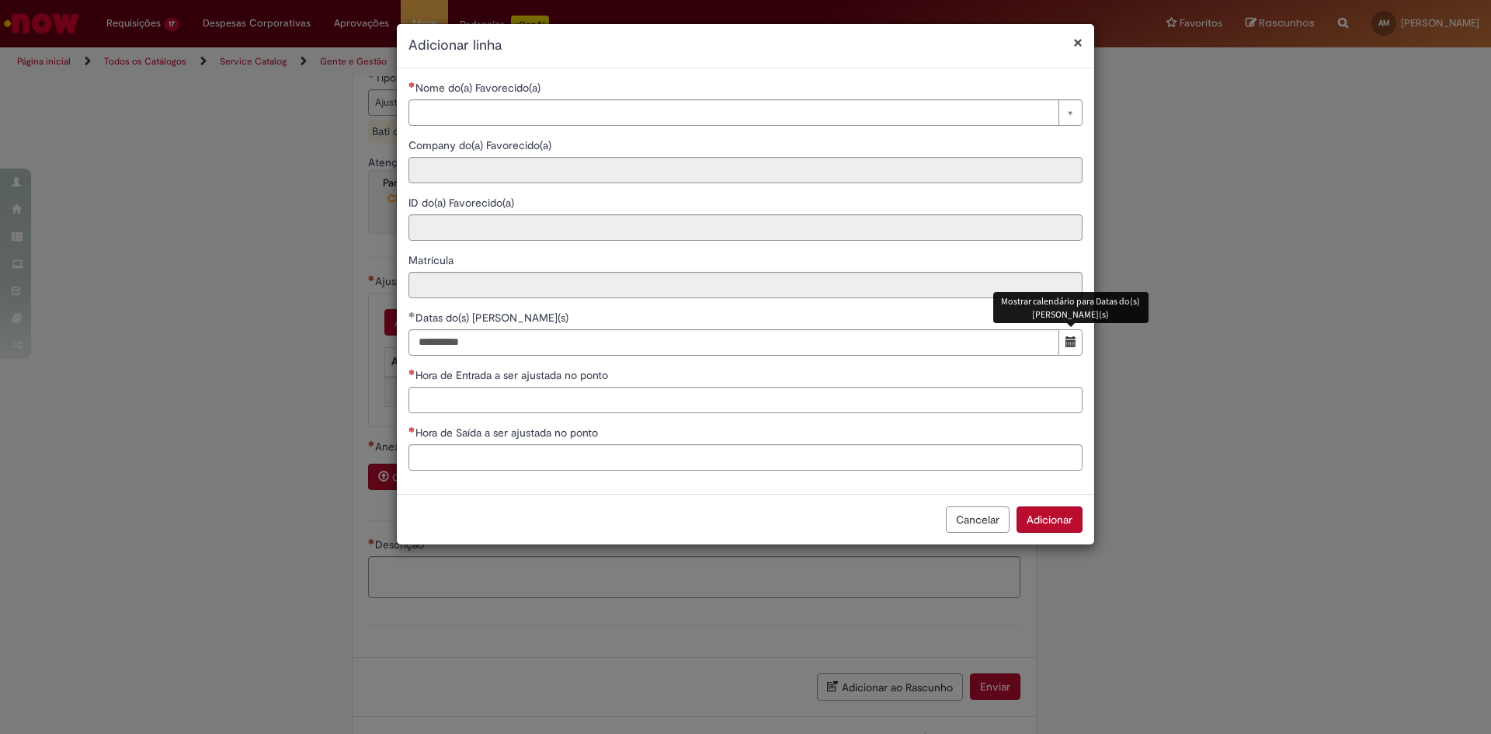
click at [1069, 346] on span "O seletor de data foi fechado. 20 August 2025 Wednesday foi selecionado. Mostra…" at bounding box center [1071, 341] width 11 height 11
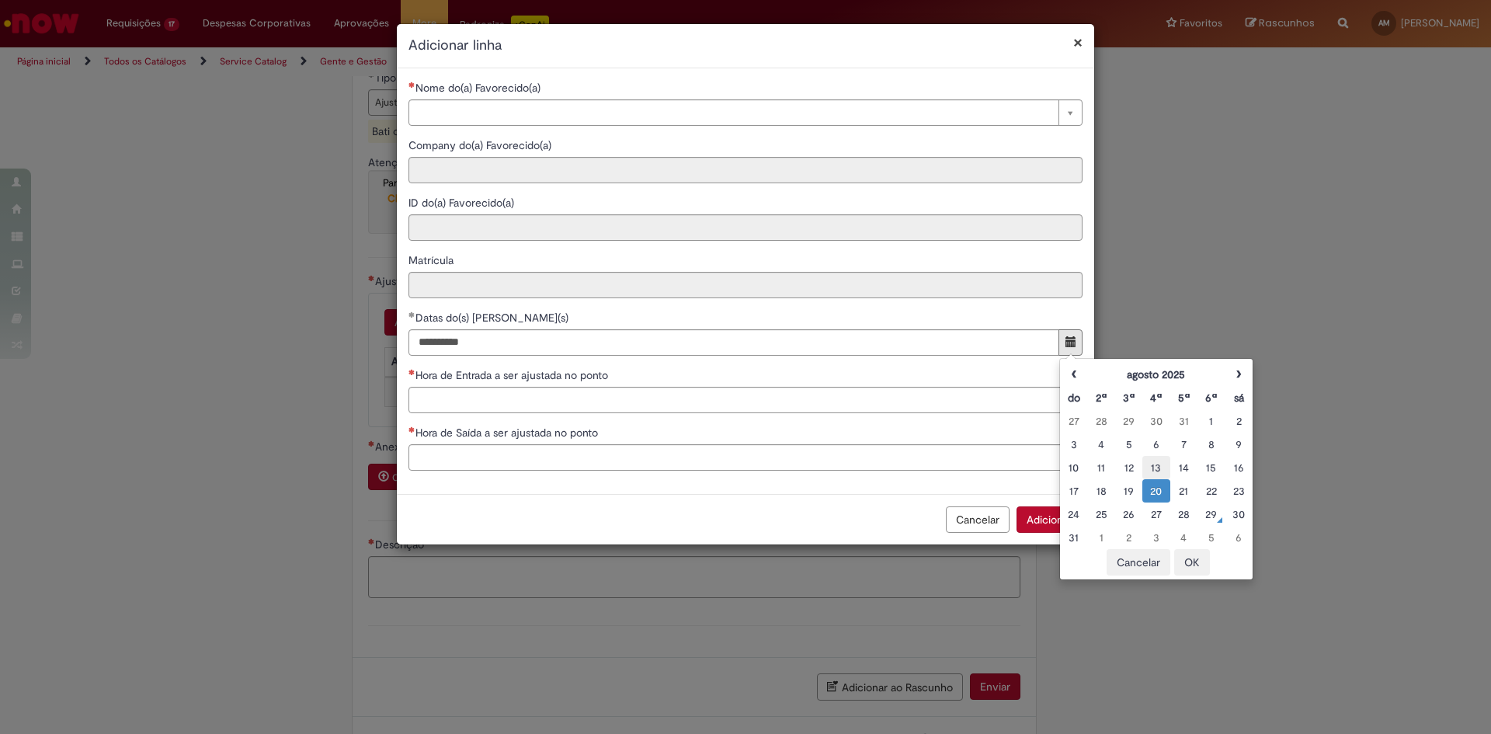
click at [1156, 466] on div "13" at bounding box center [1155, 468] width 19 height 16
type input "**********"
click at [1193, 565] on button "OK" at bounding box center [1192, 562] width 36 height 26
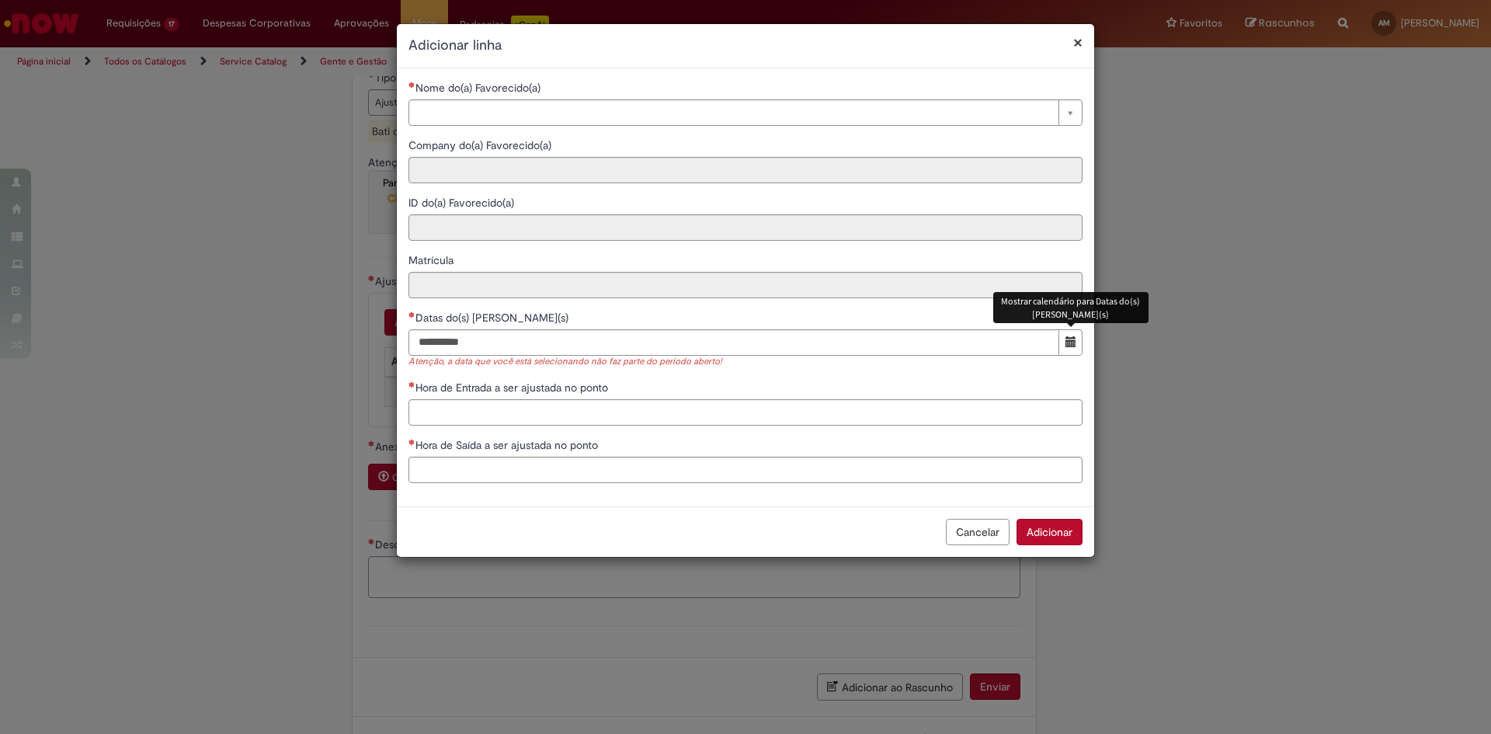
click at [1075, 348] on button "Mostrar calendário para Datas do(s) Ajuste(s)" at bounding box center [1071, 342] width 24 height 26
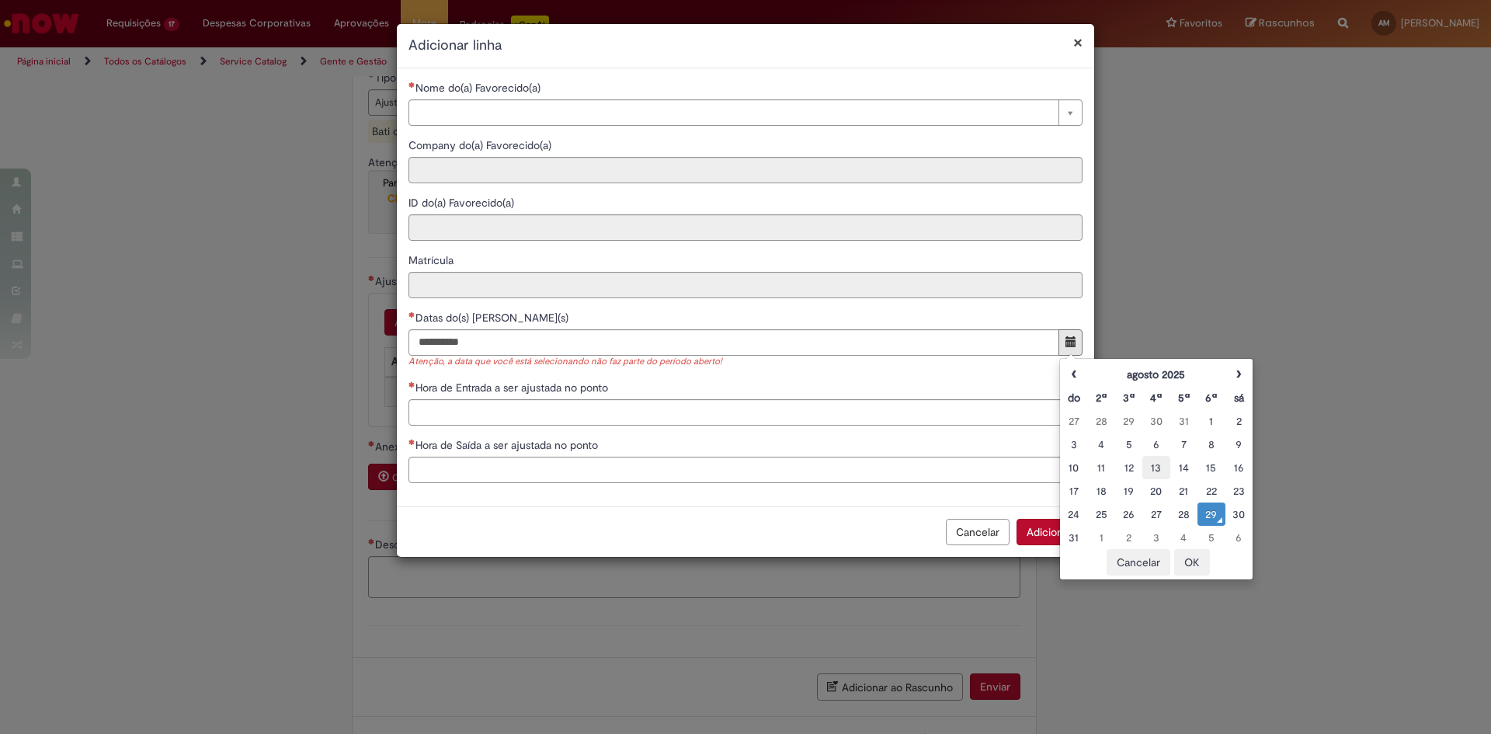
click at [1155, 468] on div "13" at bounding box center [1155, 468] width 19 height 16
type input "**********"
click at [1191, 565] on button "OK" at bounding box center [1192, 562] width 36 height 26
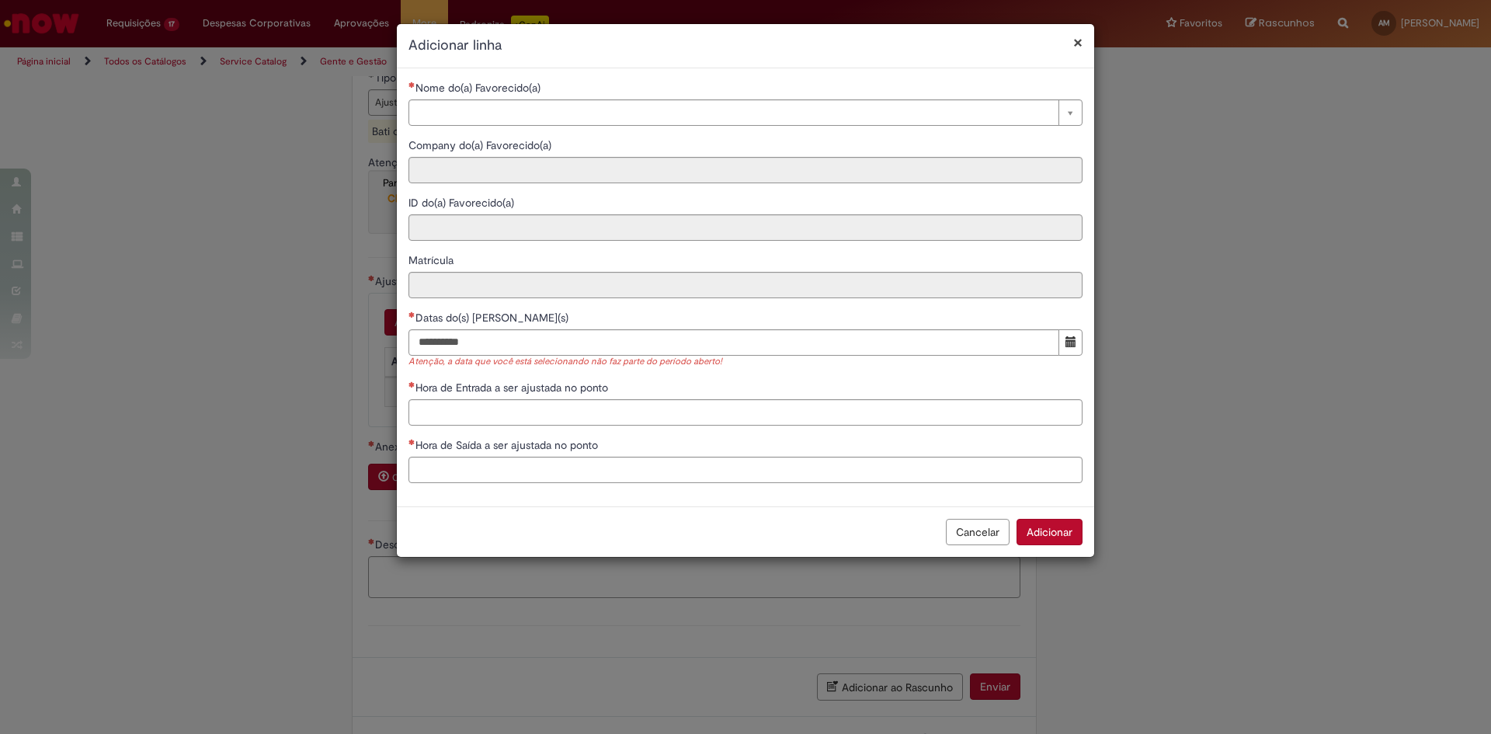
click at [968, 530] on button "Cancelar" at bounding box center [978, 532] width 64 height 26
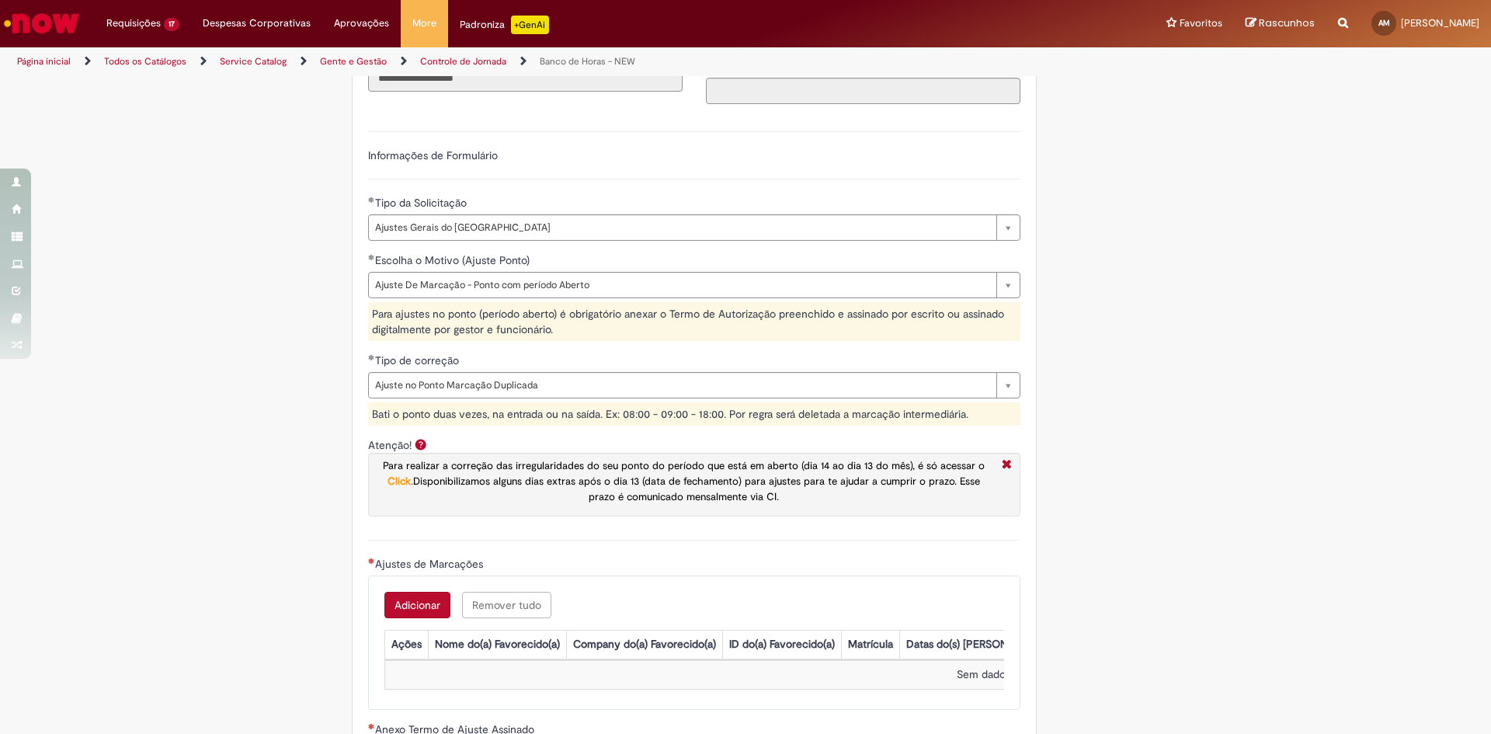
scroll to position [822, 0]
